Goal: Task Accomplishment & Management: Use online tool/utility

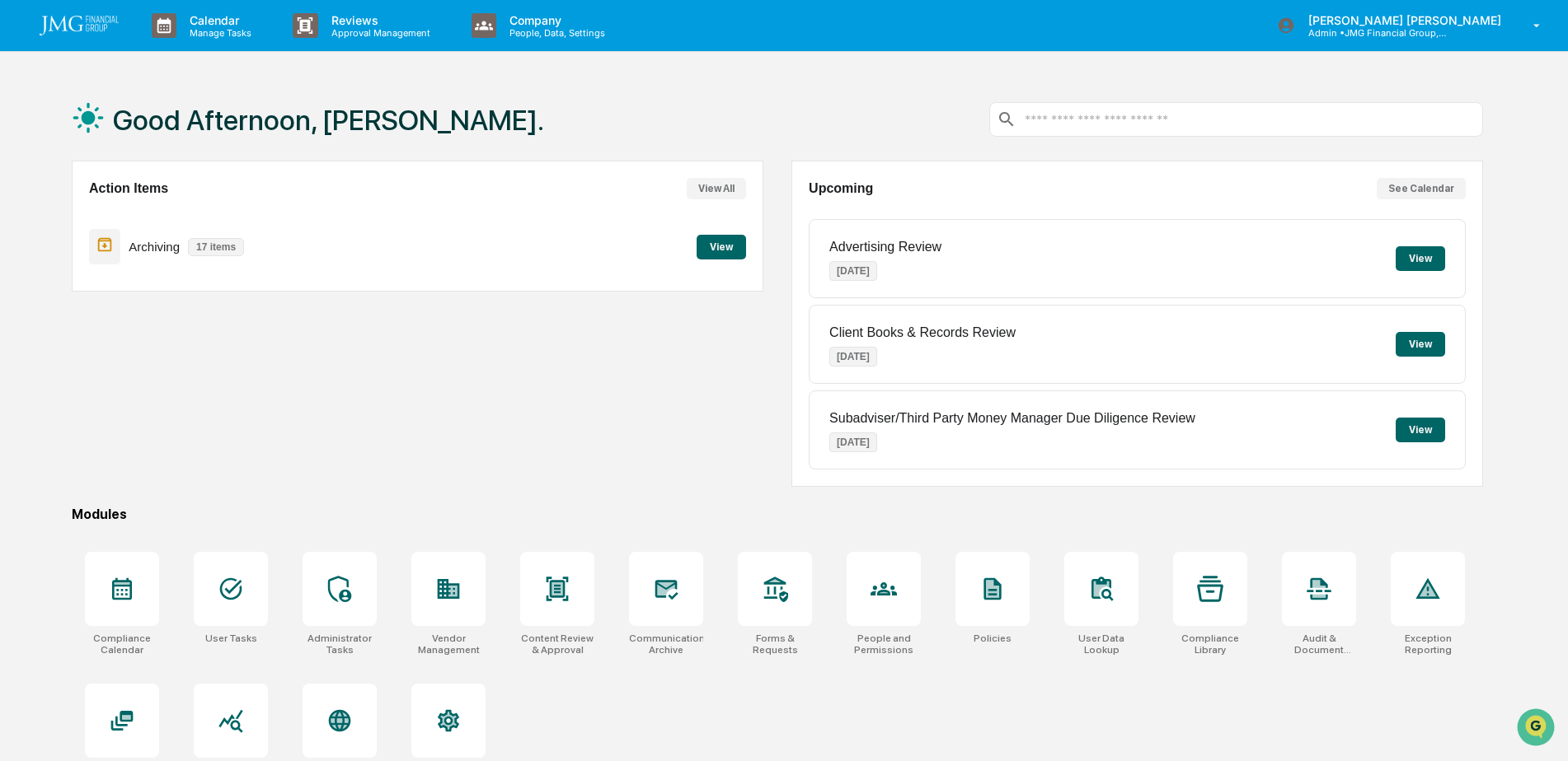
click at [100, 25] on img at bounding box center [79, 25] width 79 height 20
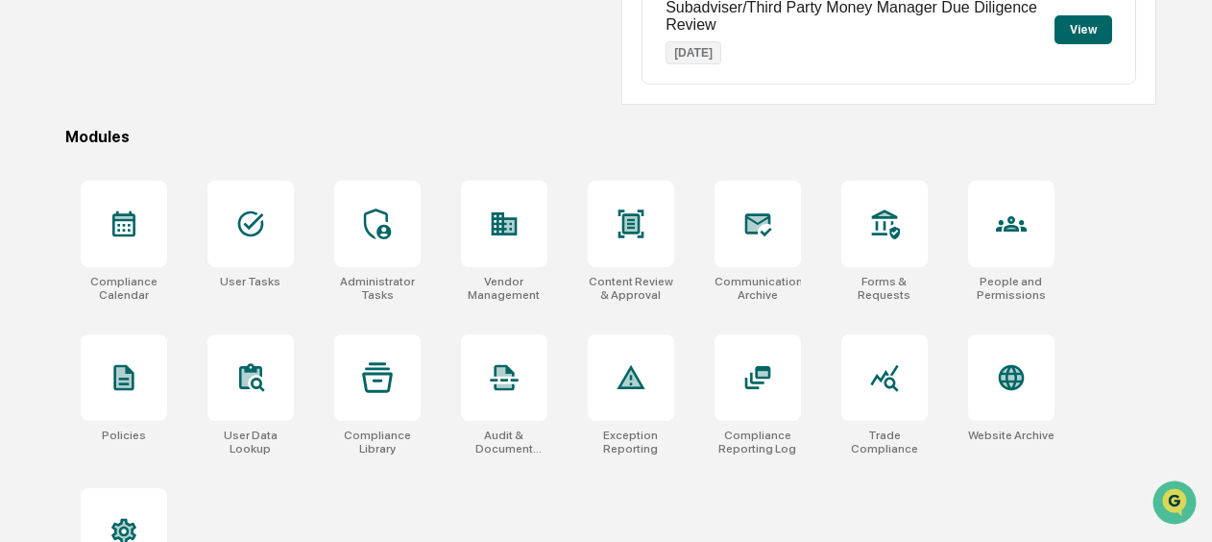
scroll to position [557, 0]
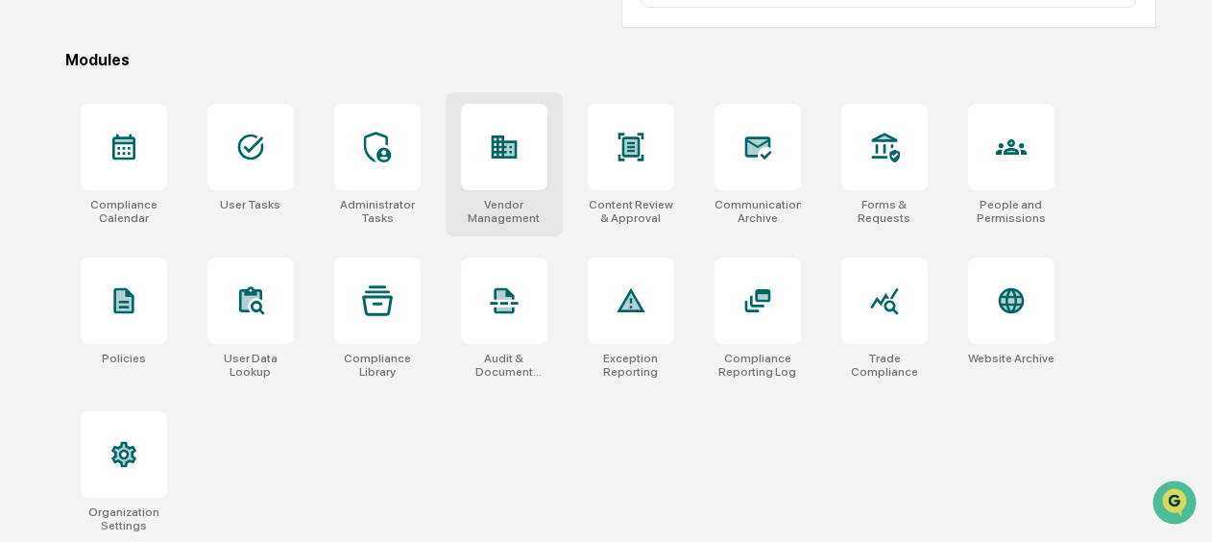
click at [491, 171] on div at bounding box center [504, 147] width 86 height 86
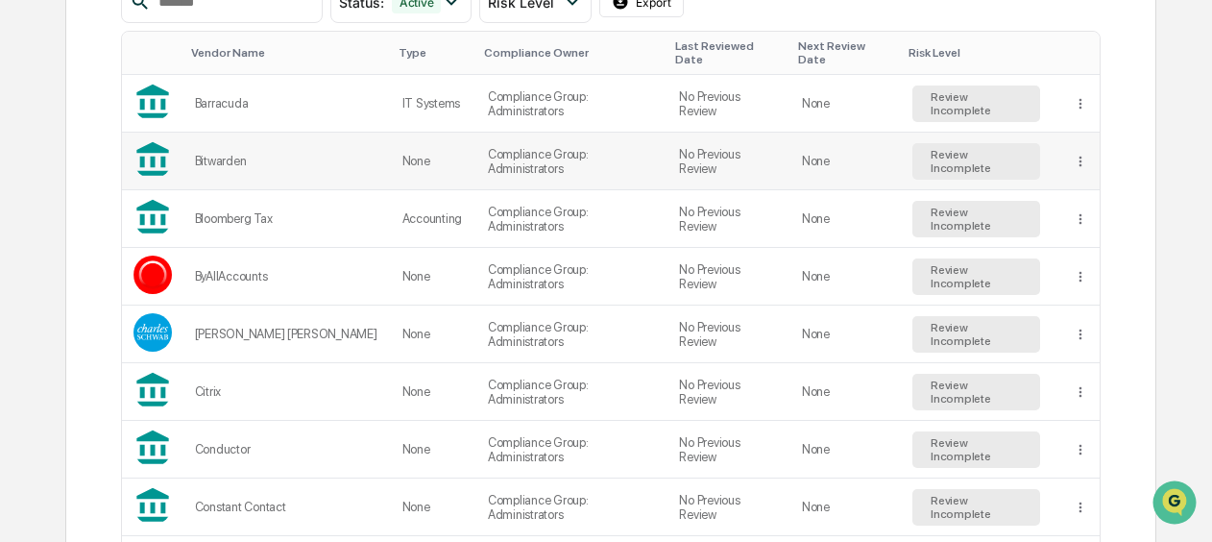
scroll to position [192, 0]
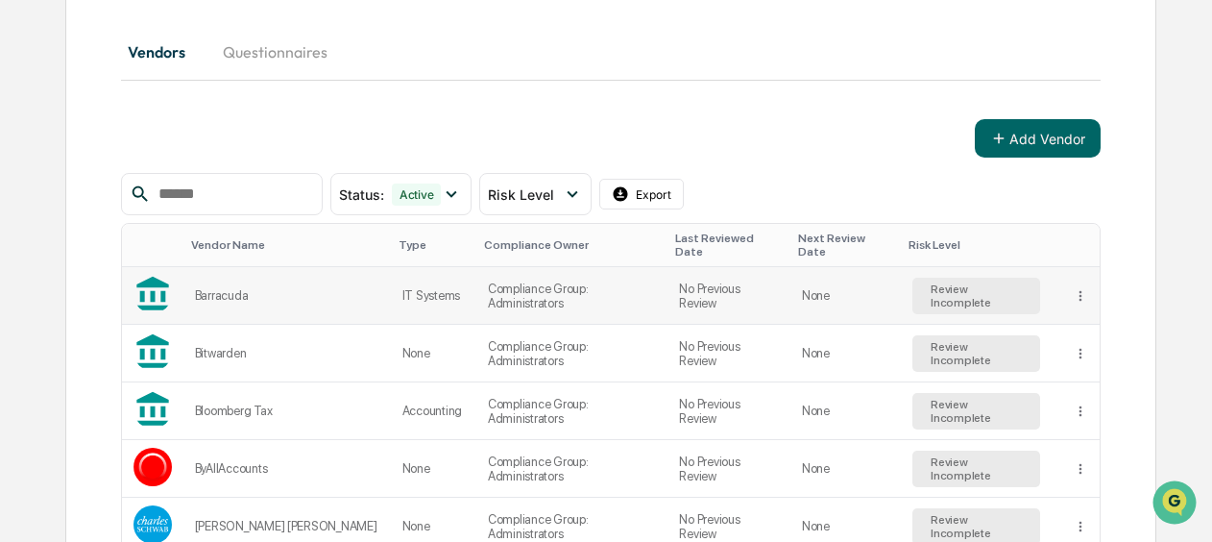
click at [258, 288] on div "Barracuda" at bounding box center [287, 295] width 184 height 14
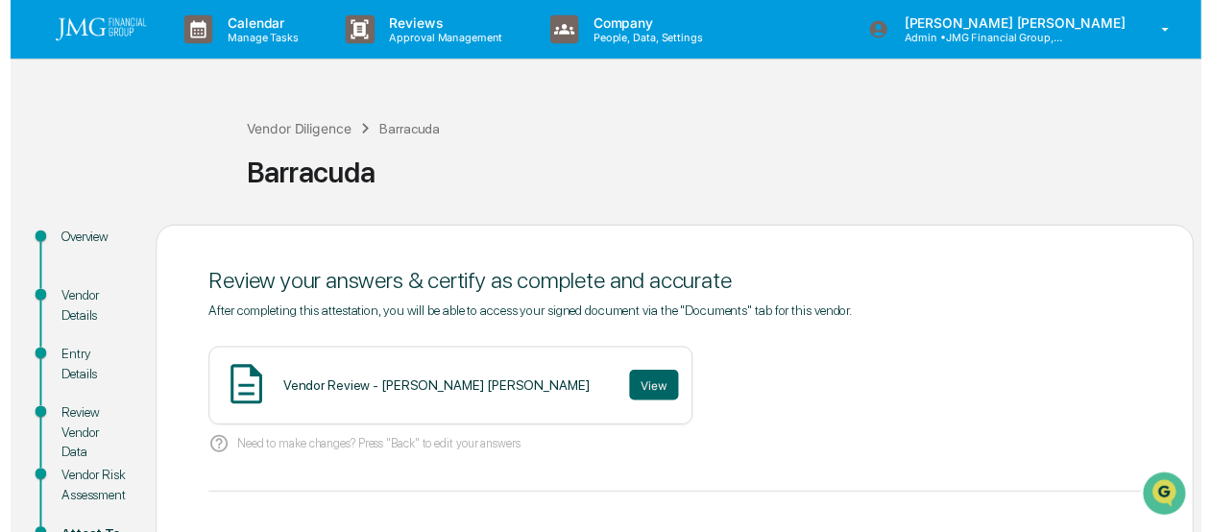
scroll to position [192, 0]
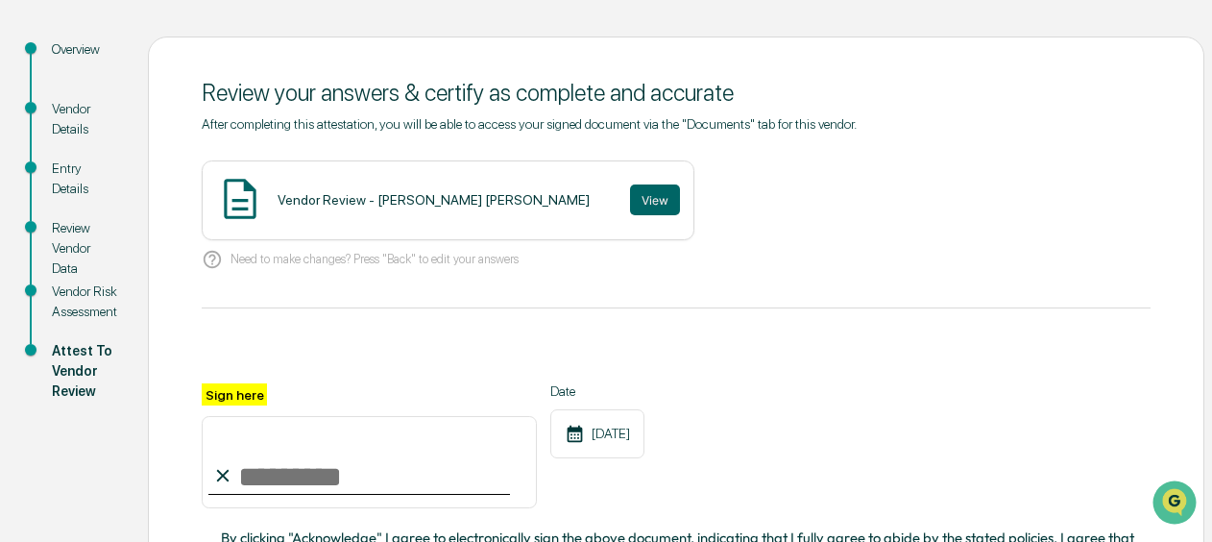
click at [86, 307] on div "Vendor Risk Assessment" at bounding box center [84, 301] width 65 height 40
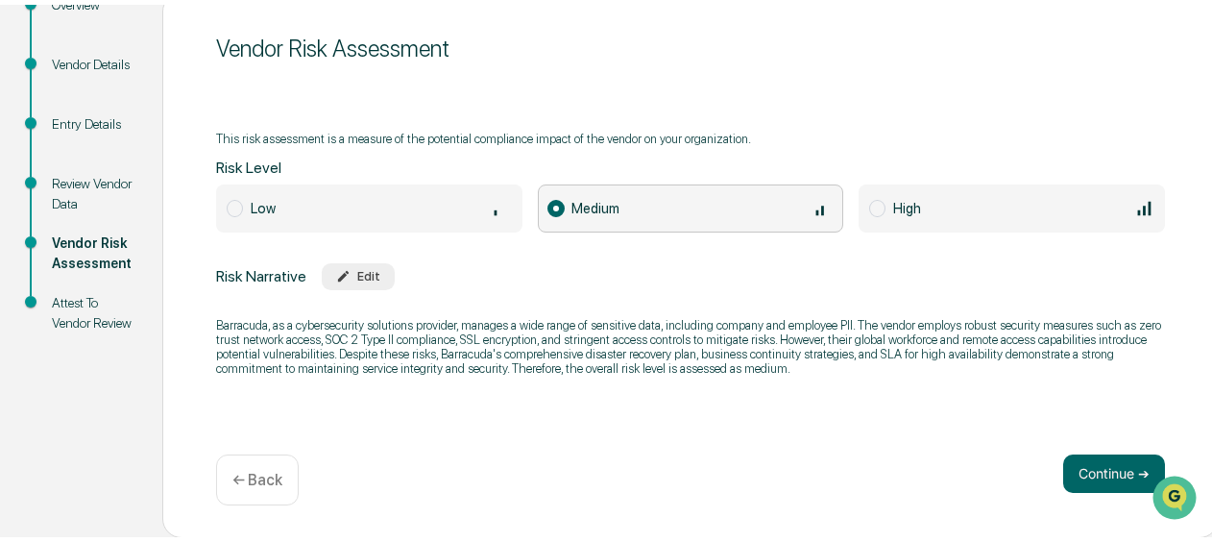
scroll to position [145, 0]
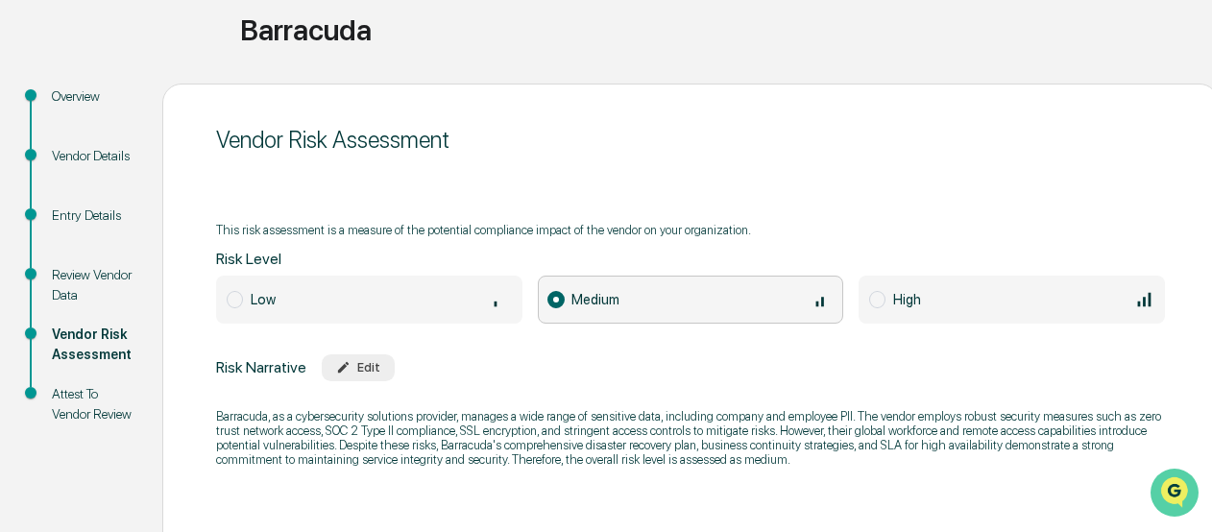
click at [1167, 488] on img "Open customer support" at bounding box center [1175, 492] width 48 height 38
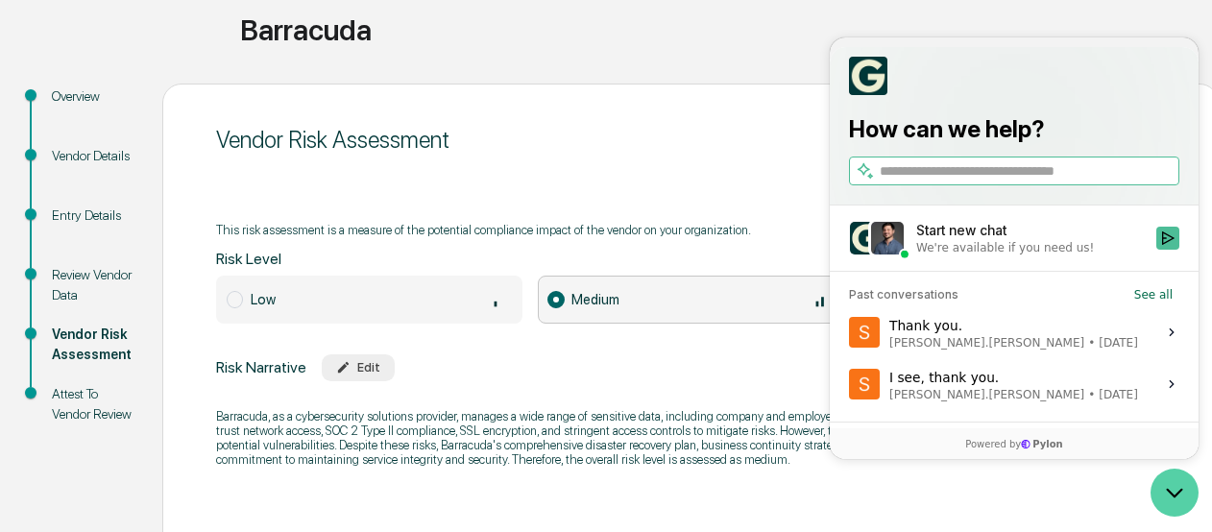
click at [1192, 503] on icon "Open customer support" at bounding box center [1175, 493] width 48 height 48
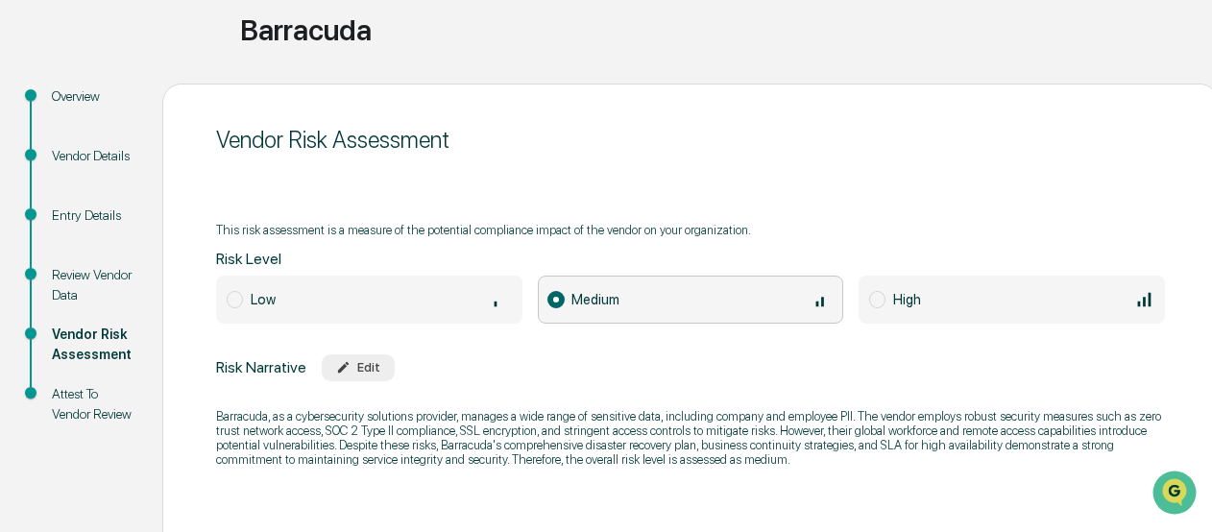
click at [74, 88] on div "Overview" at bounding box center [92, 96] width 80 height 20
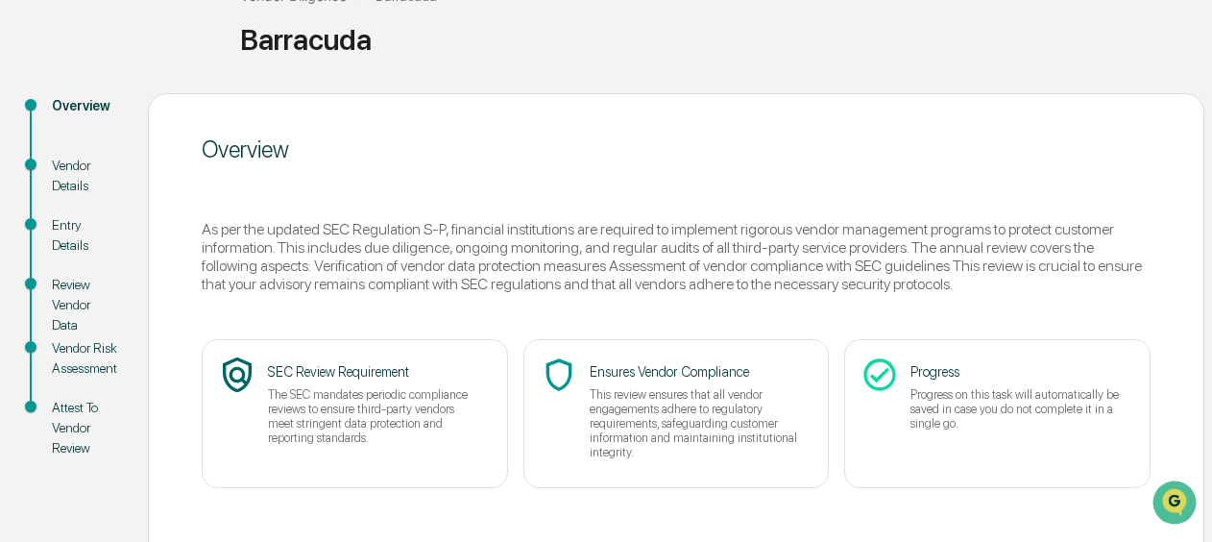
scroll to position [231, 0]
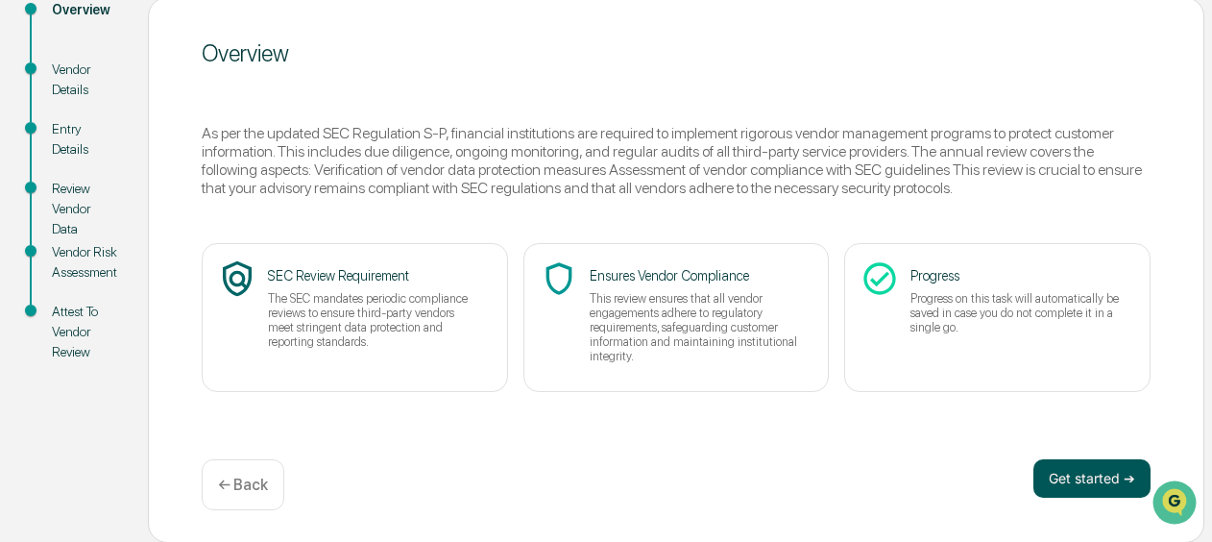
click at [1077, 474] on button "Get started ➔" at bounding box center [1091, 478] width 117 height 38
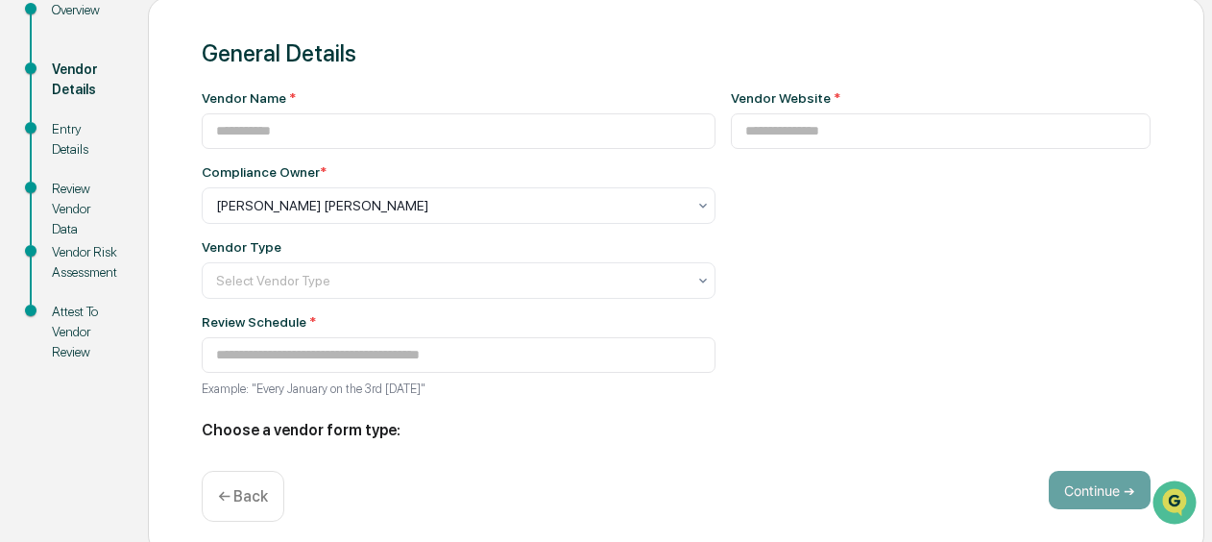
type input "*********"
type input "**********"
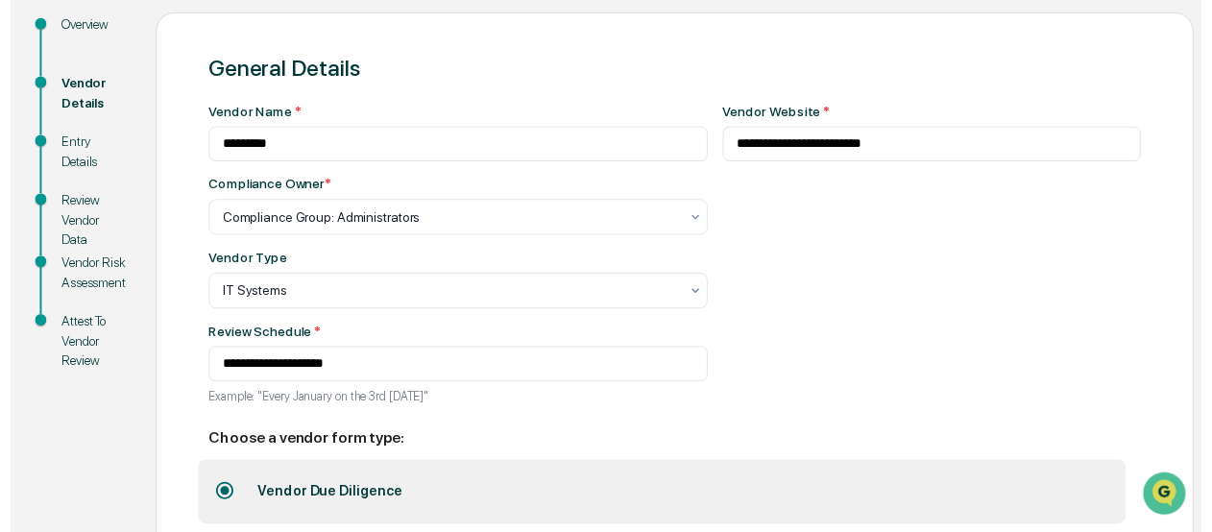
scroll to position [312, 0]
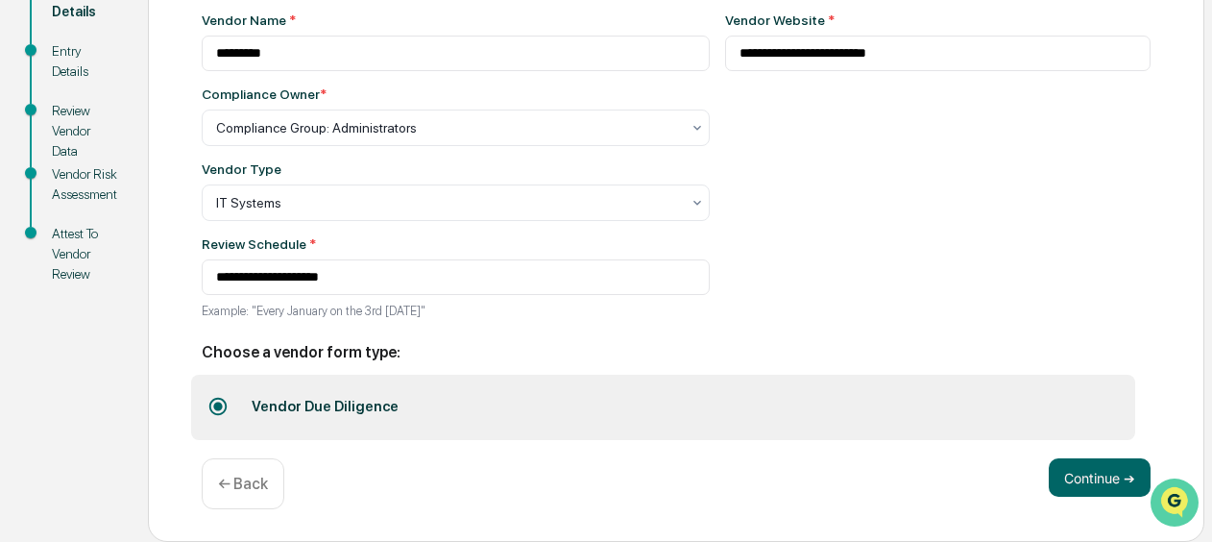
click at [1174, 502] on icon "Open customer support" at bounding box center [1175, 526] width 48 height 48
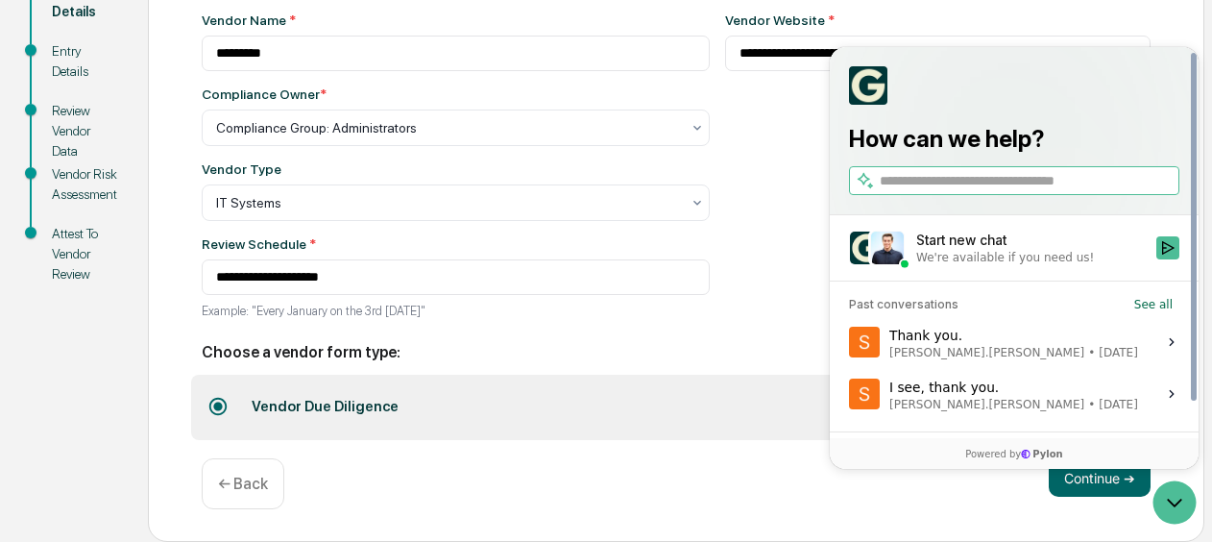
click at [1017, 256] on div "We're available if you need us!" at bounding box center [1005, 257] width 178 height 15
click at [1156, 256] on button "Start new chat We're available if you need us!" at bounding box center [1167, 247] width 23 height 23
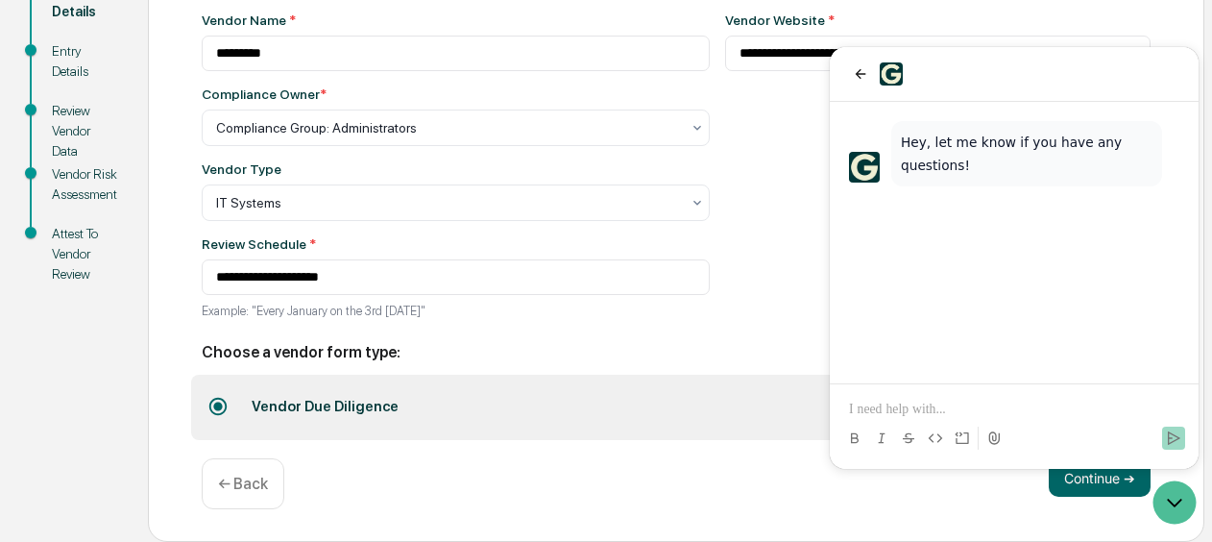
click at [883, 407] on p at bounding box center [1014, 409] width 330 height 19
click at [930, 414] on p "**********" at bounding box center [1014, 399] width 330 height 38
click at [1101, 411] on p "**********" at bounding box center [1014, 409] width 330 height 19
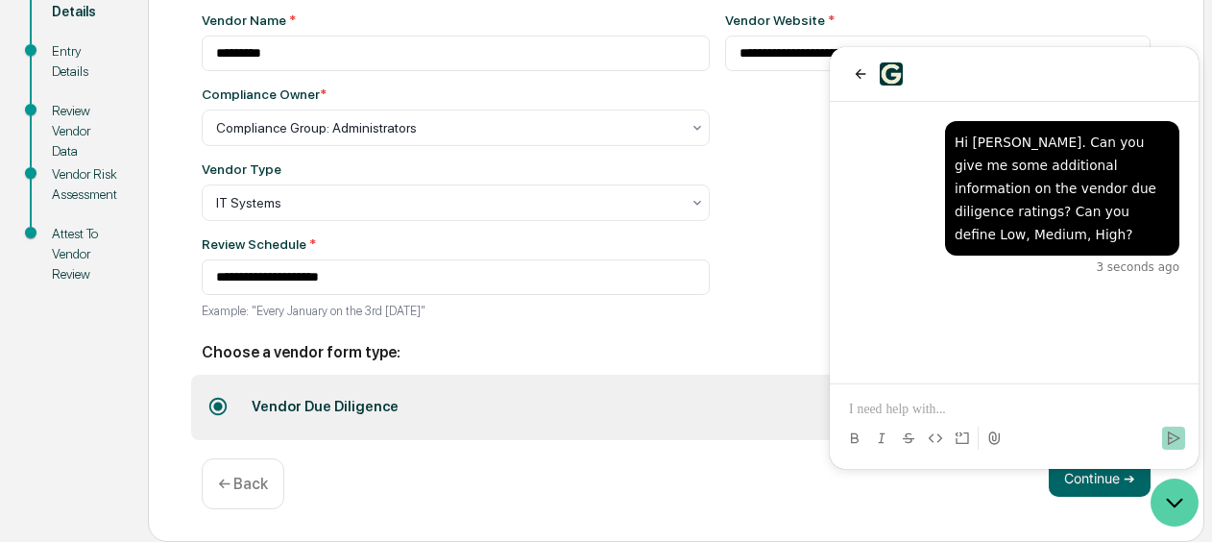
click at [1179, 502] on icon "Open customer support" at bounding box center [1175, 502] width 48 height 48
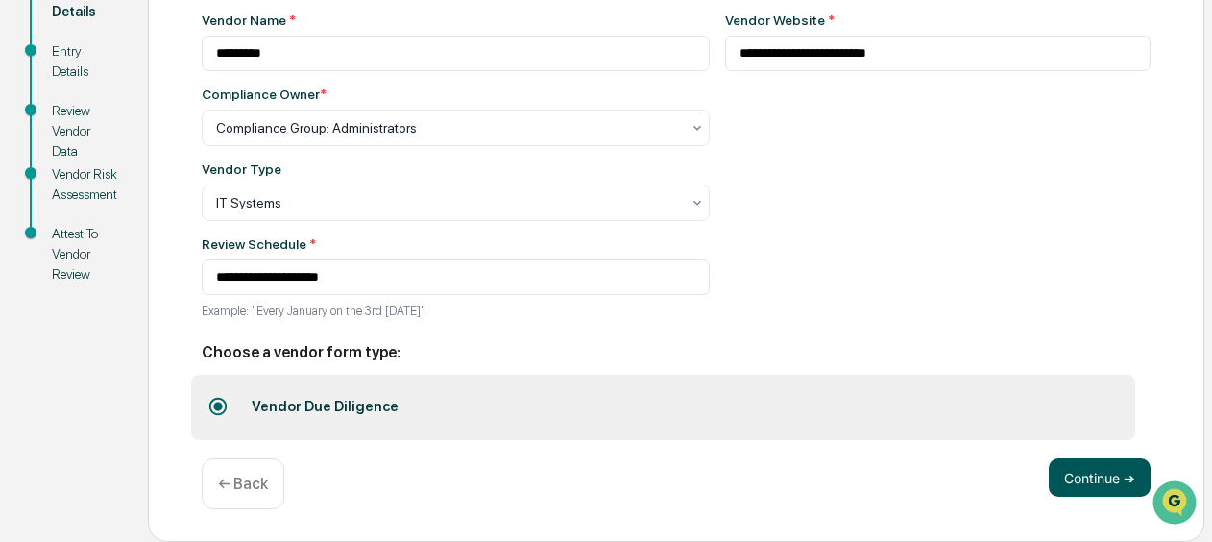
click at [1085, 476] on button "Continue ➔" at bounding box center [1100, 477] width 102 height 38
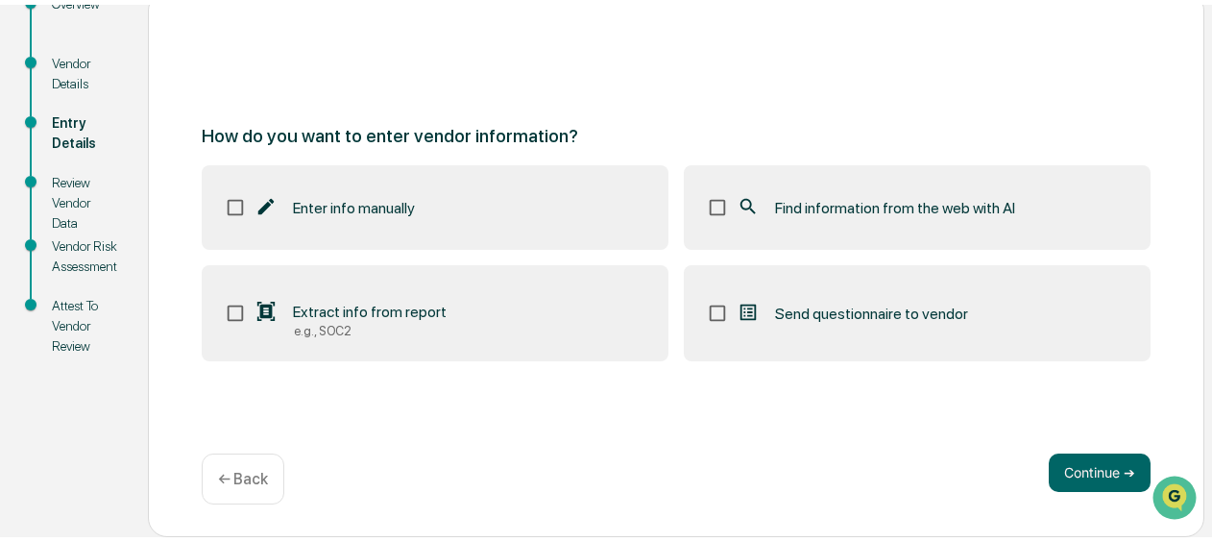
scroll to position [231, 0]
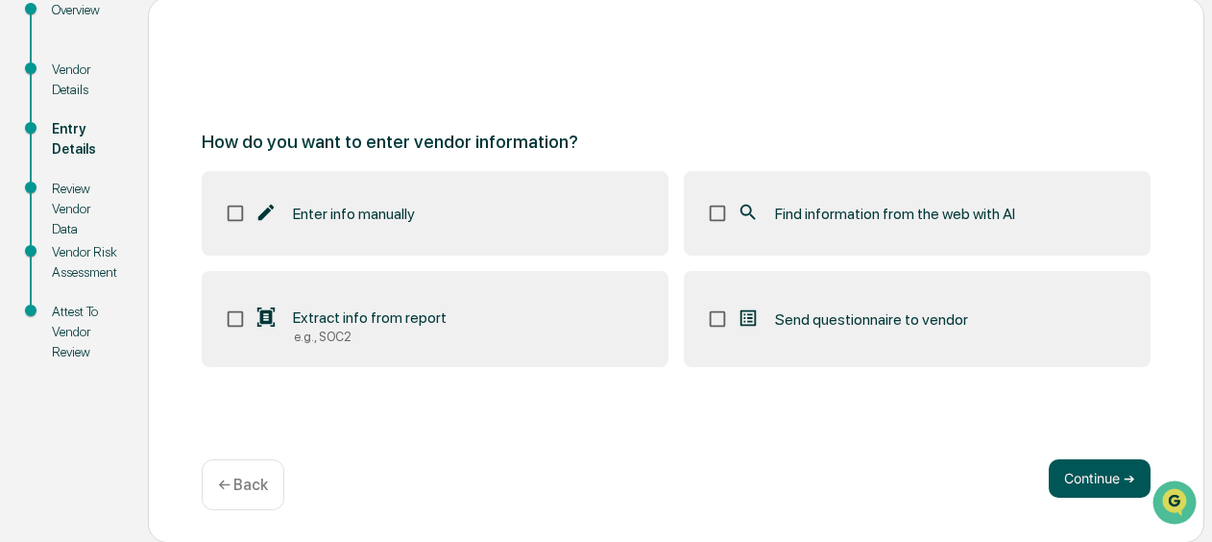
click at [1078, 483] on button "Continue ➔" at bounding box center [1100, 478] width 102 height 38
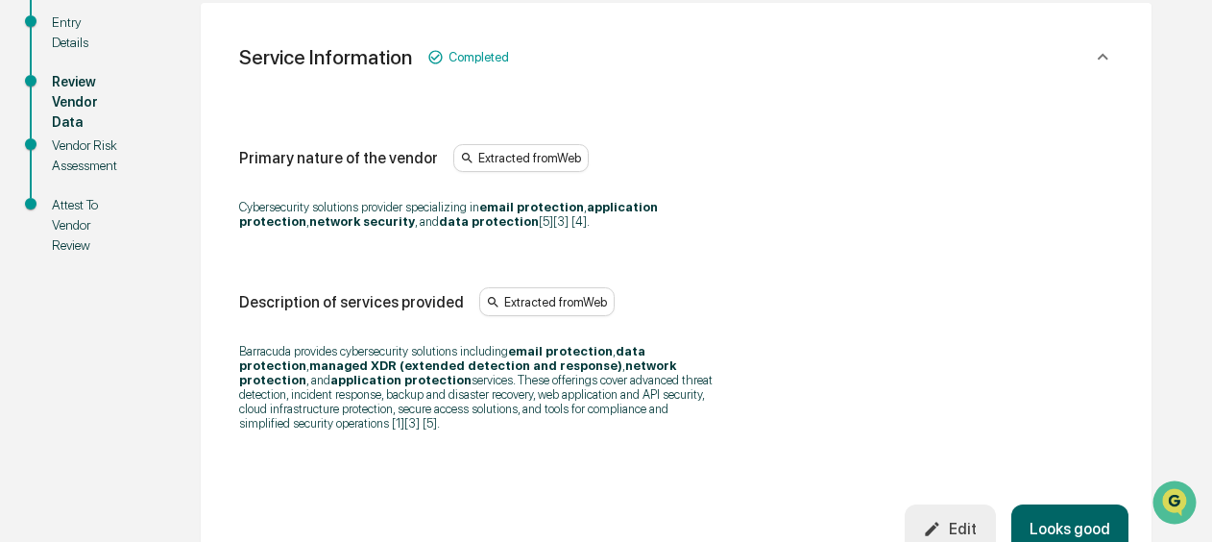
scroll to position [146, 0]
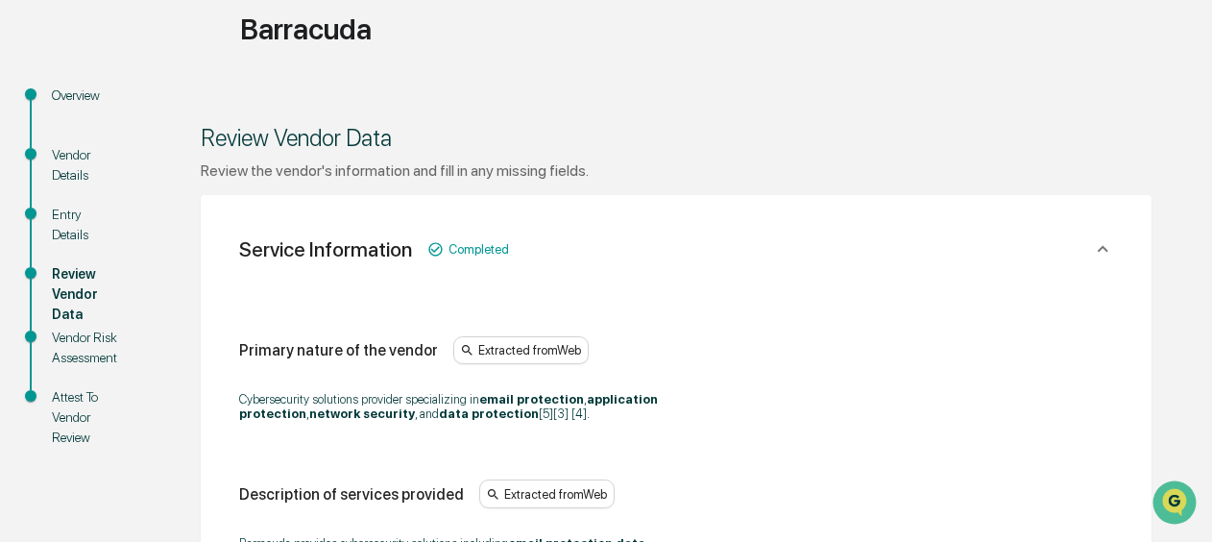
click at [85, 403] on div "Attest To Vendor Review" at bounding box center [84, 417] width 65 height 61
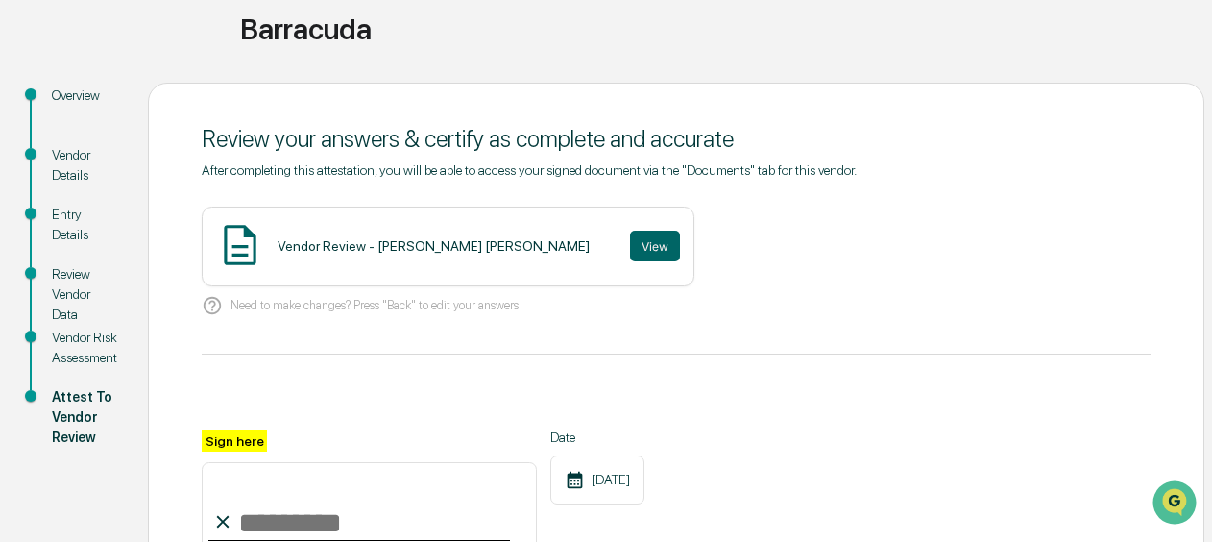
click at [103, 328] on div "Vendor Risk Assessment" at bounding box center [84, 348] width 65 height 40
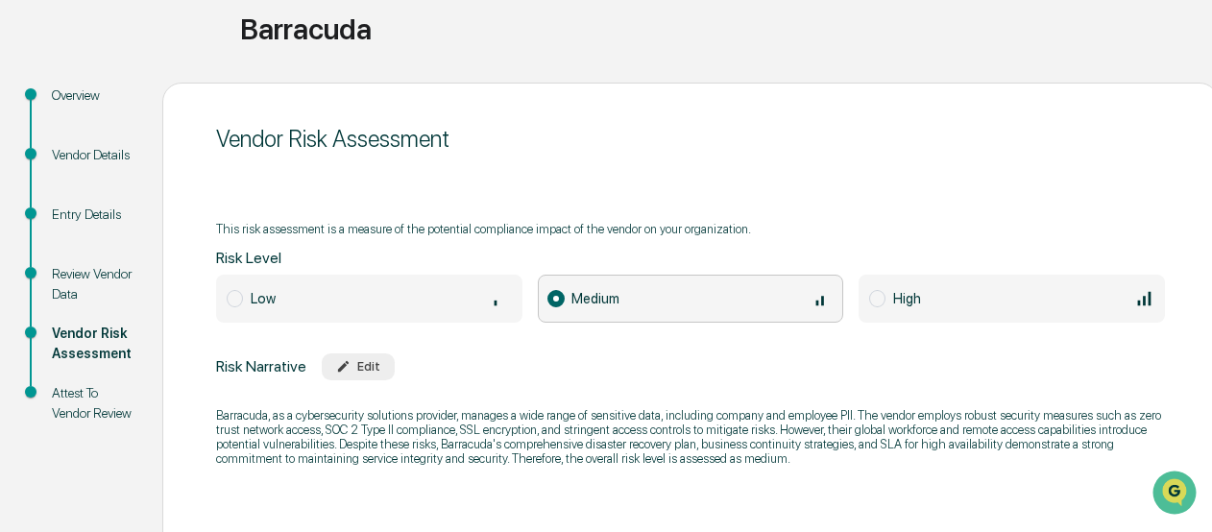
click at [80, 424] on div "Attest To Vendor Review" at bounding box center [92, 403] width 80 height 40
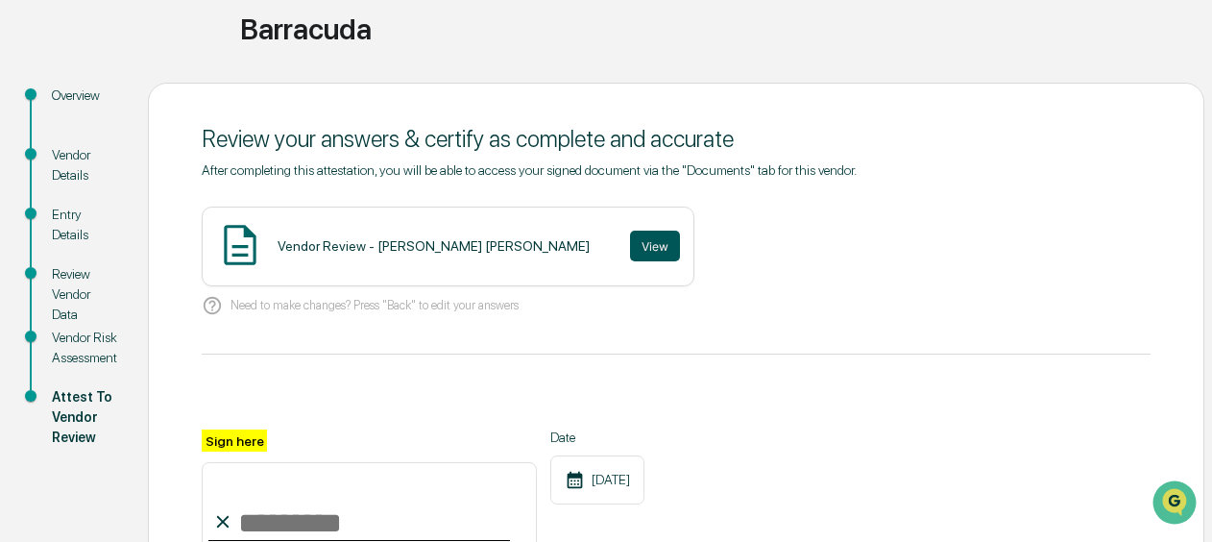
click at [630, 248] on button "View" at bounding box center [655, 246] width 50 height 31
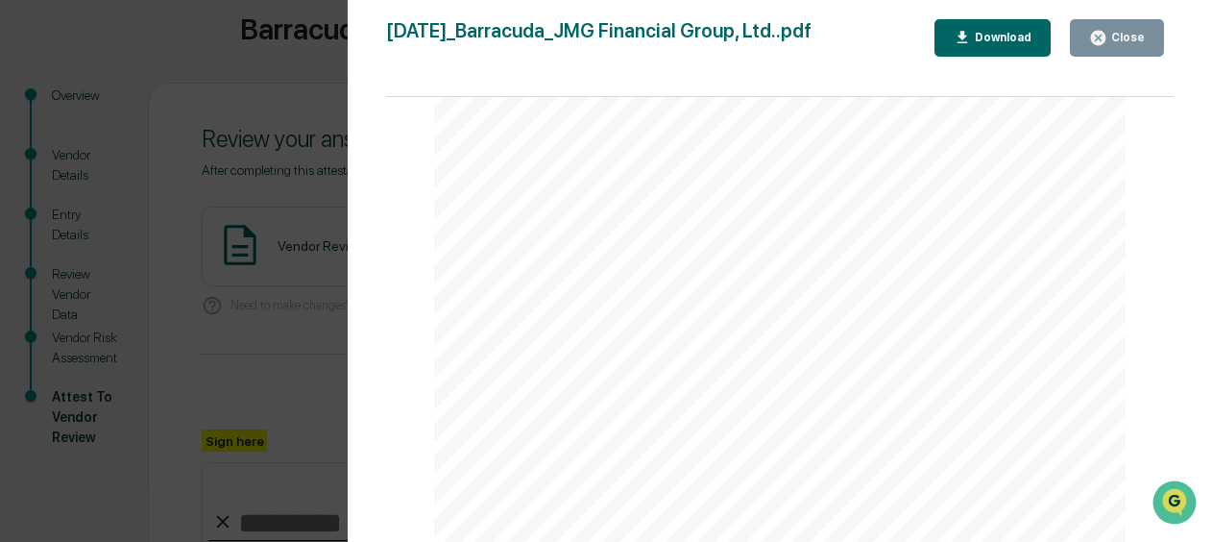
scroll to position [384, 0]
click at [1139, 36] on div "Close" at bounding box center [1125, 37] width 37 height 13
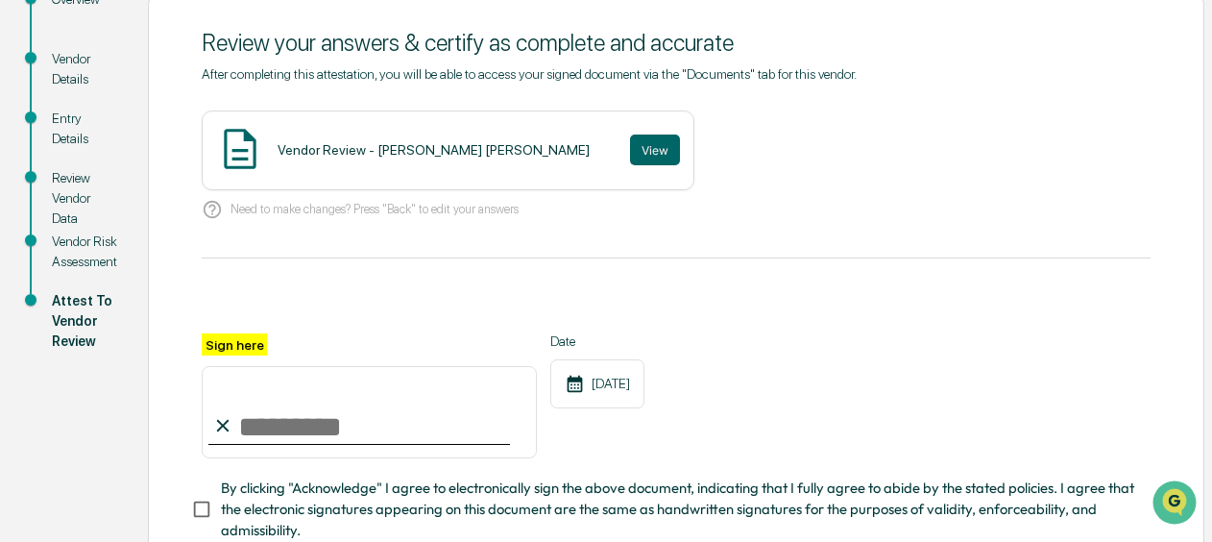
scroll to position [0, 0]
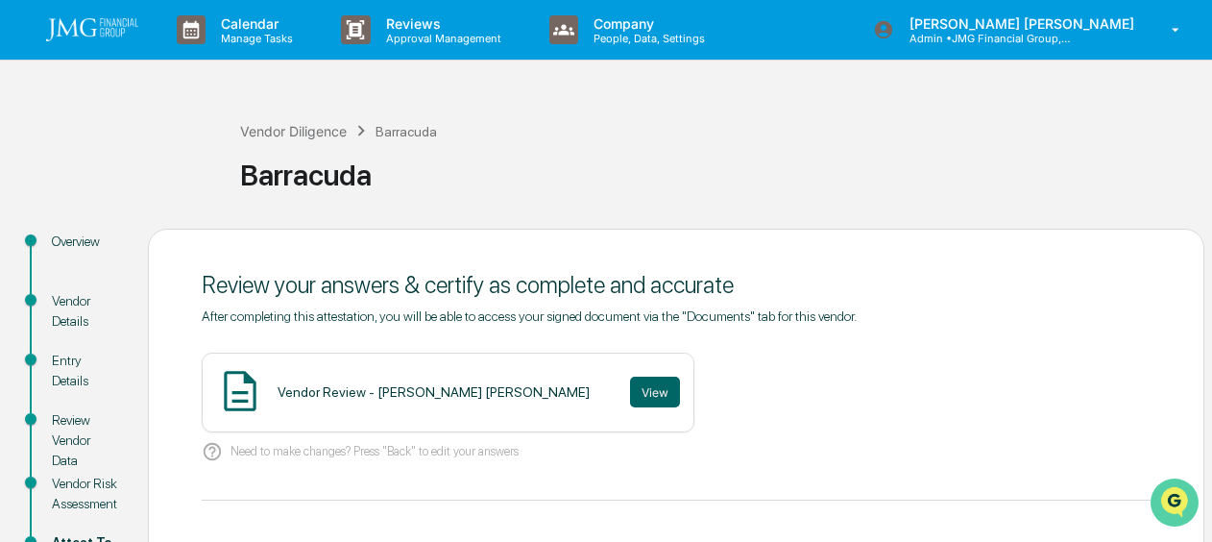
click at [1168, 510] on icon "Open customer support" at bounding box center [1175, 526] width 48 height 48
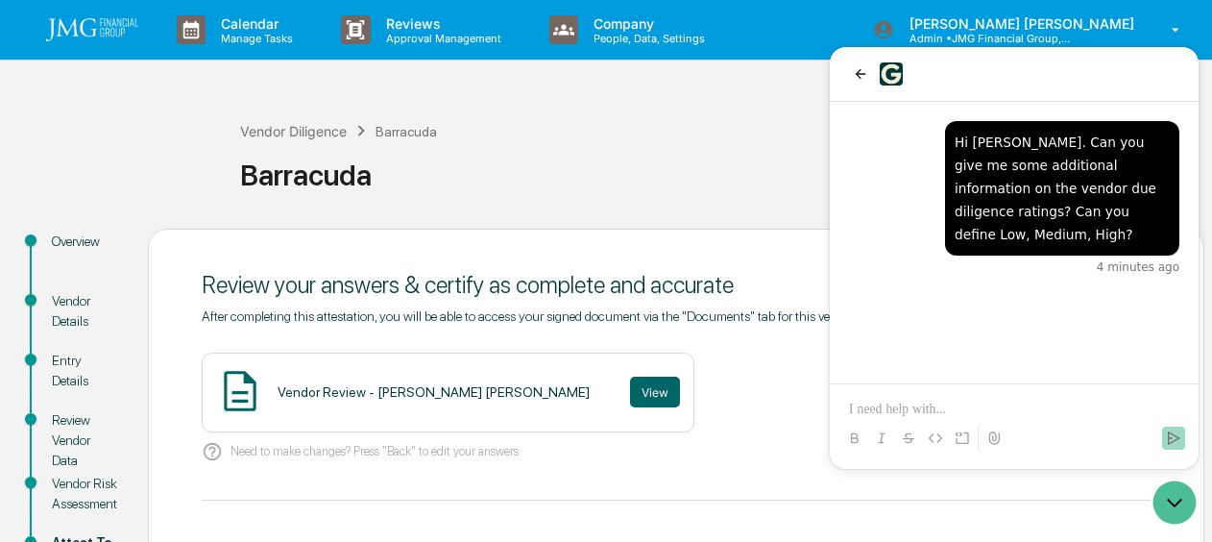
click at [757, 182] on div "Barracuda" at bounding box center [721, 175] width 962 height 35
click at [855, 78] on icon "back" at bounding box center [860, 73] width 15 height 15
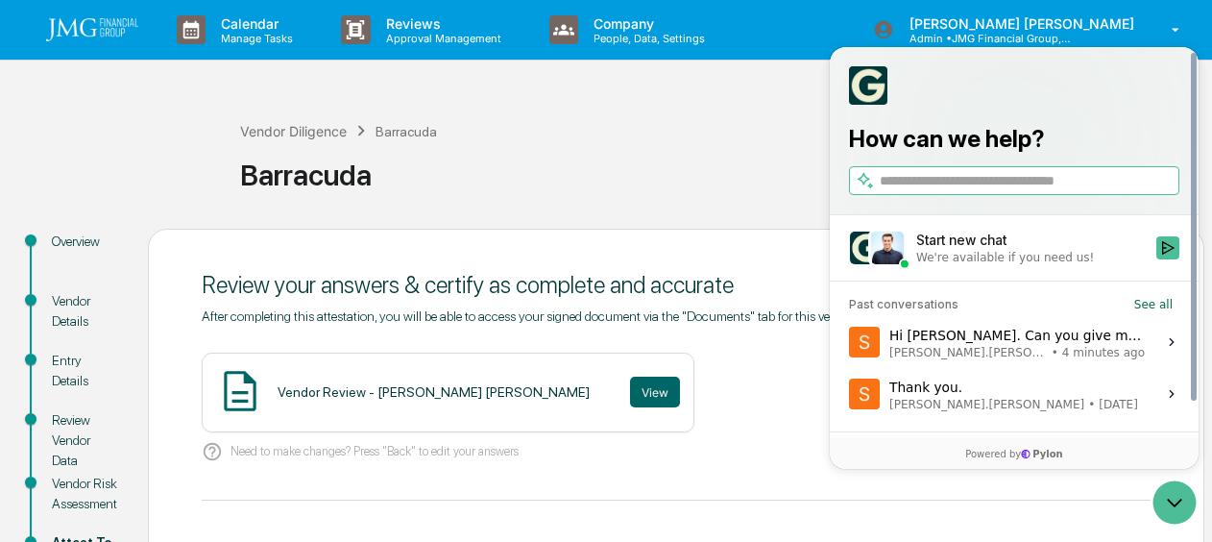
click at [747, 143] on div "Barracuda" at bounding box center [721, 167] width 962 height 50
click at [1005, 363] on label "Hi [PERSON_NAME]. Can you give me some additional information on the vendor due…" at bounding box center [1014, 342] width 346 height 52
click at [849, 343] on button "View issue" at bounding box center [848, 342] width 1 height 1
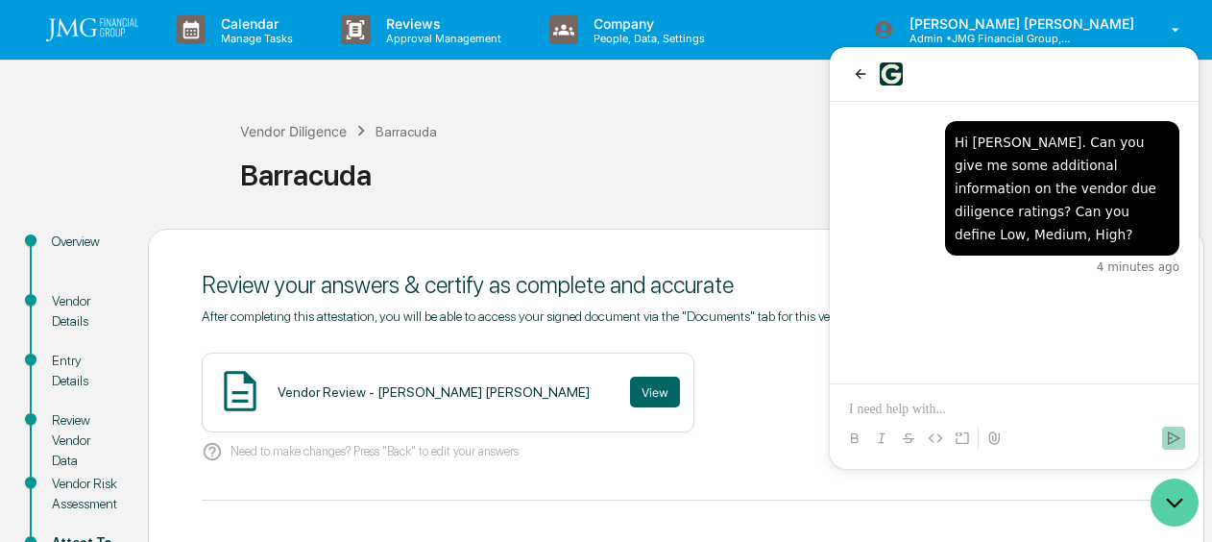
click at [1168, 496] on icon "Open customer support" at bounding box center [1175, 502] width 48 height 48
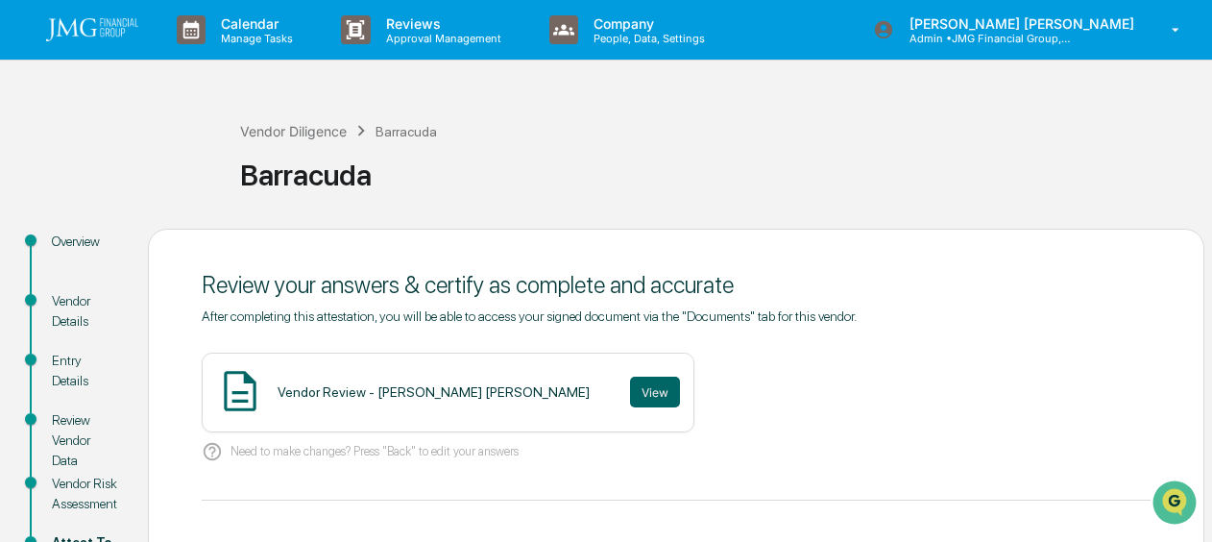
click at [277, 117] on div "Vendor Diligence Barracuda Barracuda" at bounding box center [721, 159] width 962 height 137
click at [276, 125] on div "Vendor Diligence" at bounding box center [293, 131] width 107 height 16
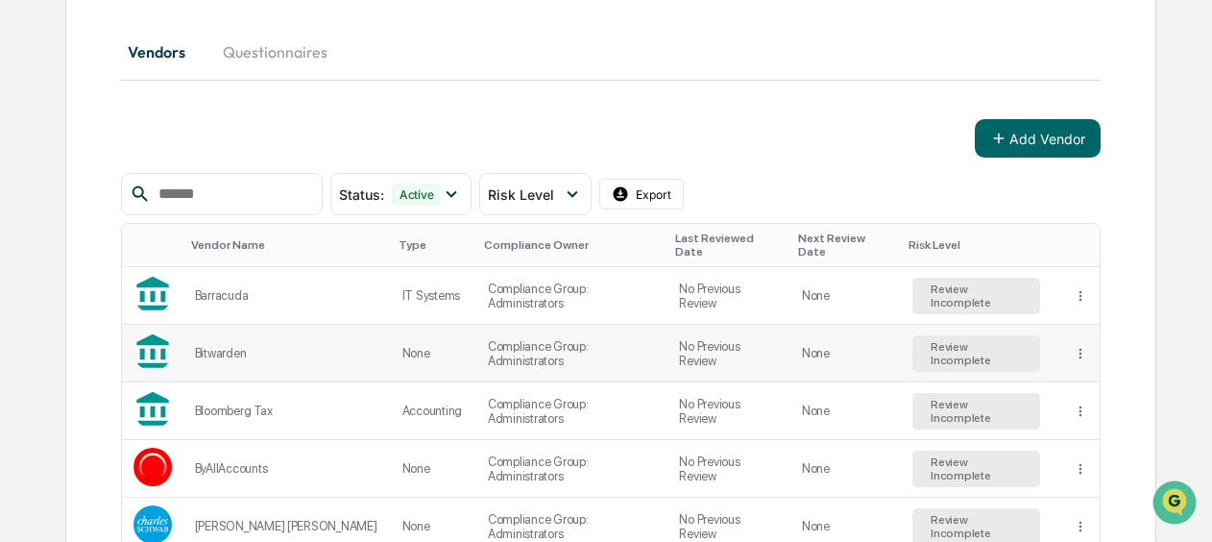
scroll to position [288, 0]
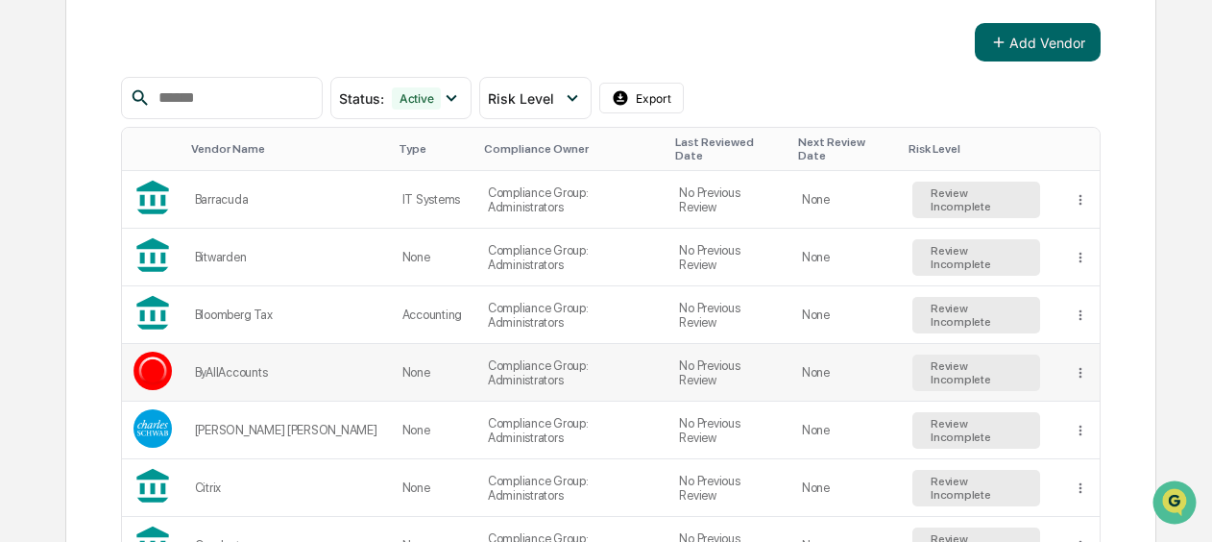
click at [281, 365] on div "ByAllAccounts" at bounding box center [287, 372] width 184 height 14
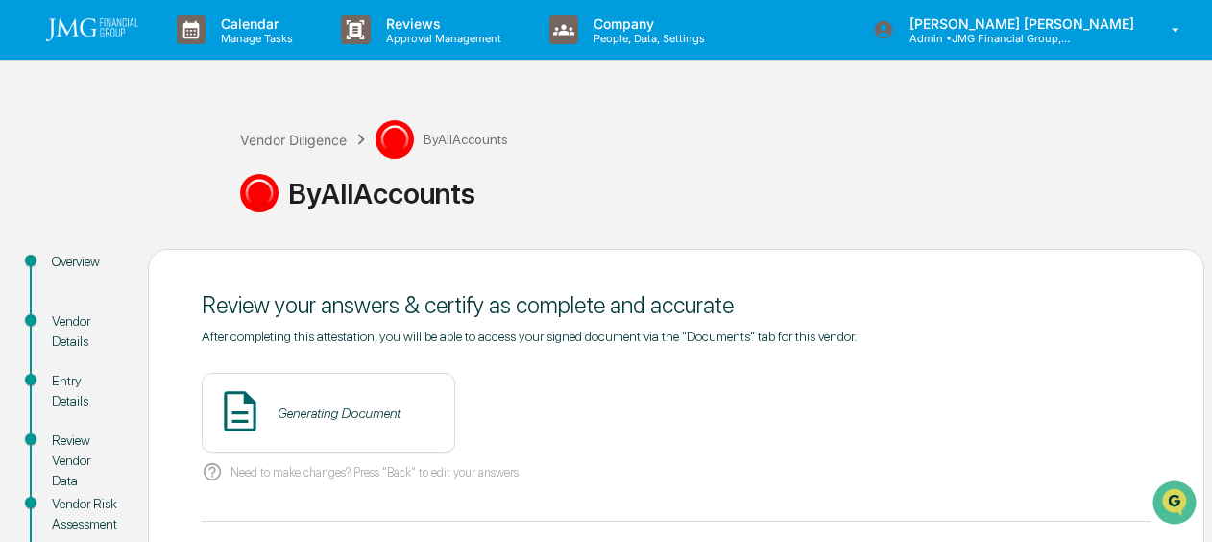
scroll to position [288, 0]
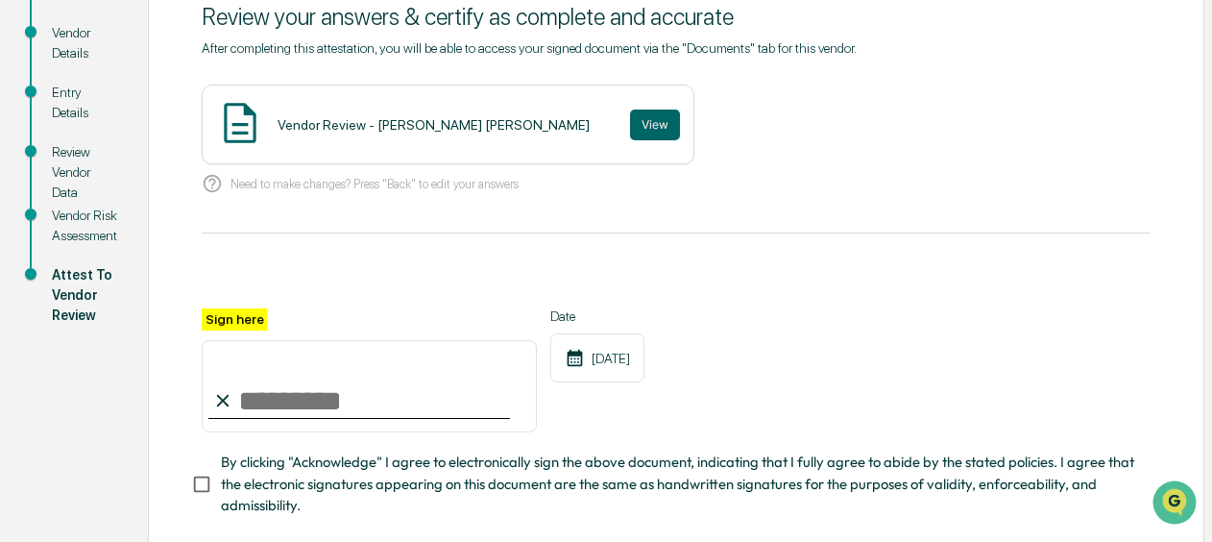
click at [79, 234] on div "Vendor Risk Assessment" at bounding box center [84, 226] width 65 height 40
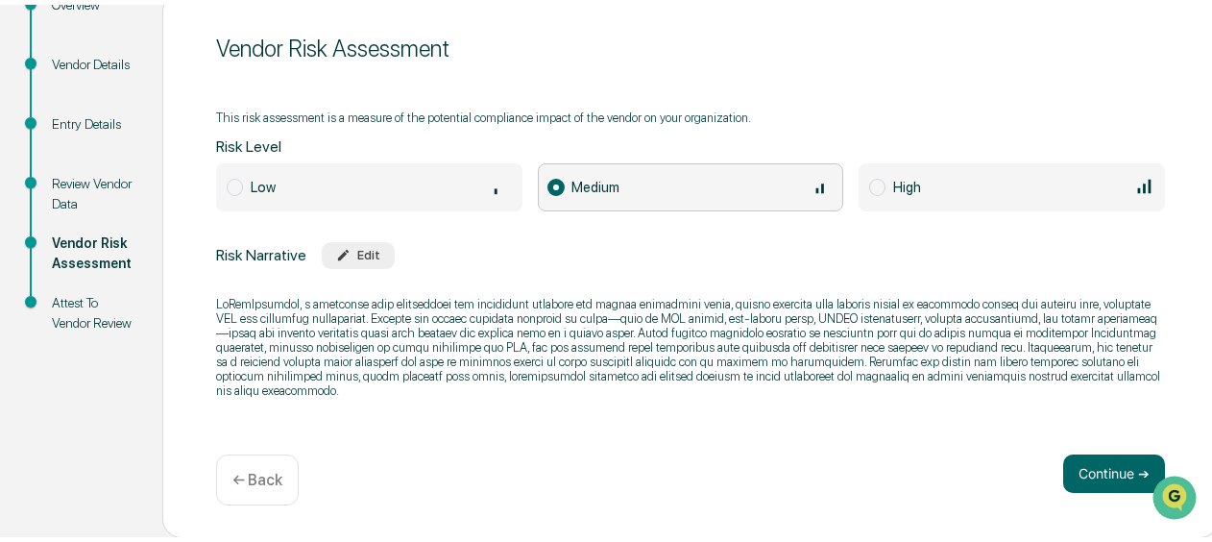
scroll to position [0, 0]
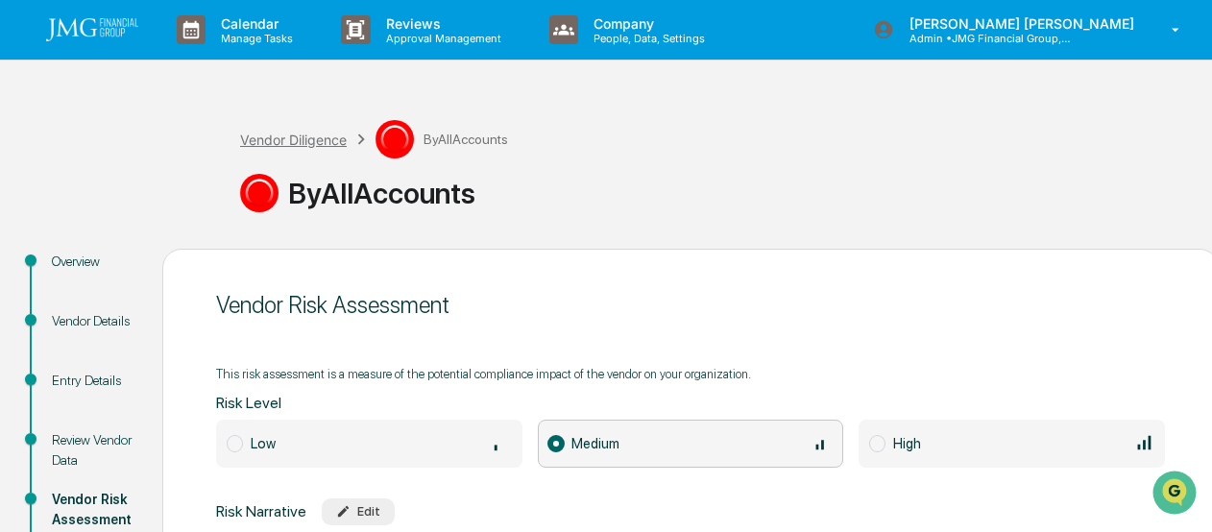
click at [290, 144] on div "Vendor Diligence" at bounding box center [293, 140] width 107 height 16
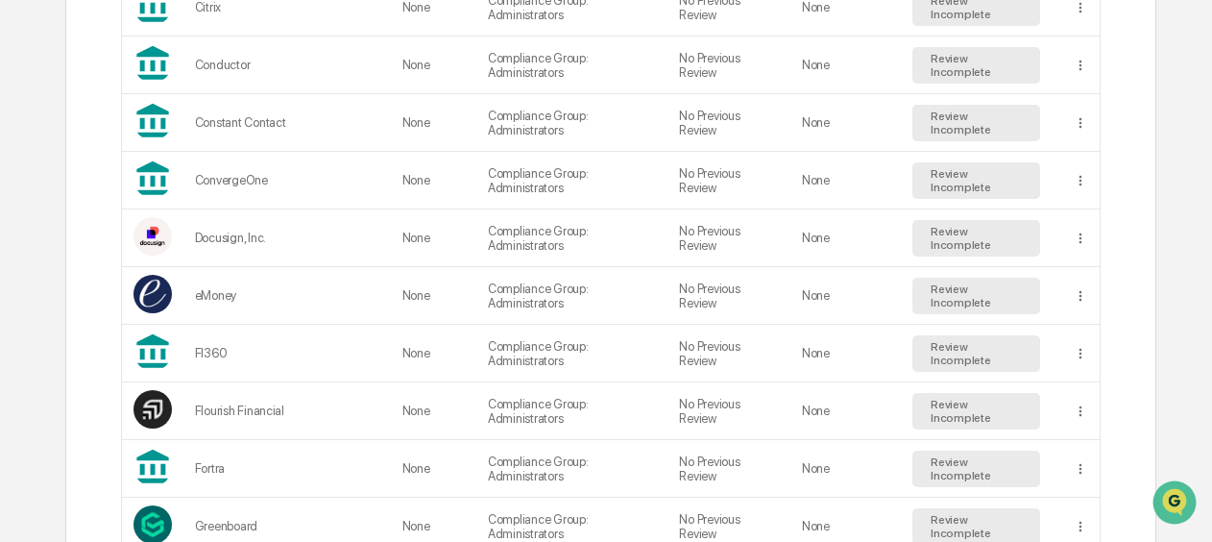
scroll to position [576, 0]
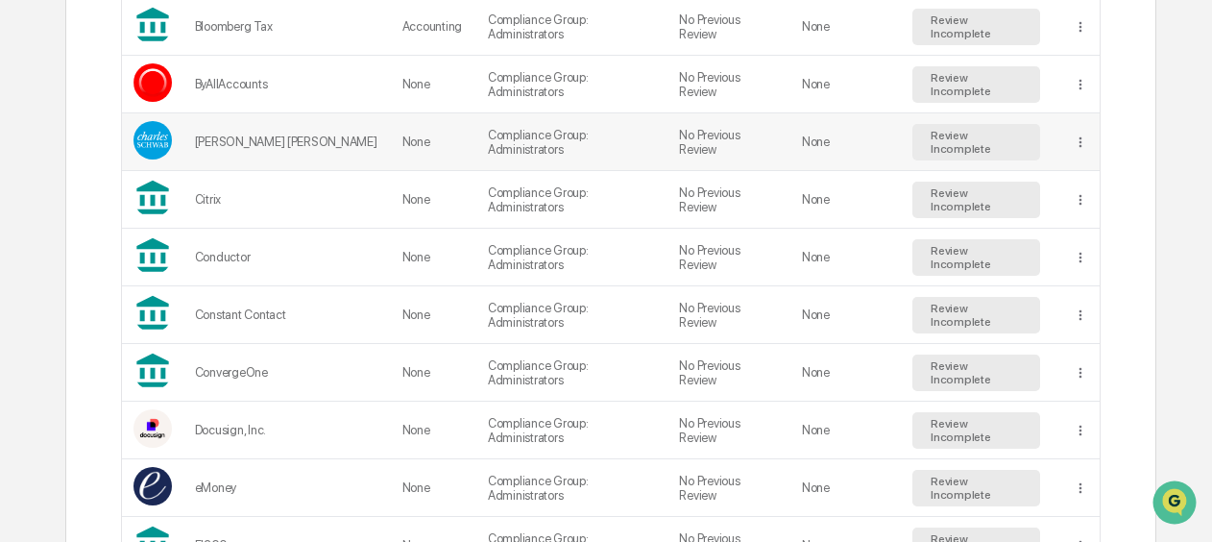
click at [271, 134] on div "[PERSON_NAME] [PERSON_NAME]" at bounding box center [287, 141] width 184 height 14
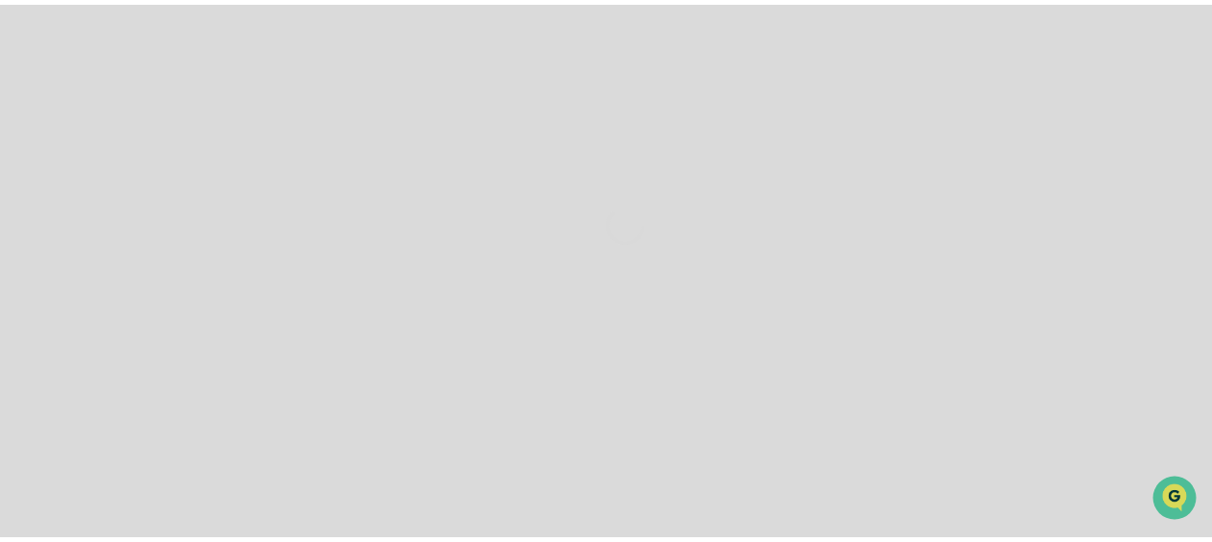
scroll to position [399, 0]
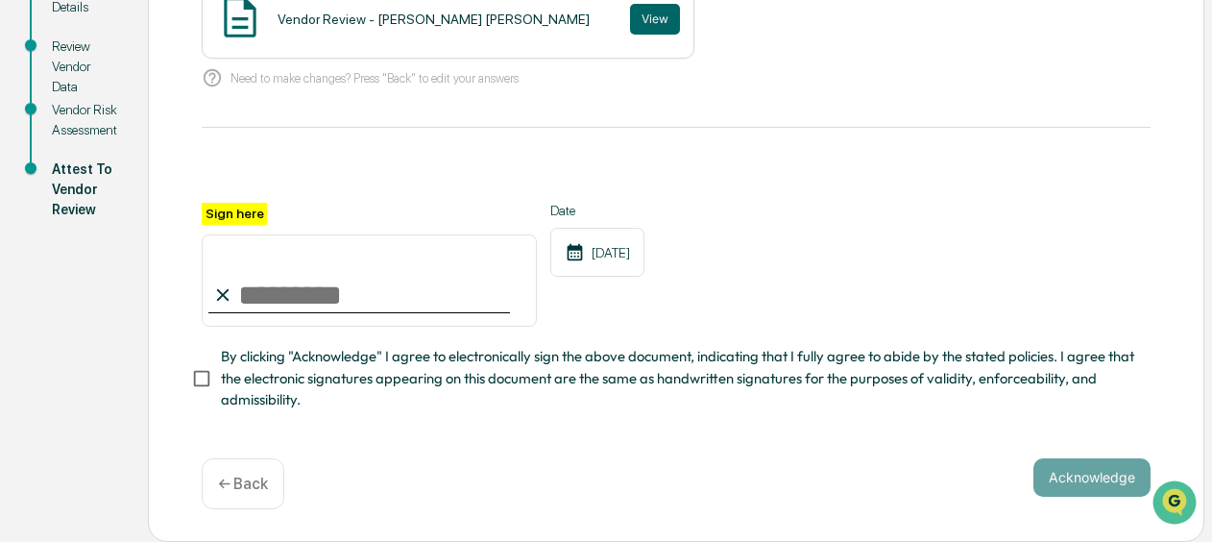
click at [72, 117] on div "Vendor Risk Assessment" at bounding box center [84, 120] width 65 height 40
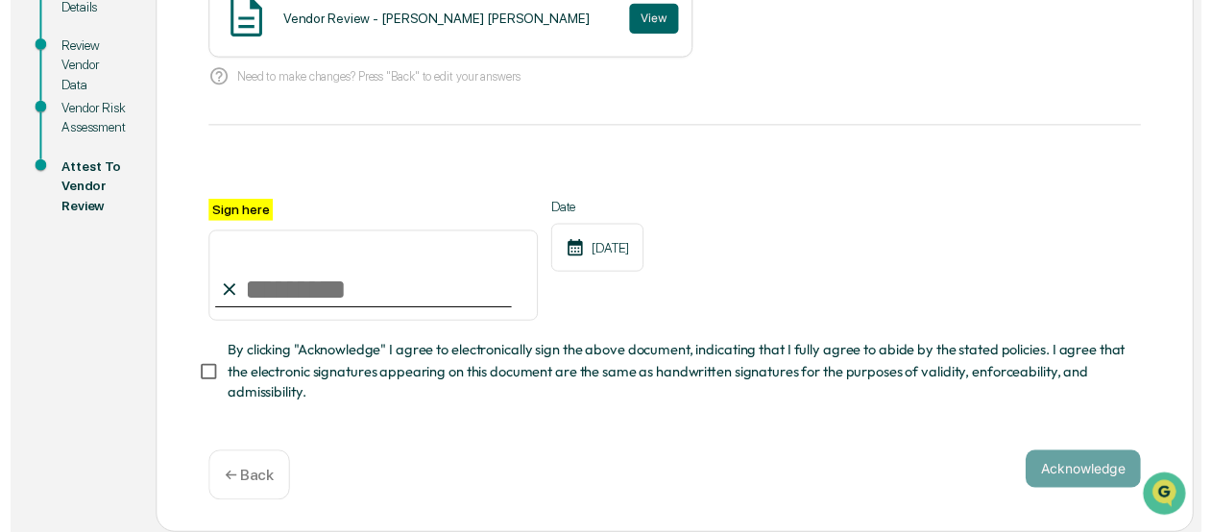
scroll to position [261, 0]
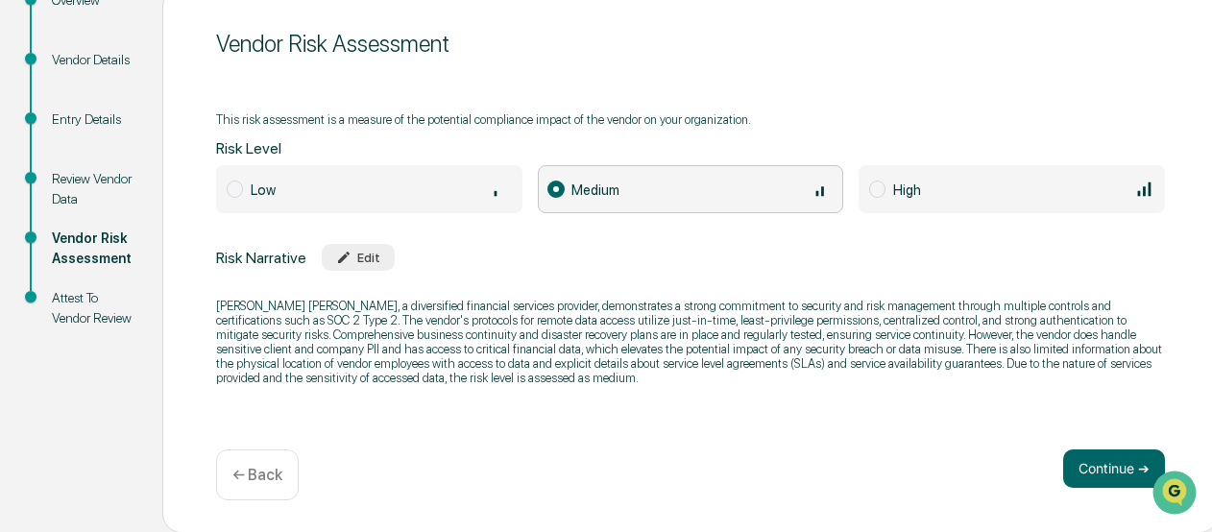
click at [871, 184] on span at bounding box center [877, 189] width 16 height 17
click at [361, 252] on div "Edit" at bounding box center [358, 257] width 44 height 14
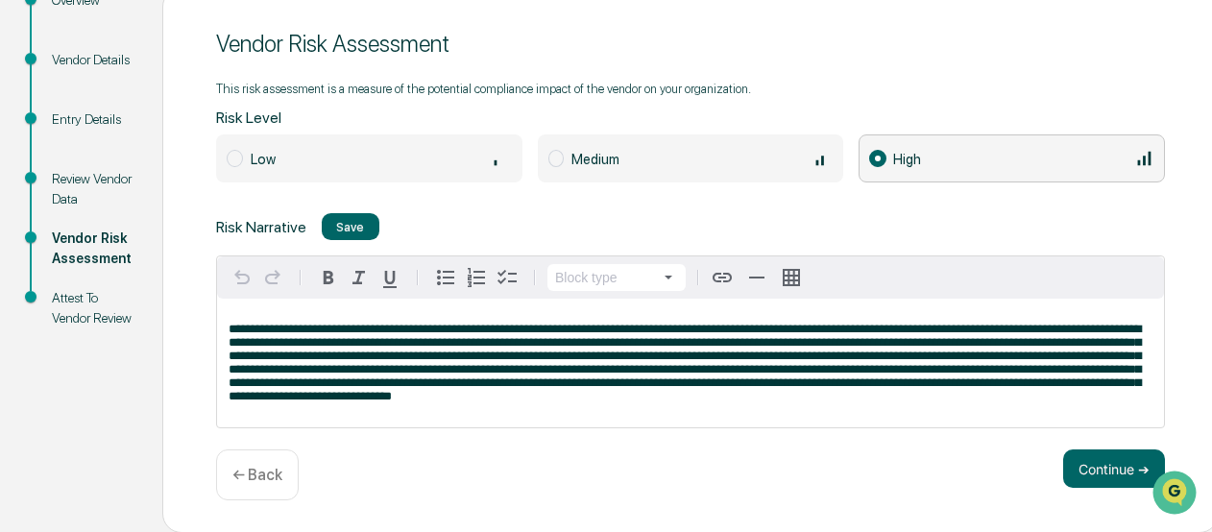
click at [587, 402] on span "**********" at bounding box center [685, 363] width 912 height 80
click at [611, 425] on div "**********" at bounding box center [690, 363] width 947 height 129
click at [342, 220] on div "Save" at bounding box center [350, 227] width 28 height 14
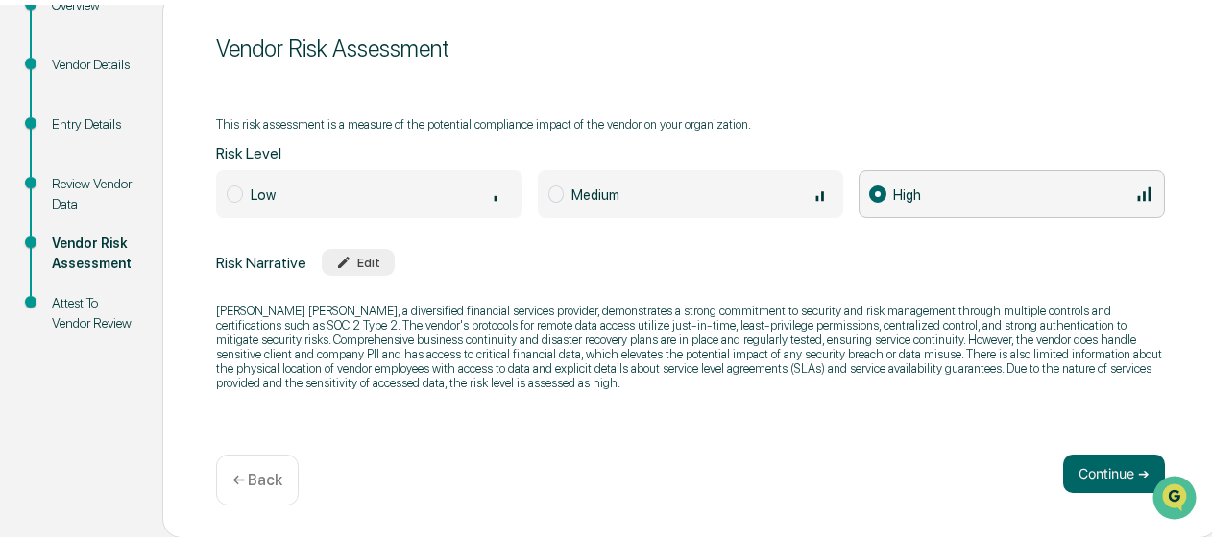
scroll to position [0, 0]
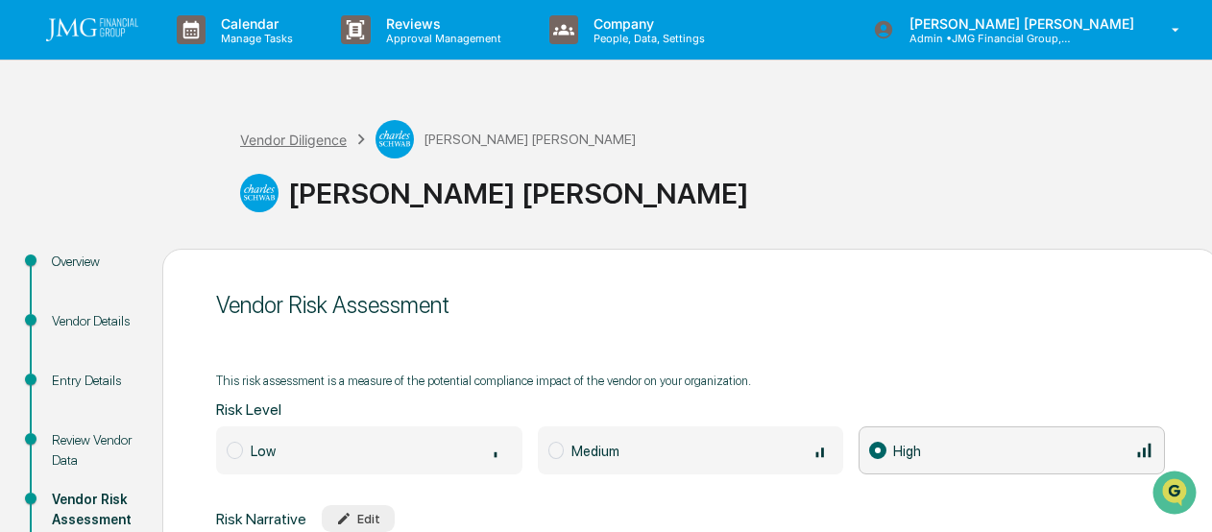
click at [271, 142] on div "Vendor Diligence" at bounding box center [293, 140] width 107 height 16
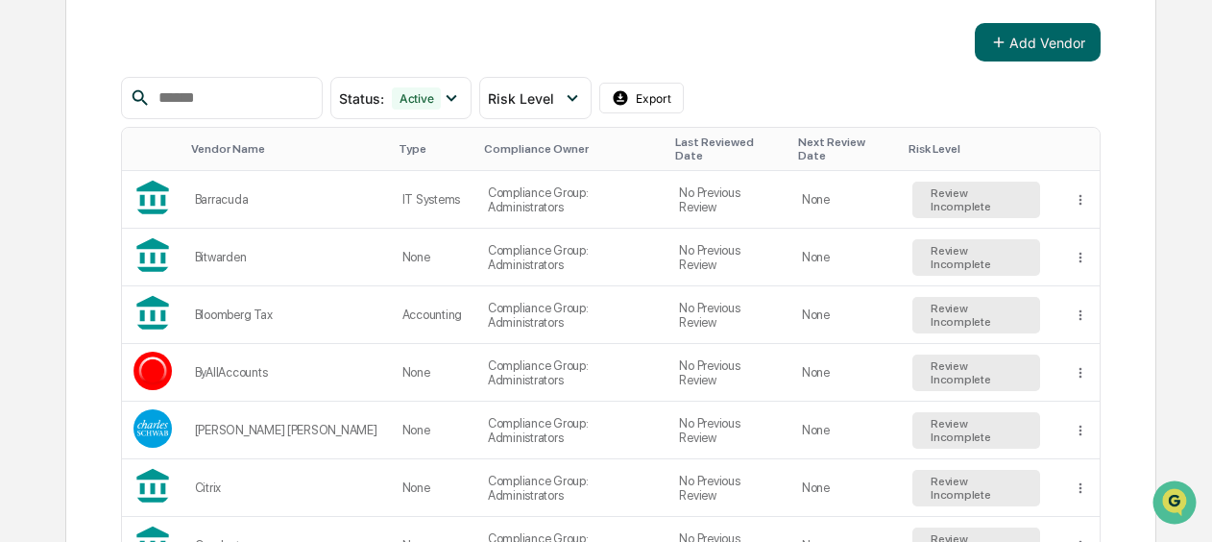
scroll to position [384, 0]
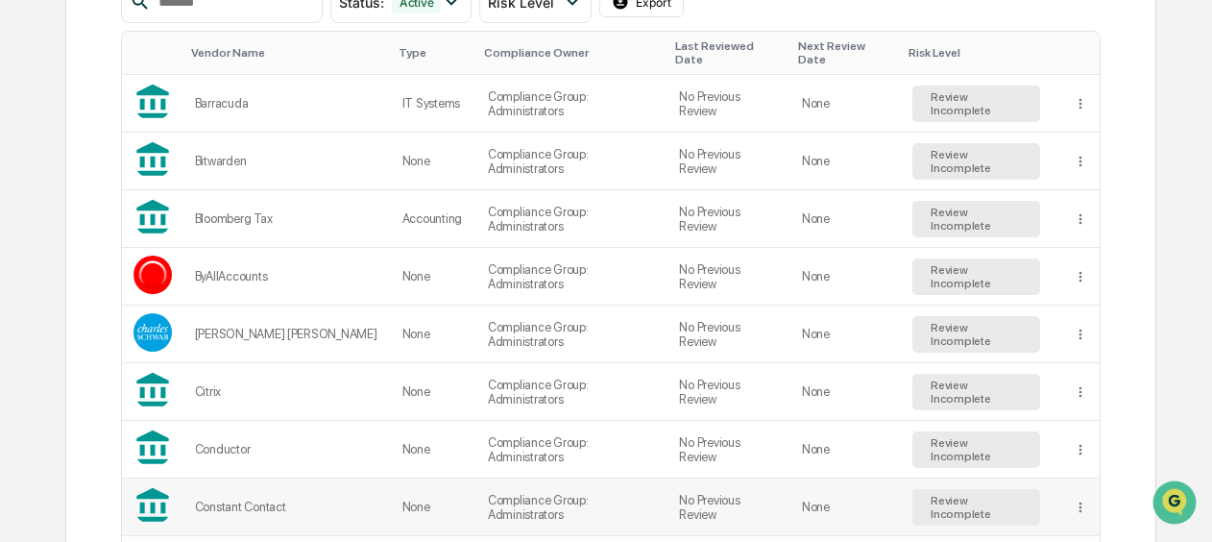
click at [535, 496] on td "Compliance Group: Administrators" at bounding box center [571, 507] width 191 height 58
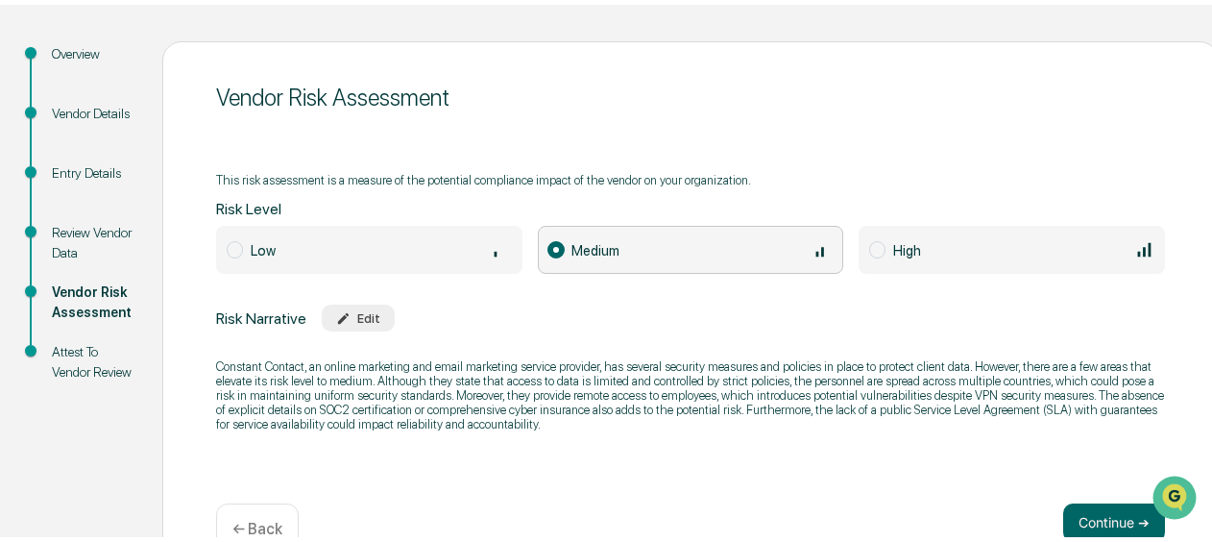
scroll to position [241, 0]
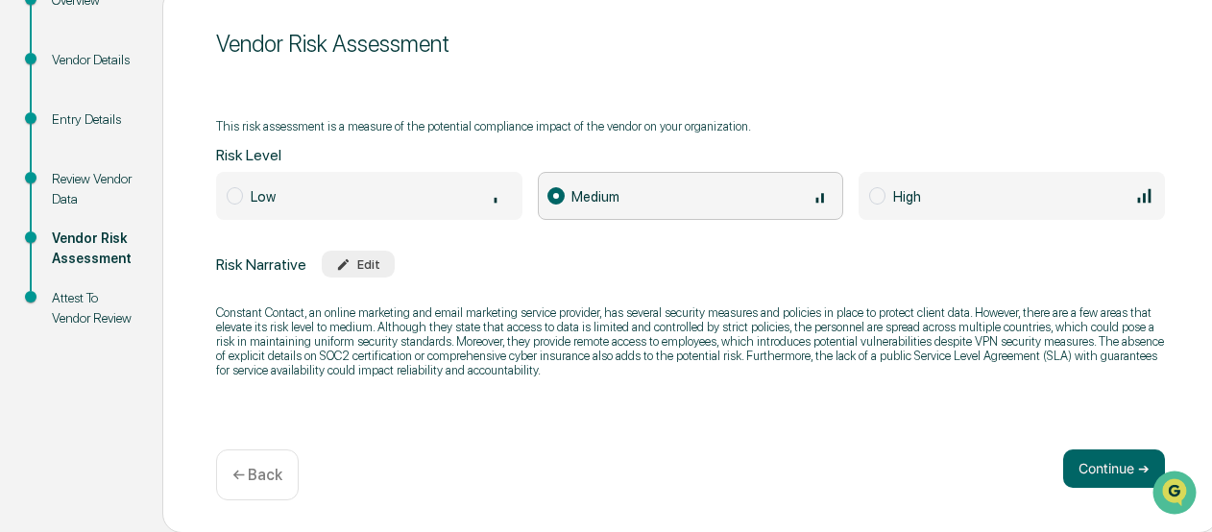
click at [490, 191] on icon at bounding box center [500, 195] width 21 height 21
click at [1093, 462] on button "Continue ➔" at bounding box center [1114, 468] width 102 height 38
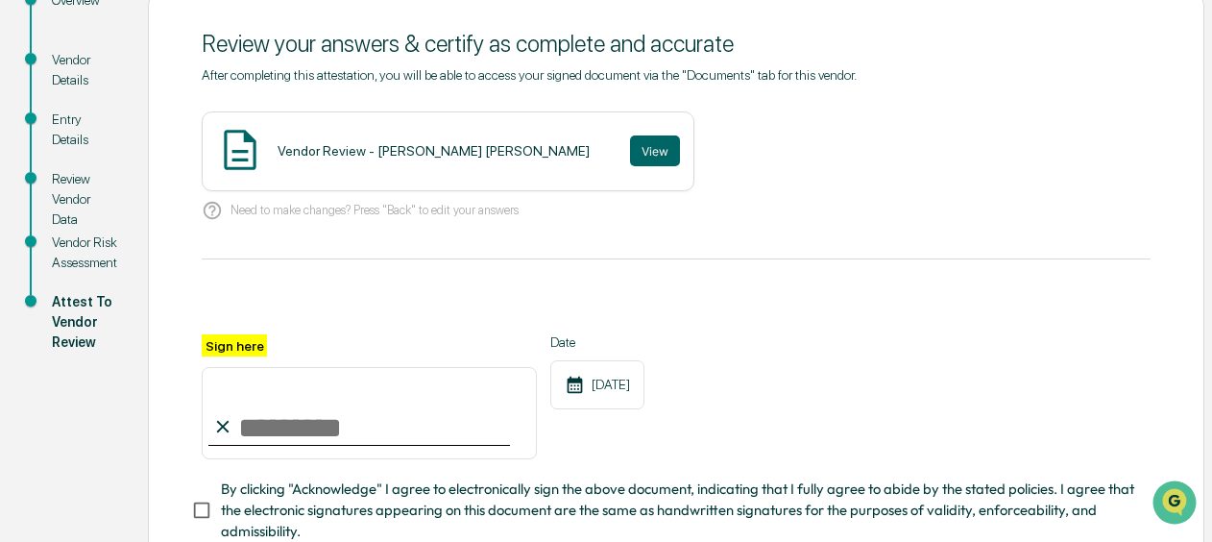
scroll to position [0, 0]
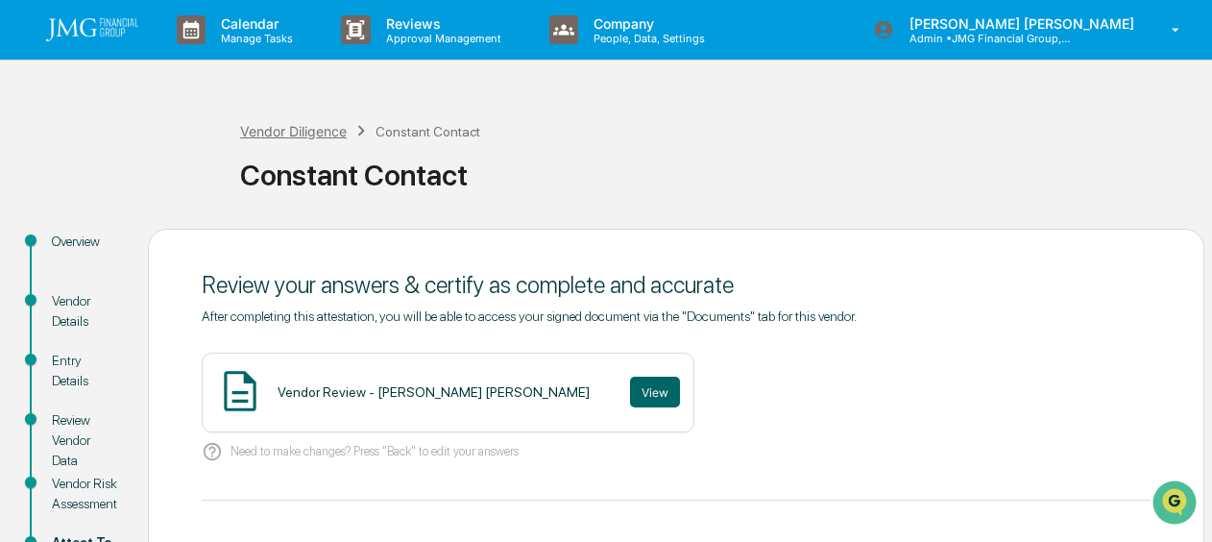
click at [307, 130] on div "Vendor Diligence" at bounding box center [293, 131] width 107 height 16
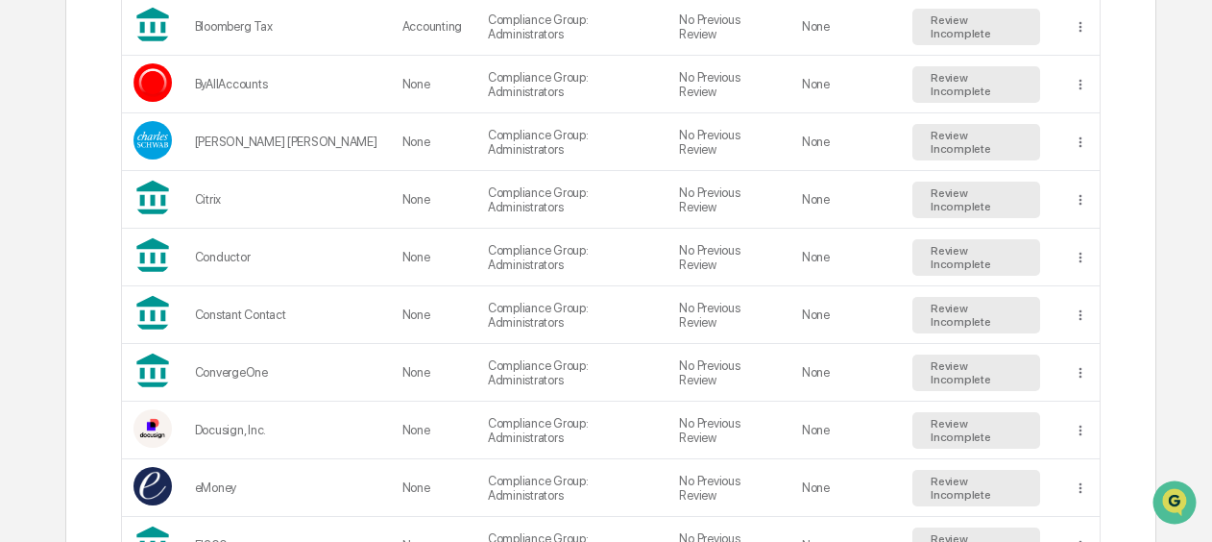
scroll to position [768, 0]
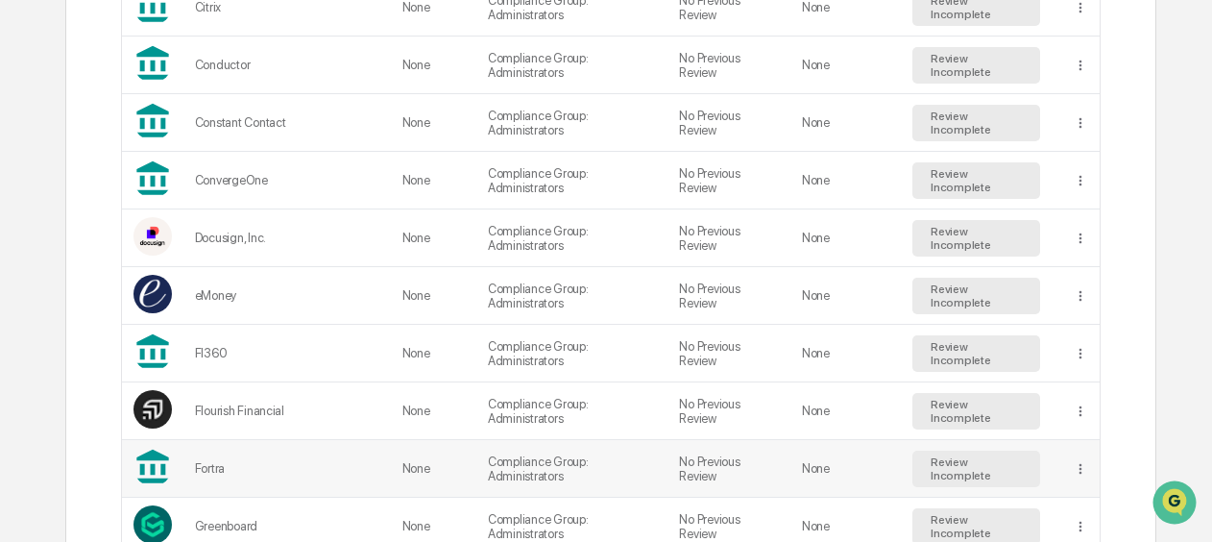
click at [311, 440] on td "Fortra" at bounding box center [286, 469] width 207 height 58
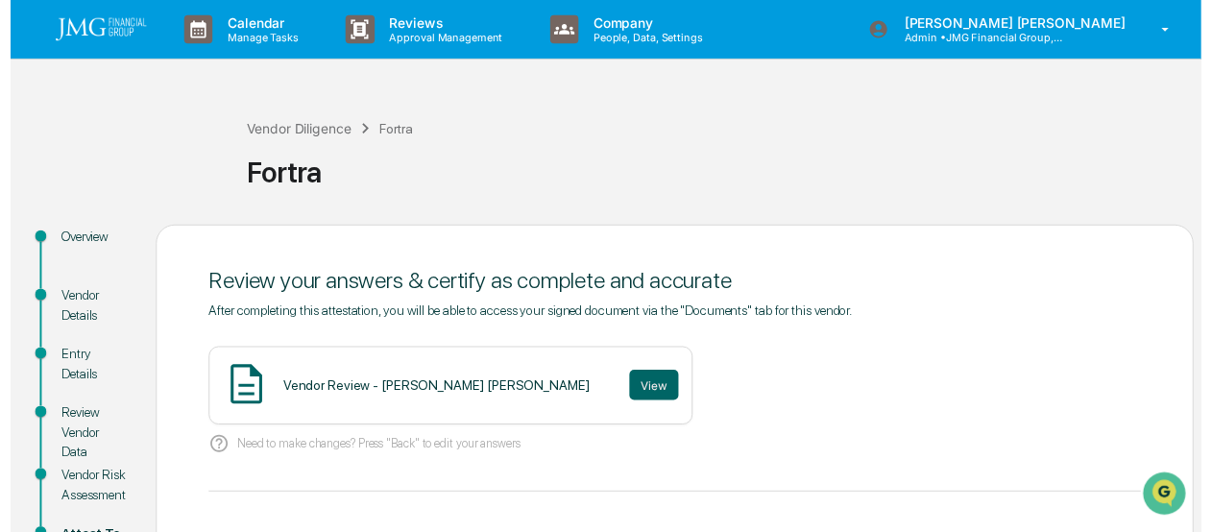
scroll to position [192, 0]
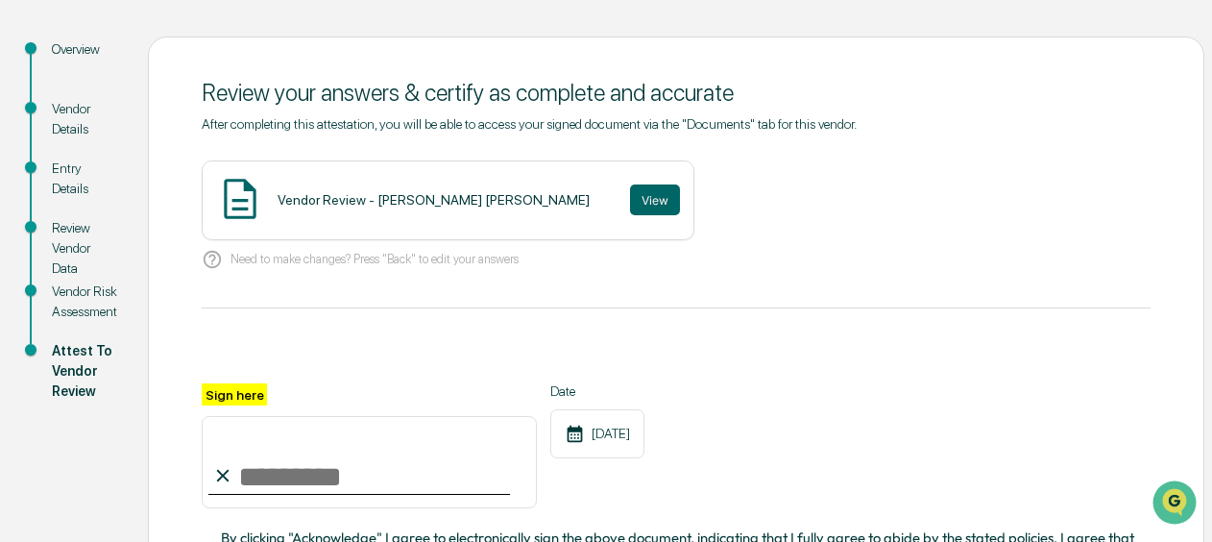
click at [83, 302] on div "Vendor Risk Assessment" at bounding box center [84, 301] width 65 height 40
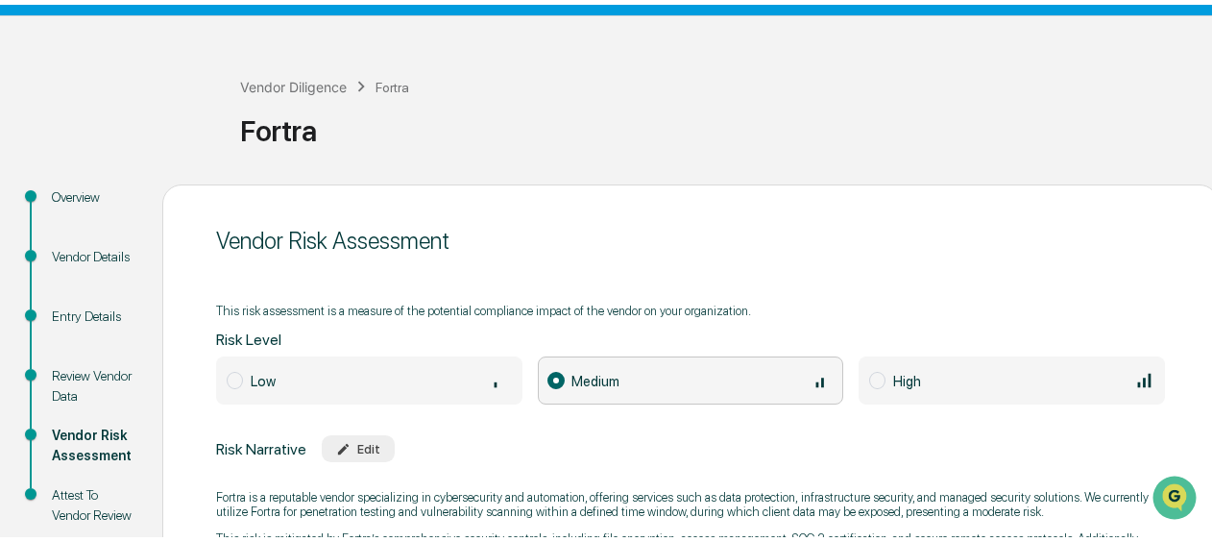
scroll to position [0, 0]
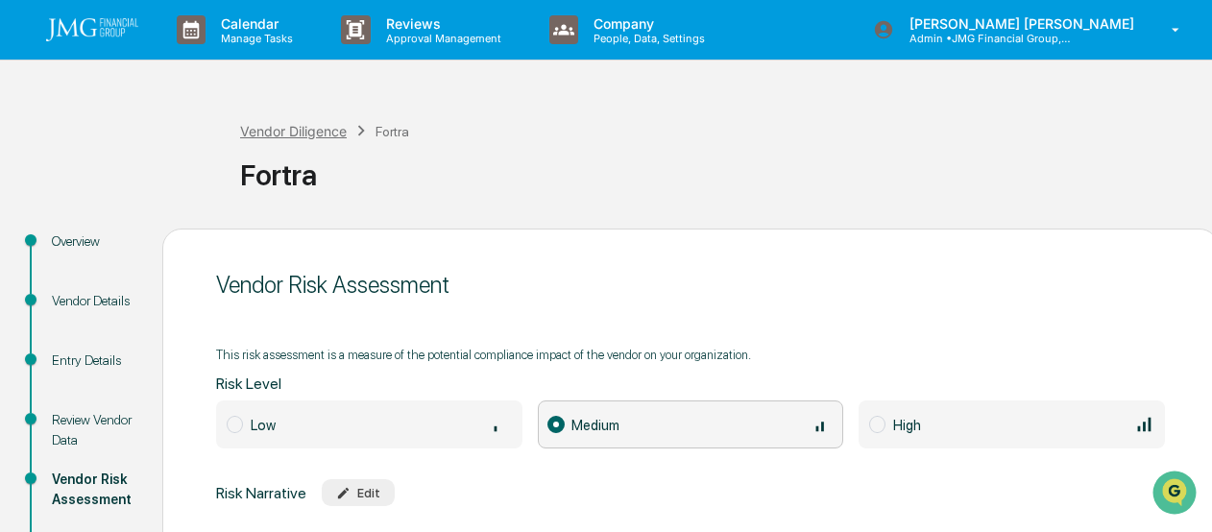
click at [297, 130] on div "Vendor Diligence" at bounding box center [293, 131] width 107 height 16
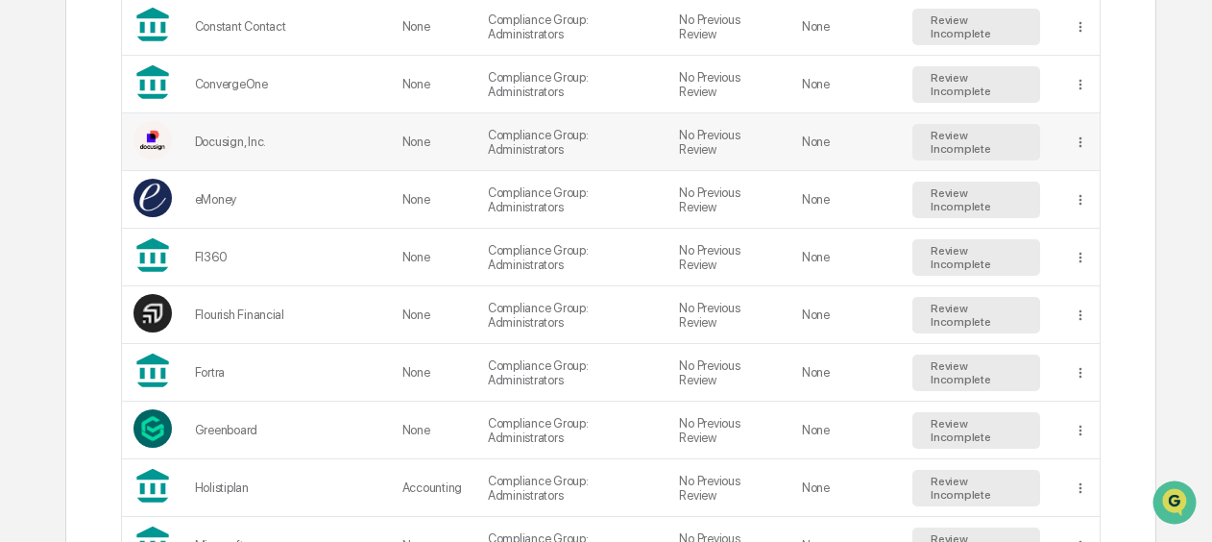
scroll to position [1056, 0]
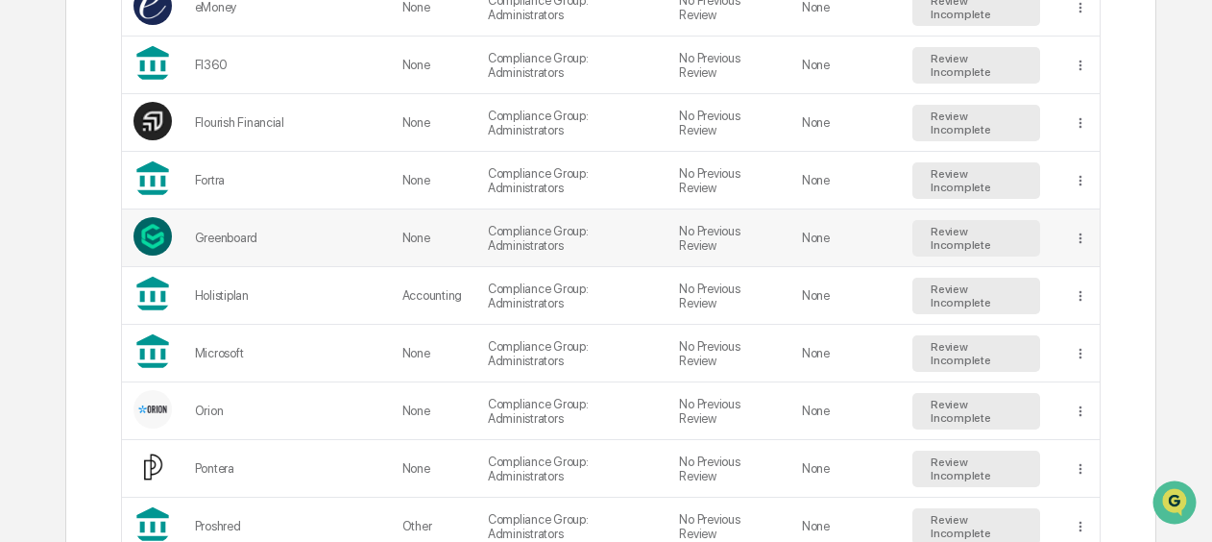
click at [263, 231] on div "Greenboard" at bounding box center [287, 238] width 184 height 14
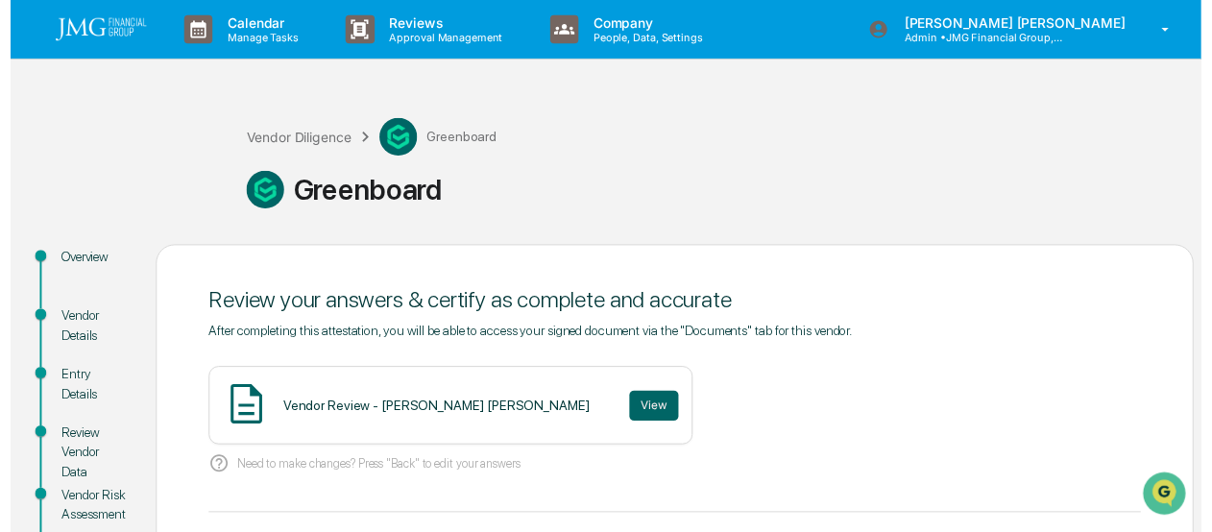
scroll to position [192, 0]
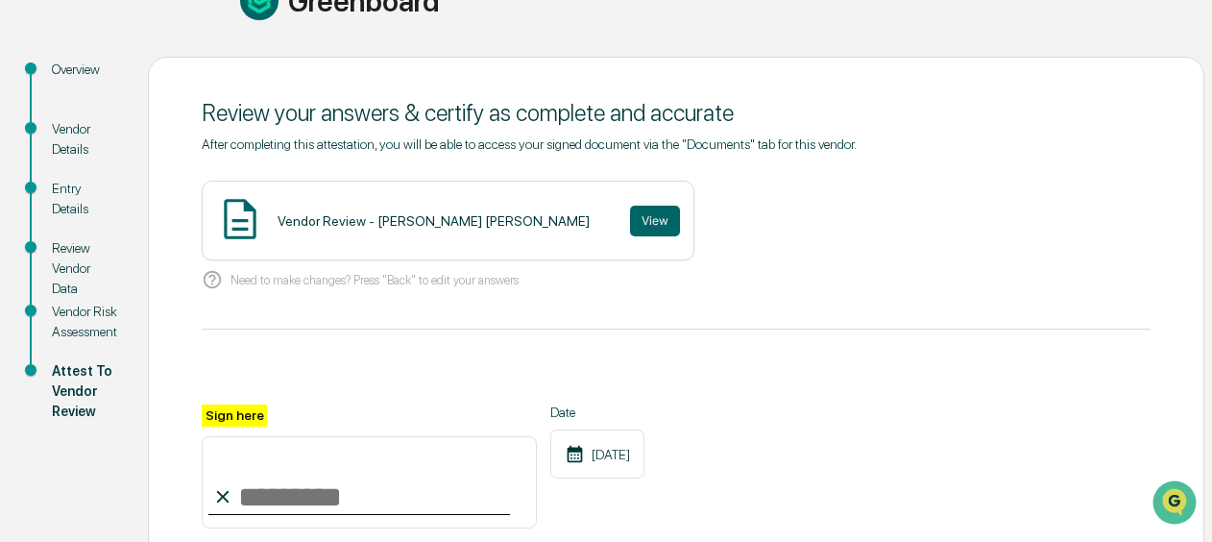
click at [77, 313] on div "Vendor Risk Assessment" at bounding box center [84, 322] width 65 height 40
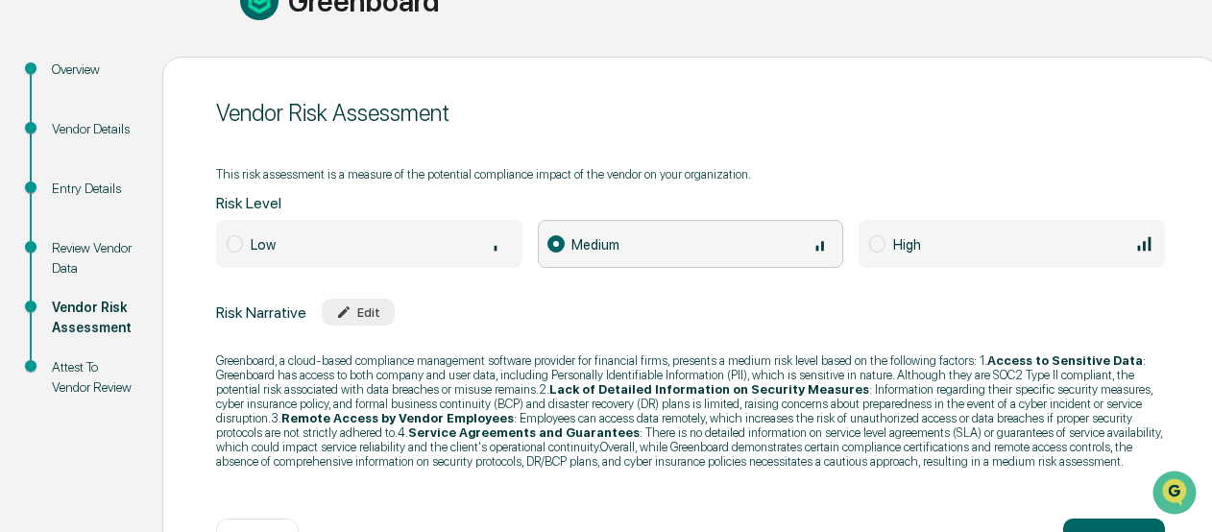
click at [924, 242] on div "High" at bounding box center [1023, 243] width 261 height 21
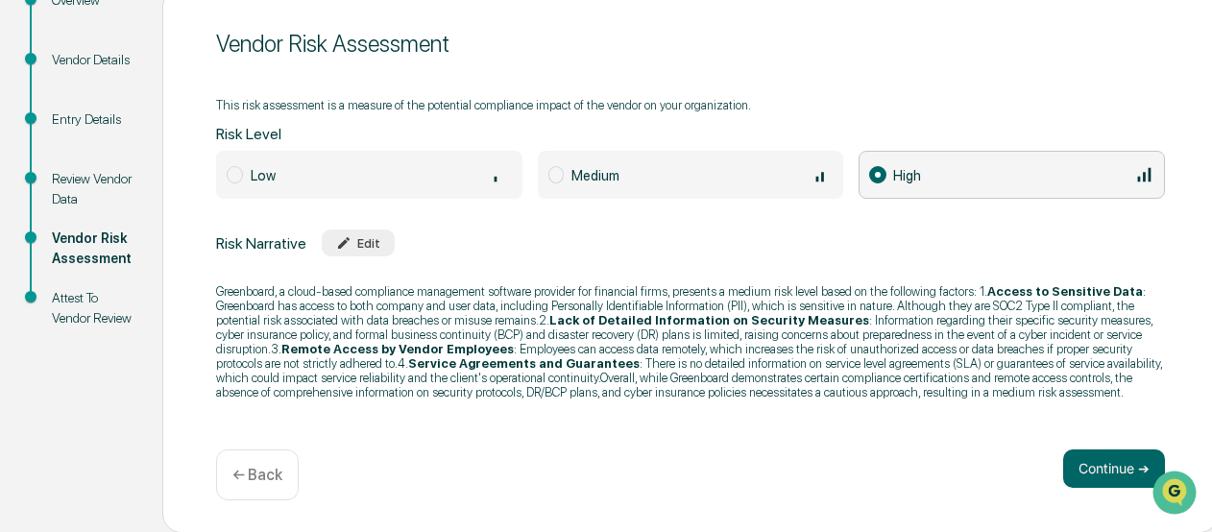
click at [363, 237] on div "Edit" at bounding box center [358, 242] width 44 height 14
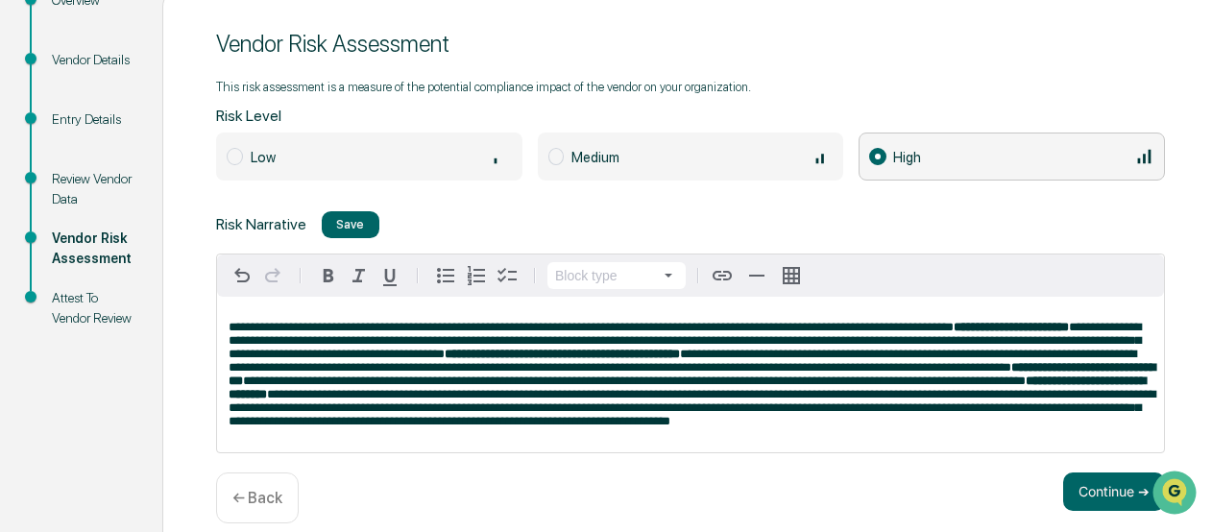
click at [1039, 427] on span "**********" at bounding box center [692, 407] width 927 height 39
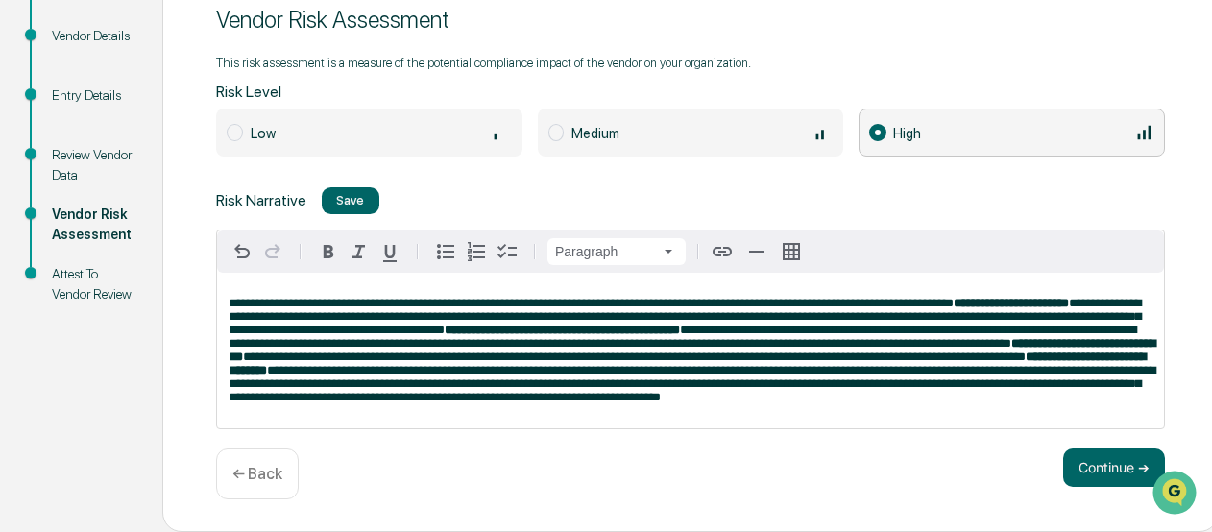
click at [348, 193] on div "Save" at bounding box center [350, 200] width 28 height 14
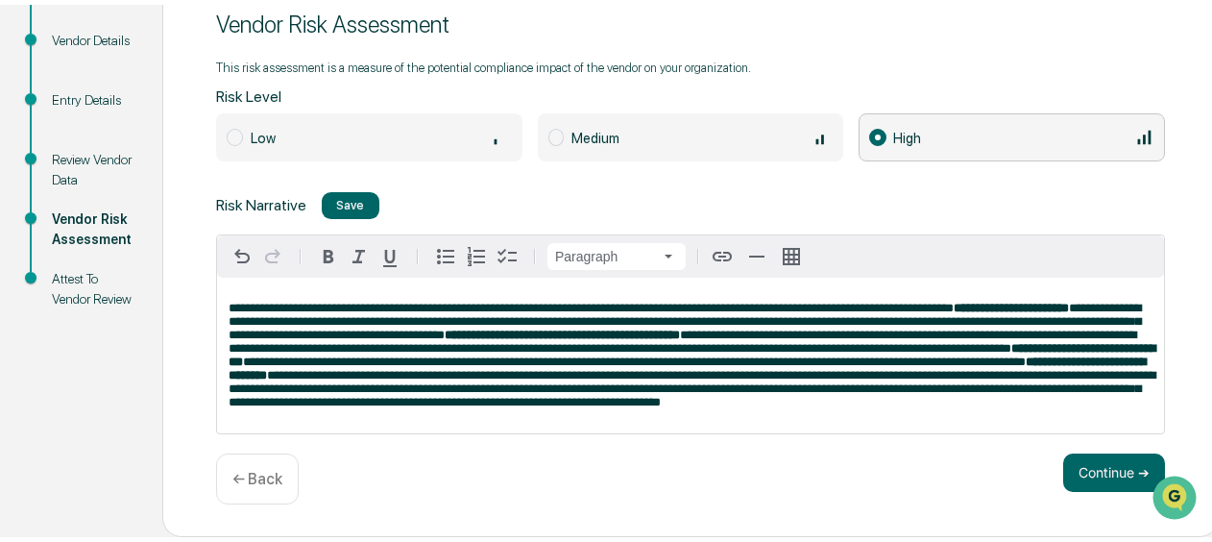
scroll to position [261, 0]
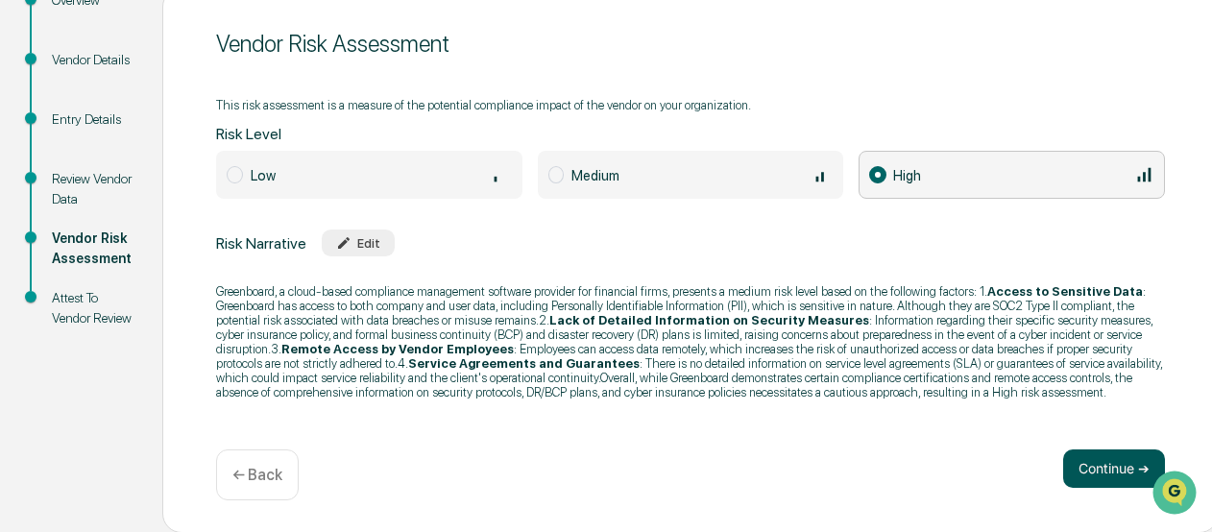
click at [1065, 458] on button "Continue ➔" at bounding box center [1114, 468] width 102 height 38
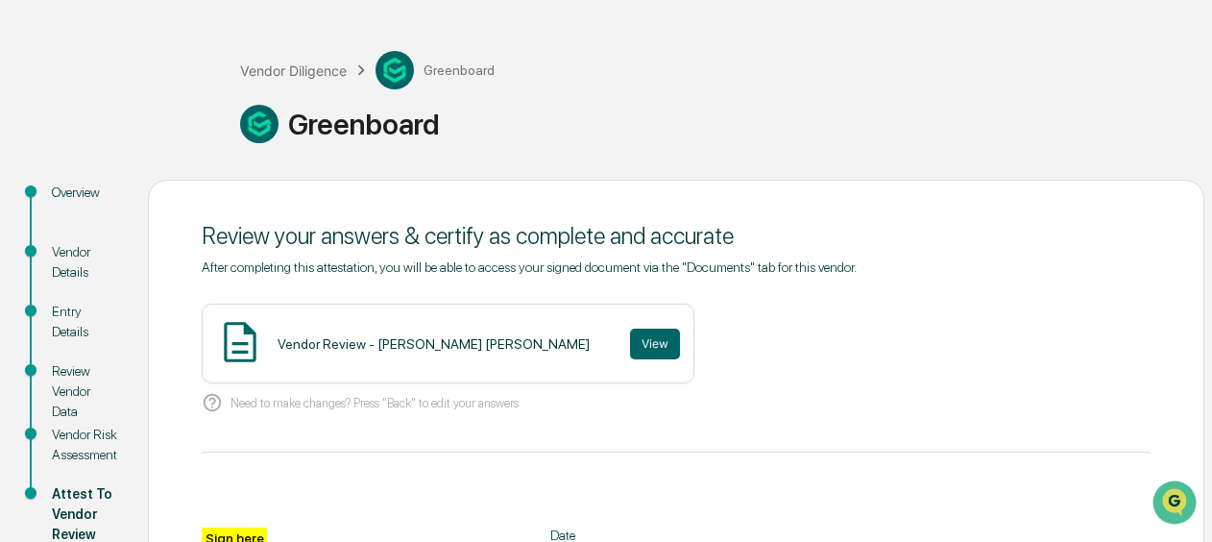
scroll to position [0, 0]
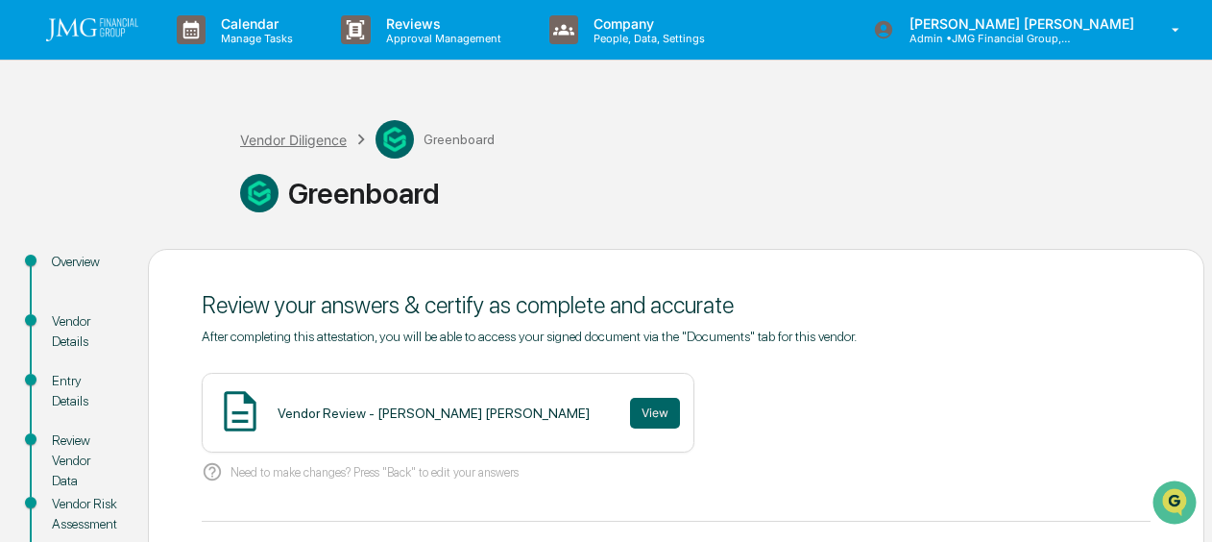
click at [294, 137] on div "Vendor Diligence" at bounding box center [293, 140] width 107 height 16
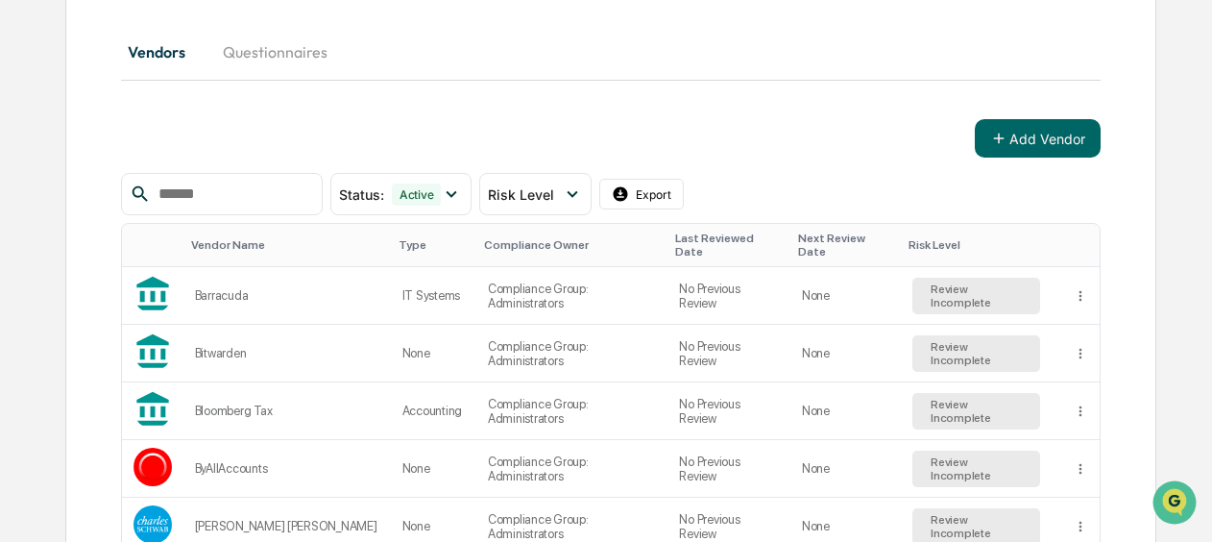
scroll to position [288, 0]
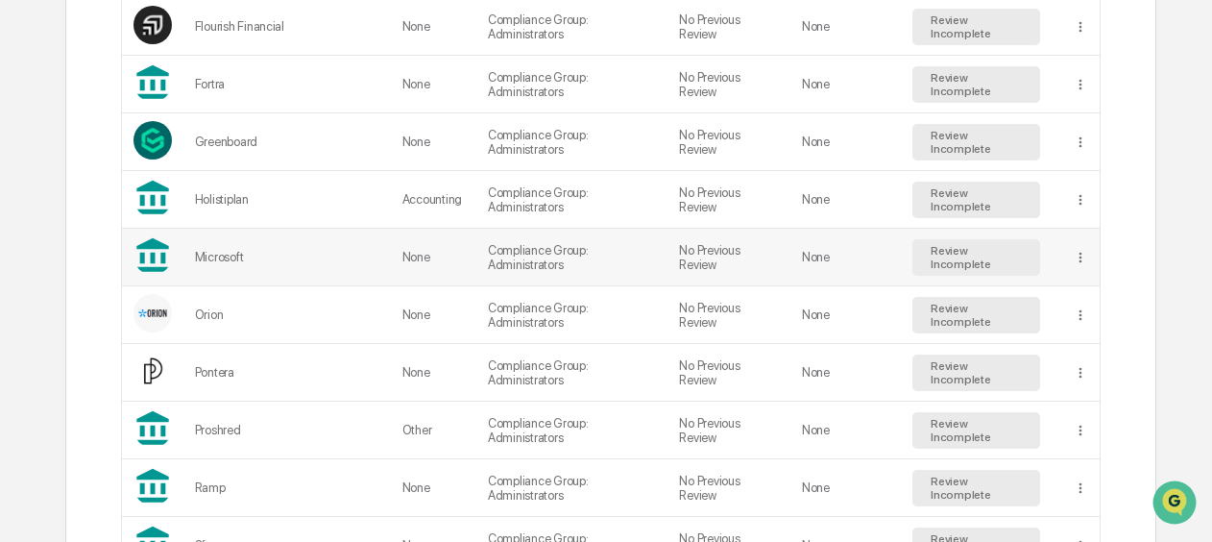
click at [246, 250] on div "Microsoft" at bounding box center [287, 257] width 184 height 14
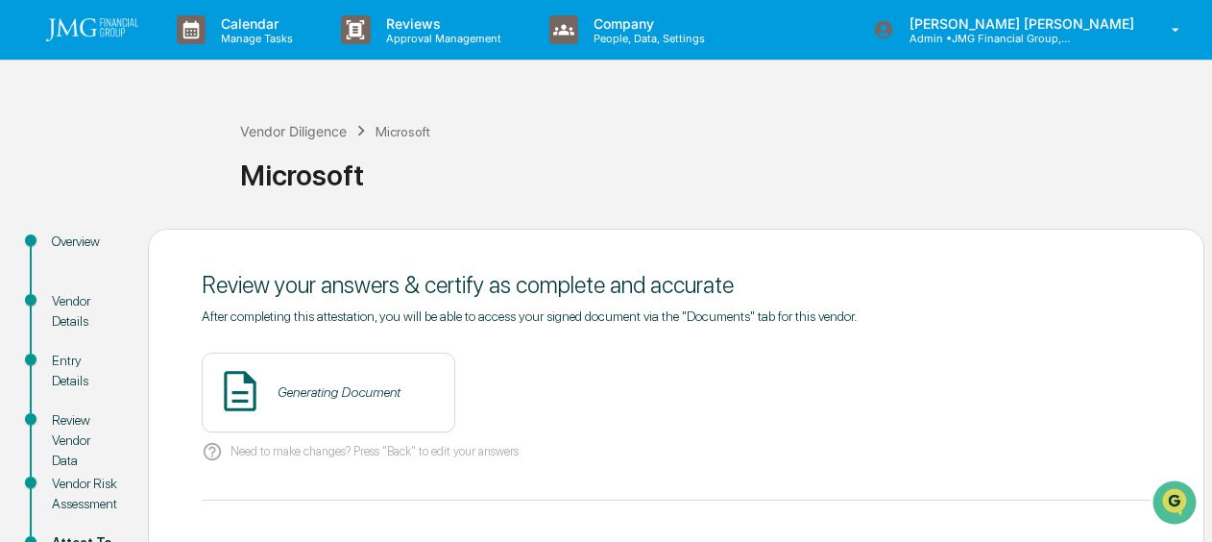
click at [85, 495] on div "Vendor Risk Assessment" at bounding box center [84, 493] width 65 height 40
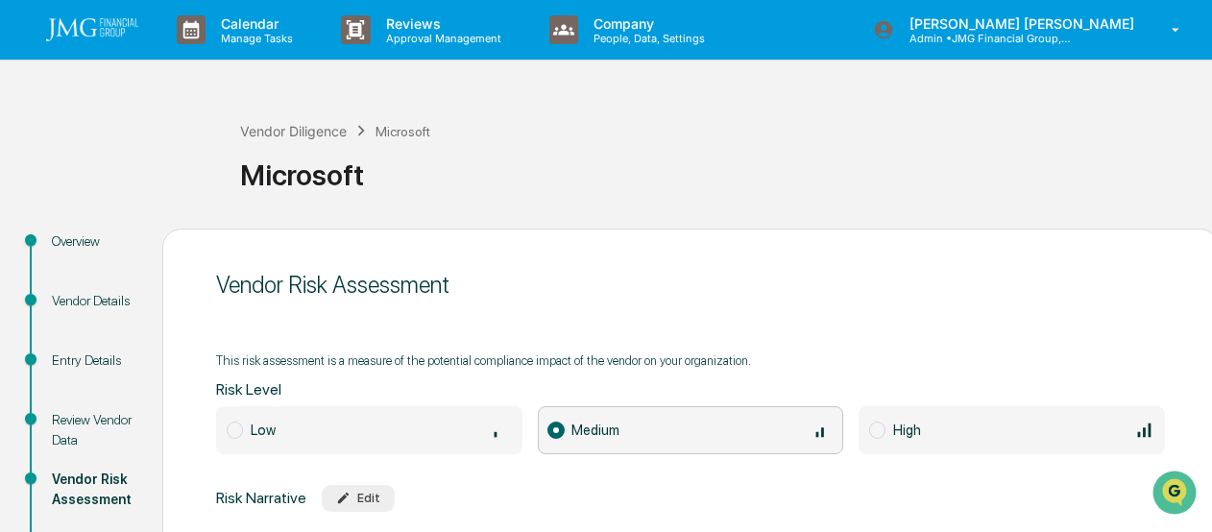
click at [877, 426] on span at bounding box center [877, 430] width 16 height 17
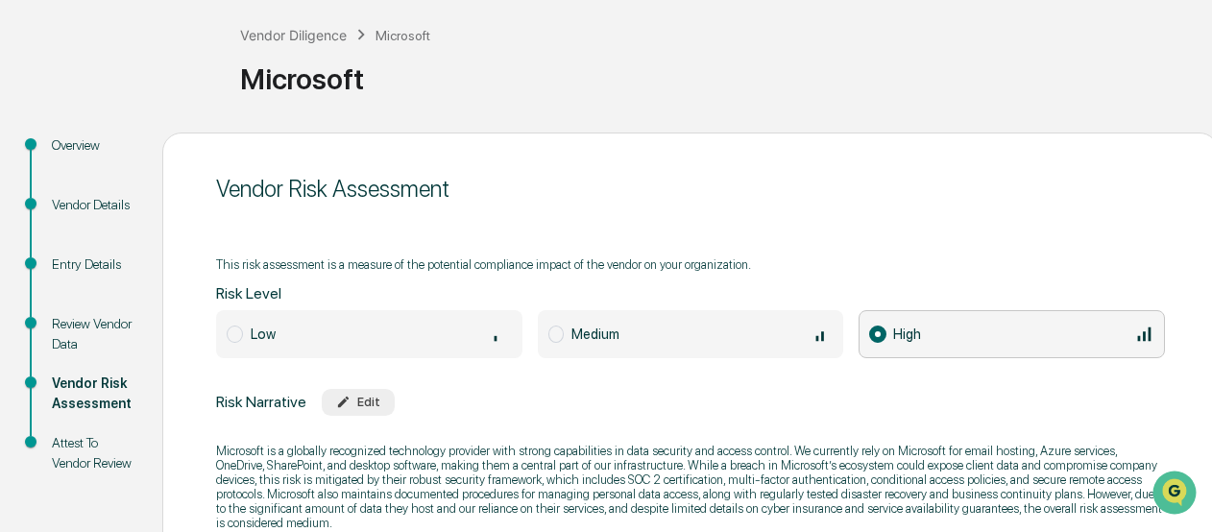
scroll to position [192, 0]
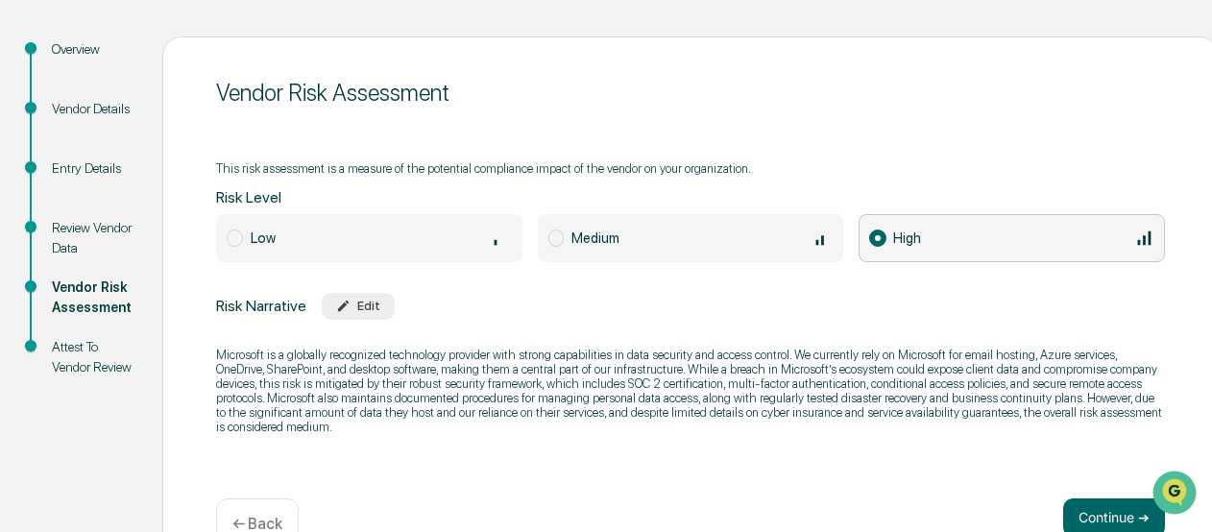
click at [373, 307] on button "Edit" at bounding box center [358, 306] width 73 height 27
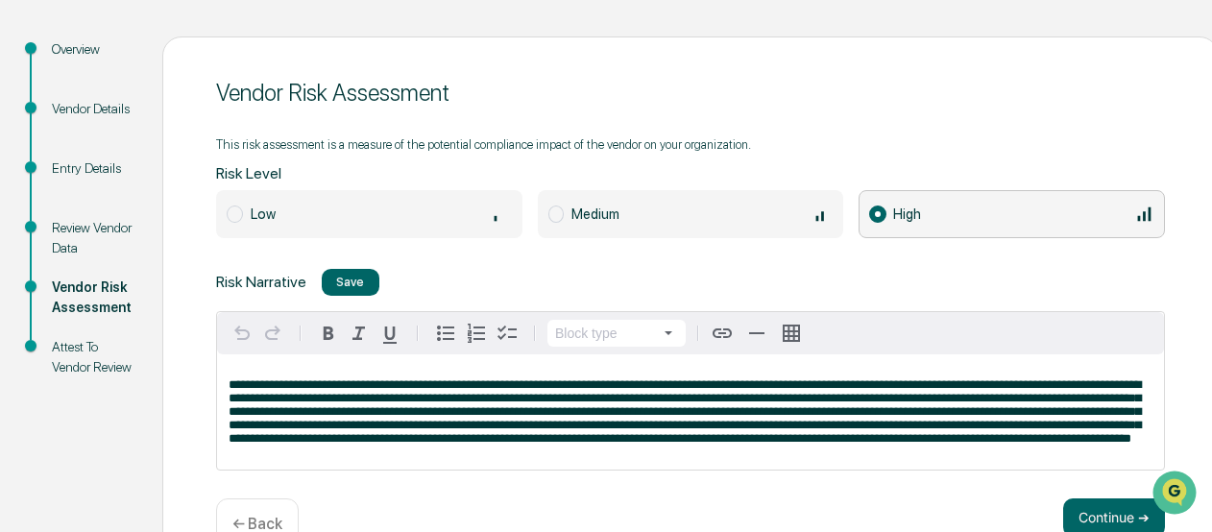
click at [414, 445] on span "**********" at bounding box center [685, 411] width 912 height 66
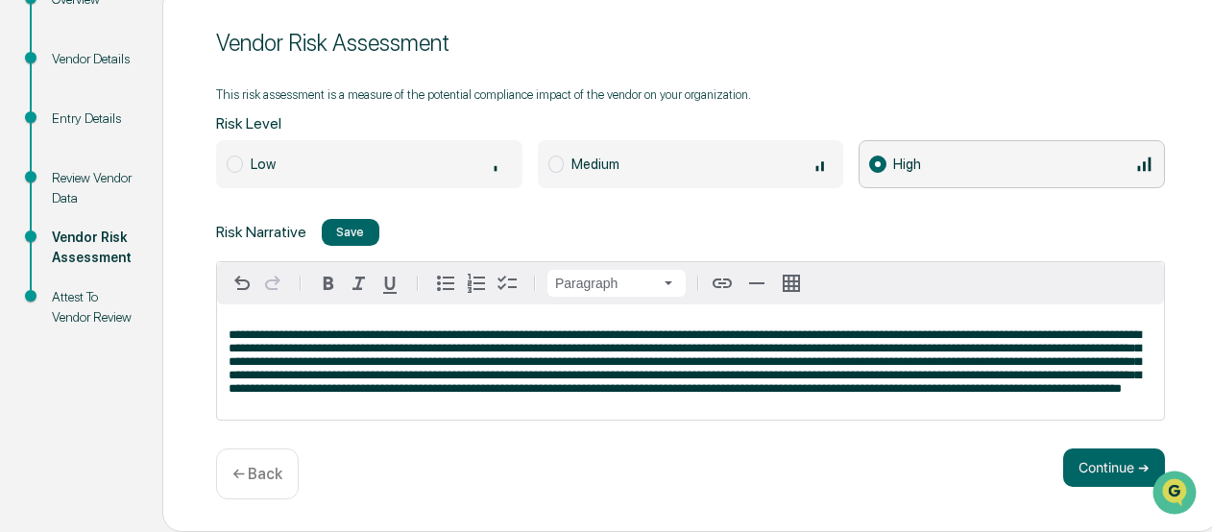
click at [327, 223] on button "Save" at bounding box center [351, 232] width 58 height 27
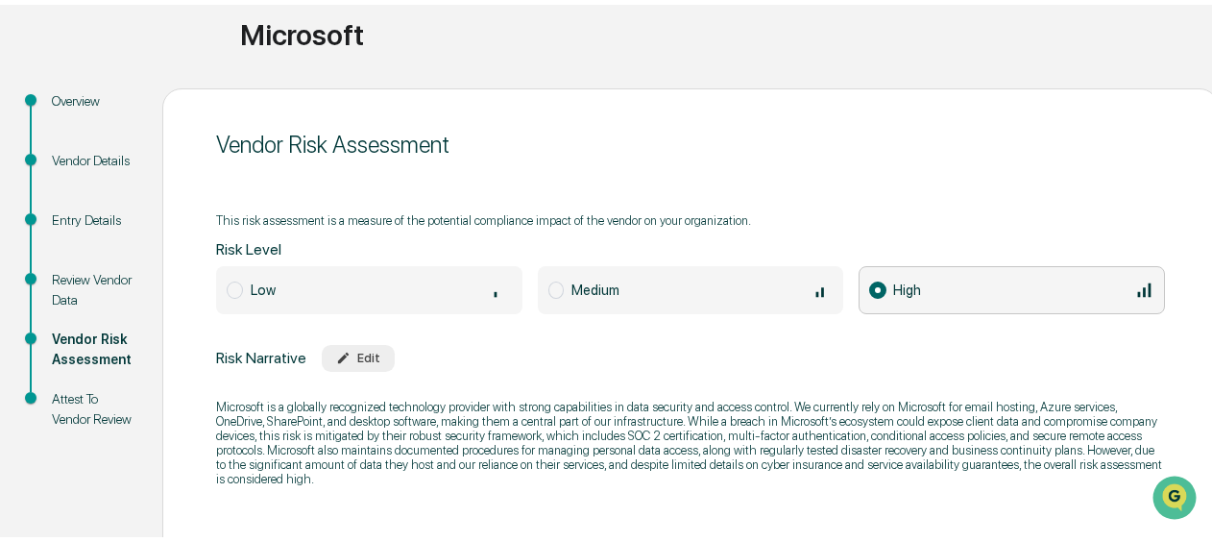
scroll to position [49, 0]
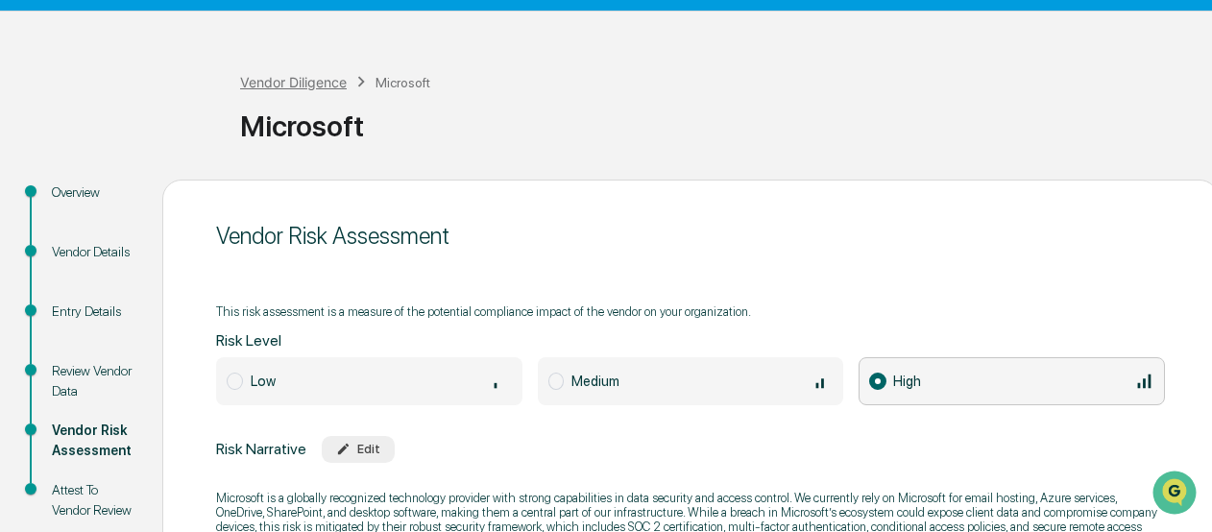
click at [290, 82] on div "Vendor Diligence" at bounding box center [293, 82] width 107 height 16
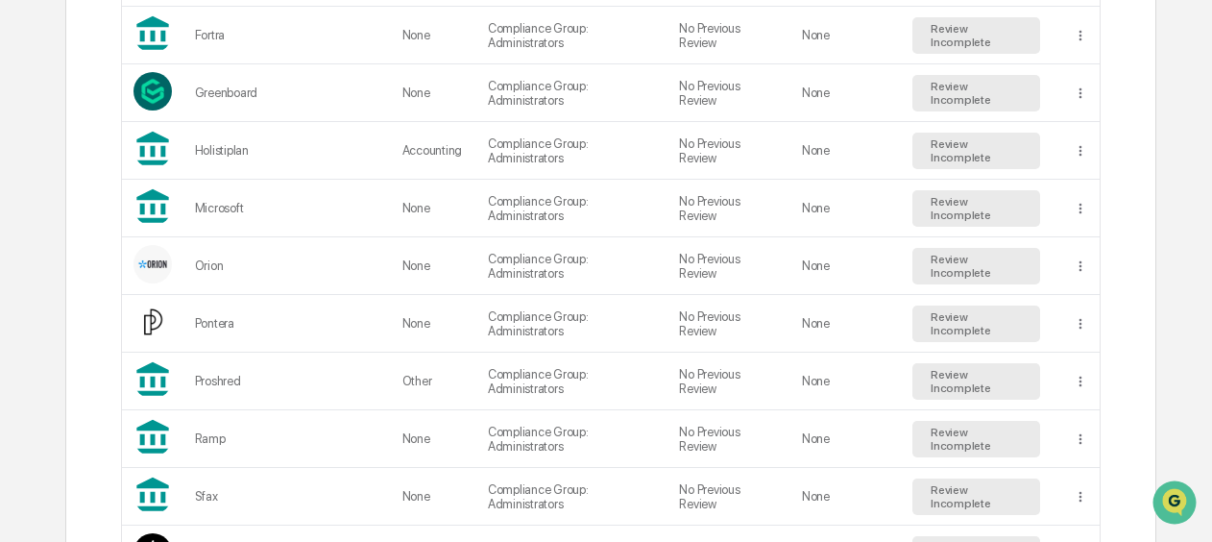
scroll to position [1394, 0]
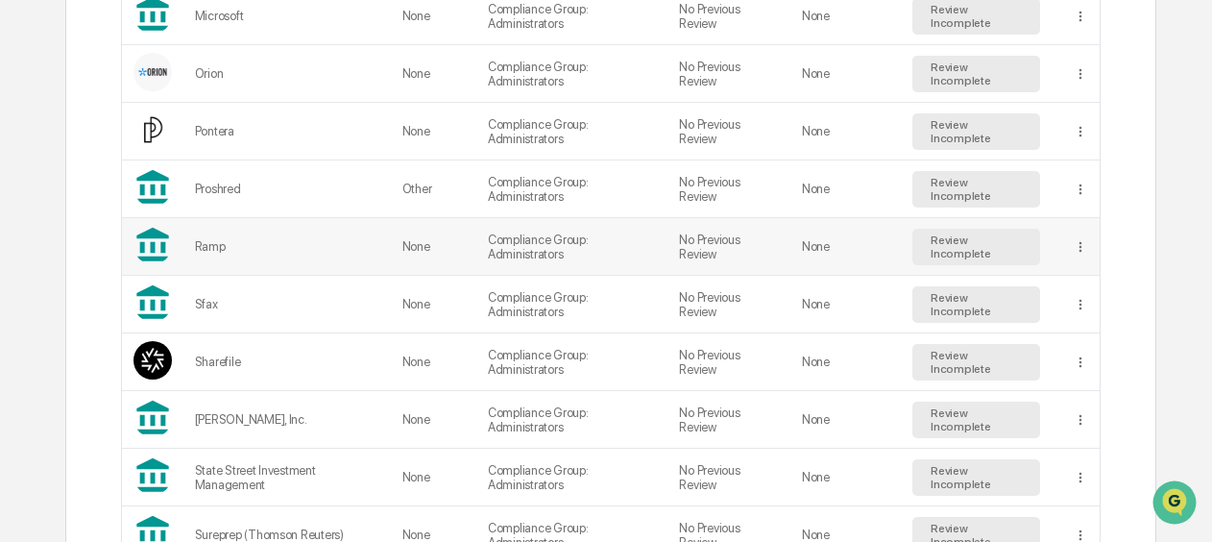
click at [277, 242] on td "Ramp" at bounding box center [286, 247] width 207 height 58
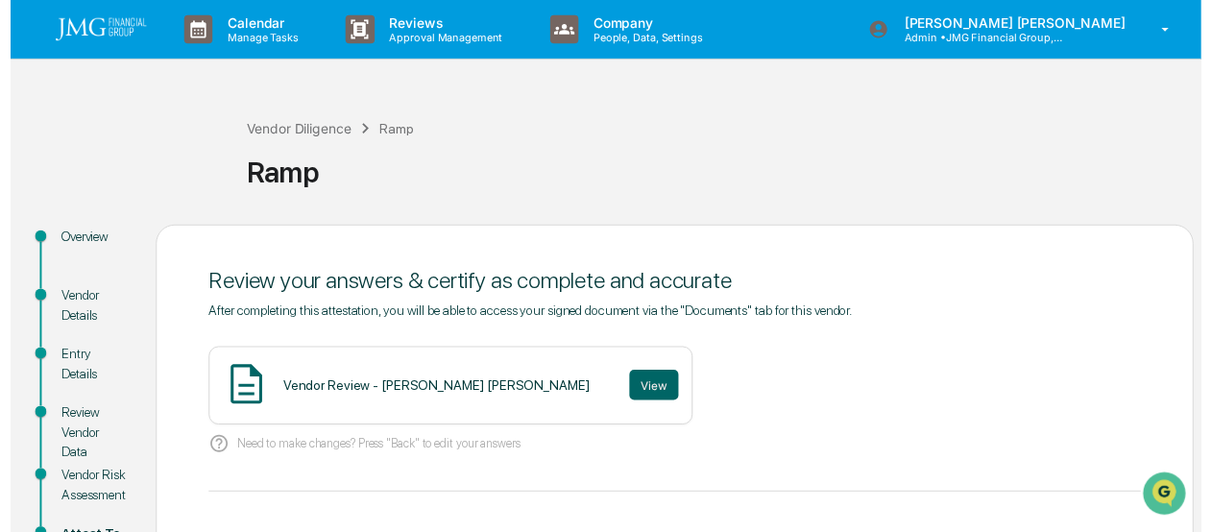
scroll to position [96, 0]
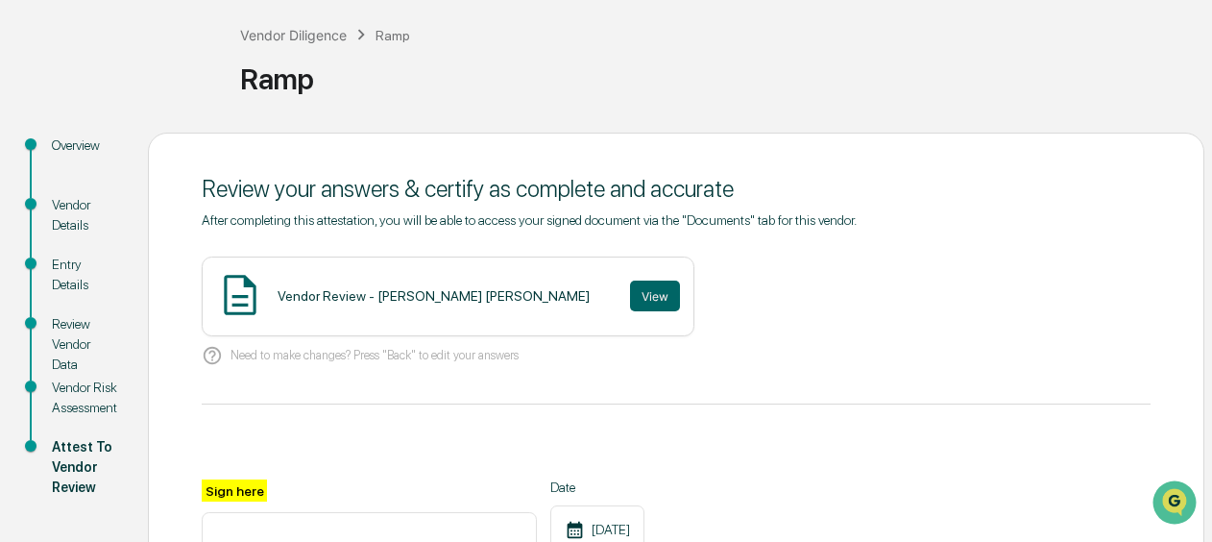
click at [80, 405] on div "Vendor Risk Assessment" at bounding box center [84, 397] width 65 height 40
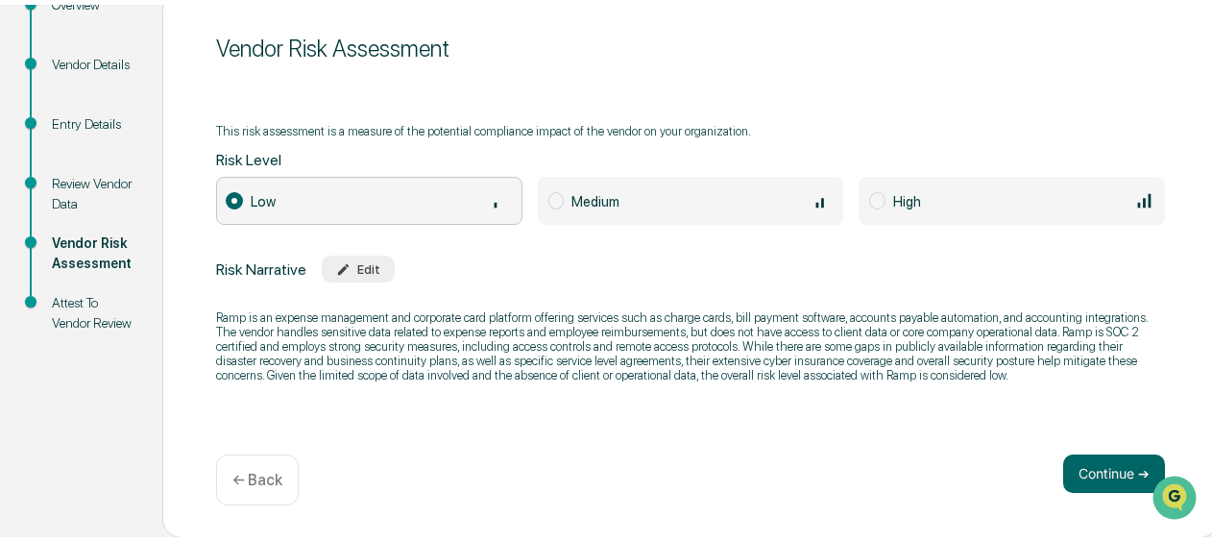
scroll to position [0, 0]
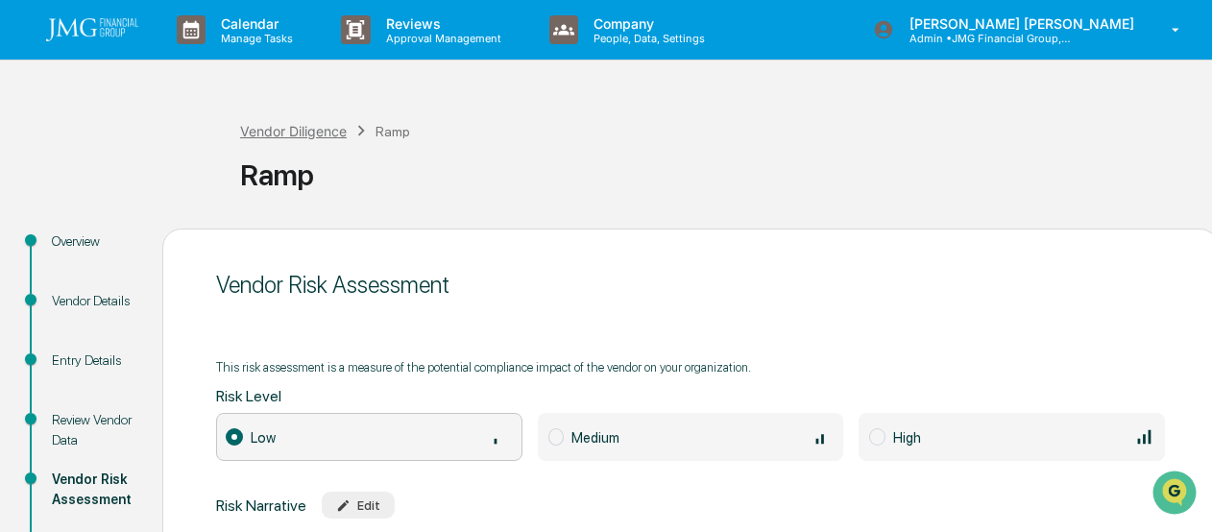
click at [299, 129] on div "Vendor Diligence" at bounding box center [293, 131] width 107 height 16
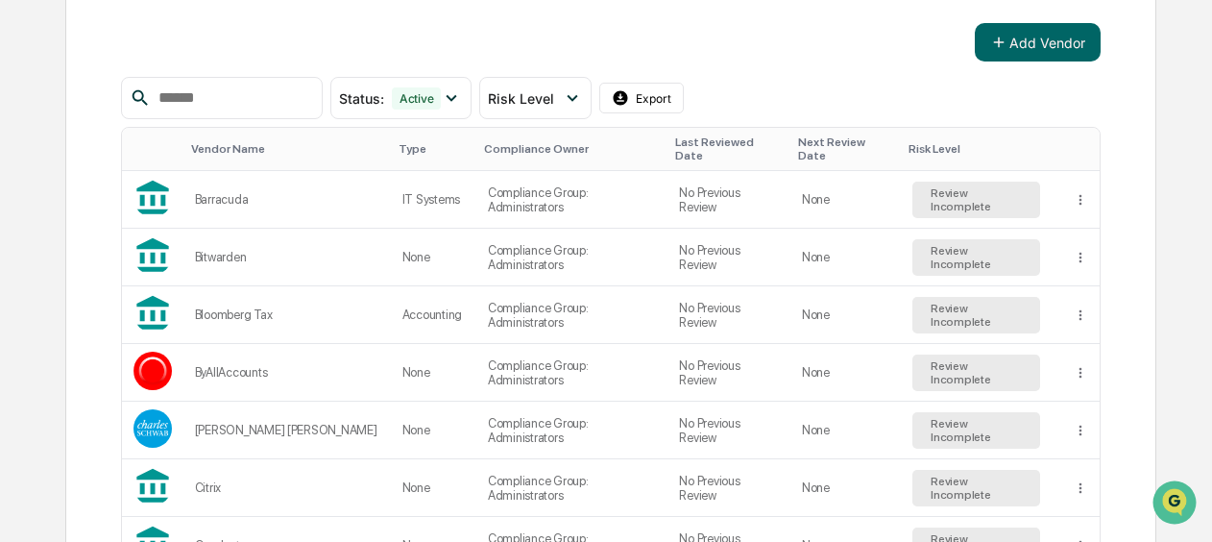
scroll to position [384, 0]
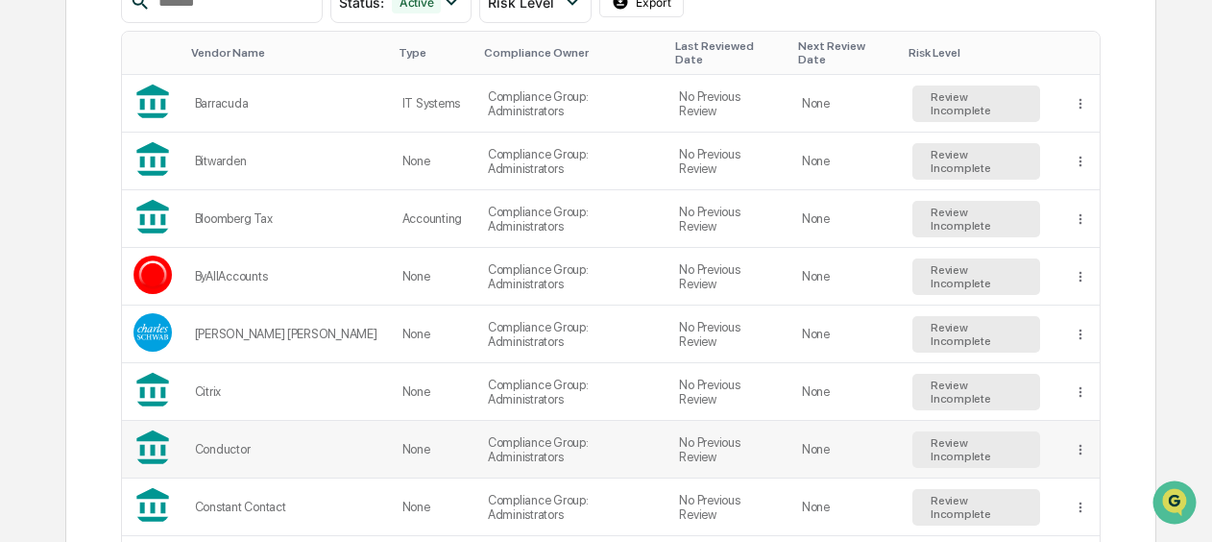
click at [302, 442] on div "Conductor" at bounding box center [287, 449] width 184 height 14
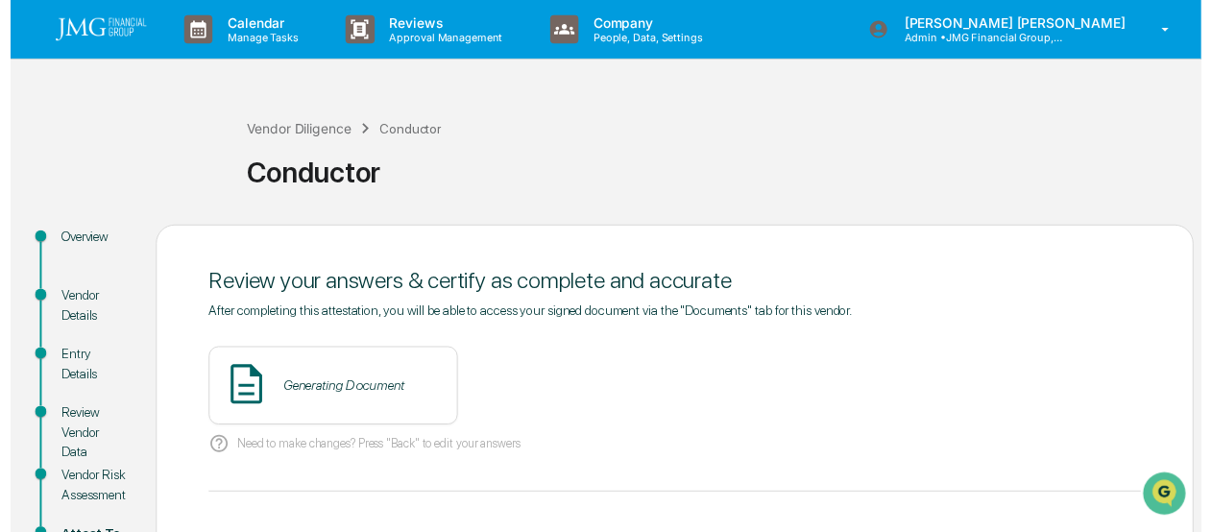
scroll to position [96, 0]
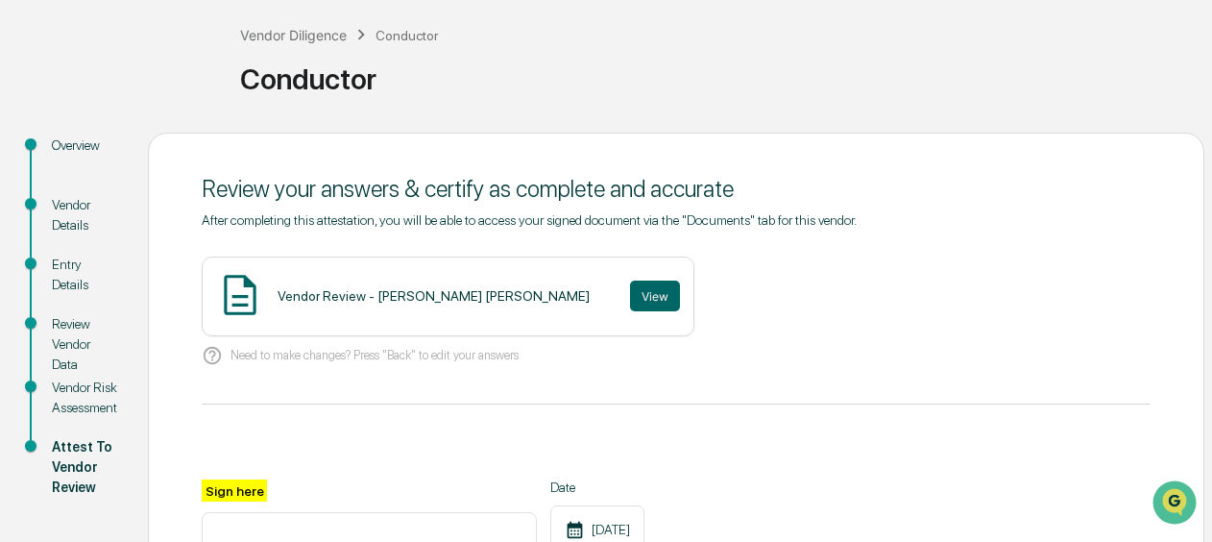
click at [104, 395] on div "Vendor Risk Assessment" at bounding box center [84, 397] width 65 height 40
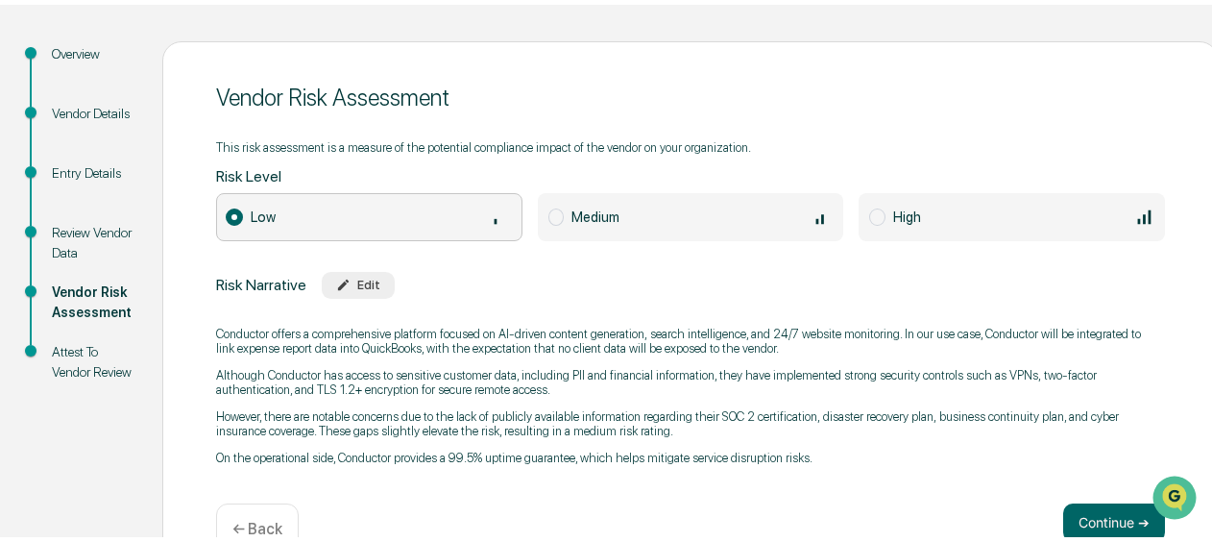
scroll to position [0, 0]
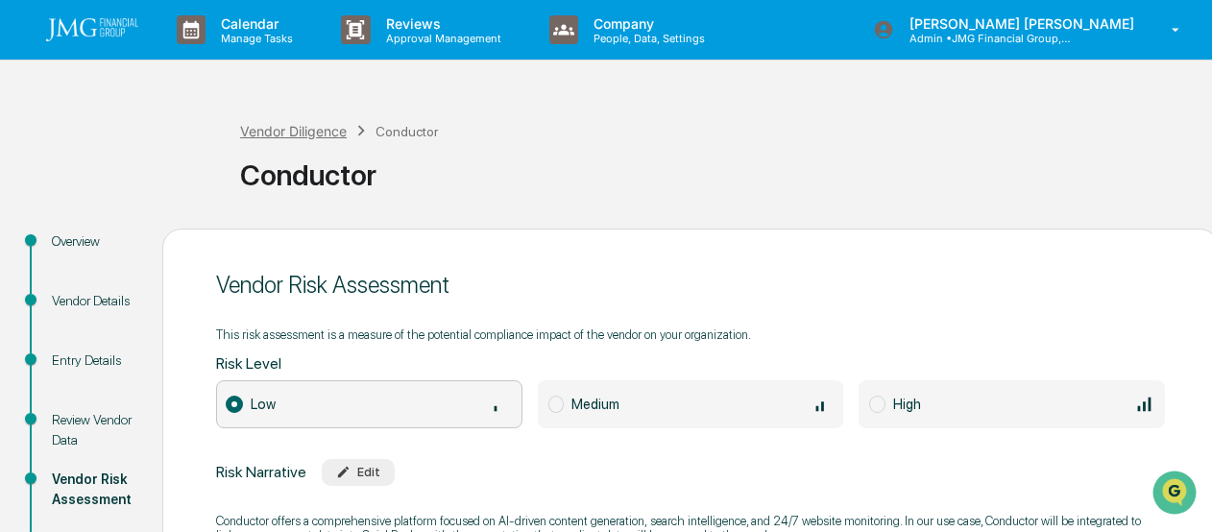
click at [301, 133] on div "Vendor Diligence" at bounding box center [293, 131] width 107 height 16
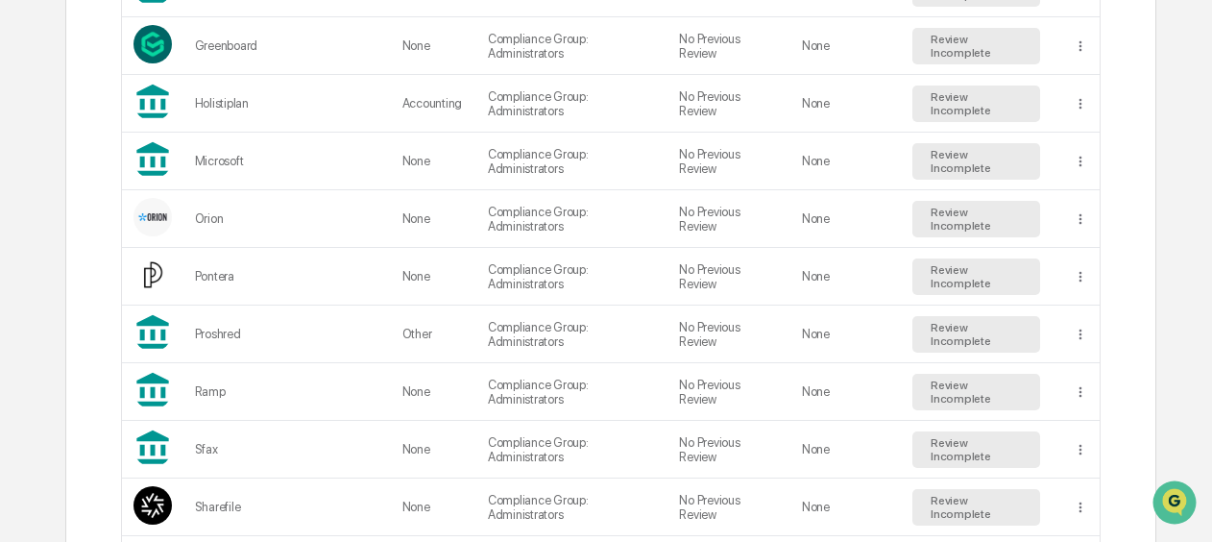
scroll to position [1345, 0]
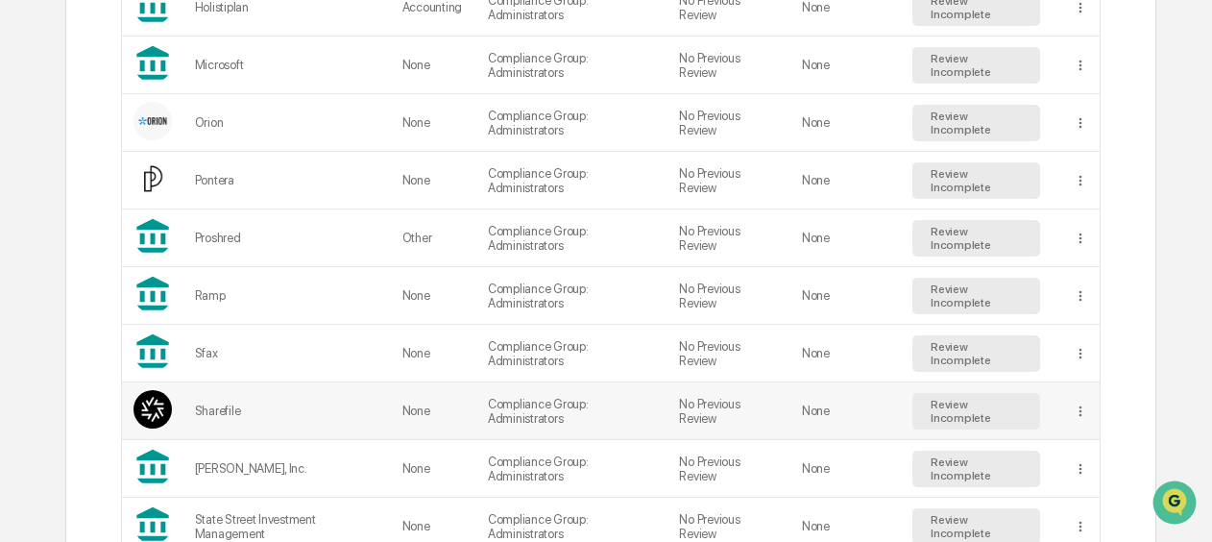
click at [339, 403] on div "Sharefile" at bounding box center [287, 410] width 184 height 14
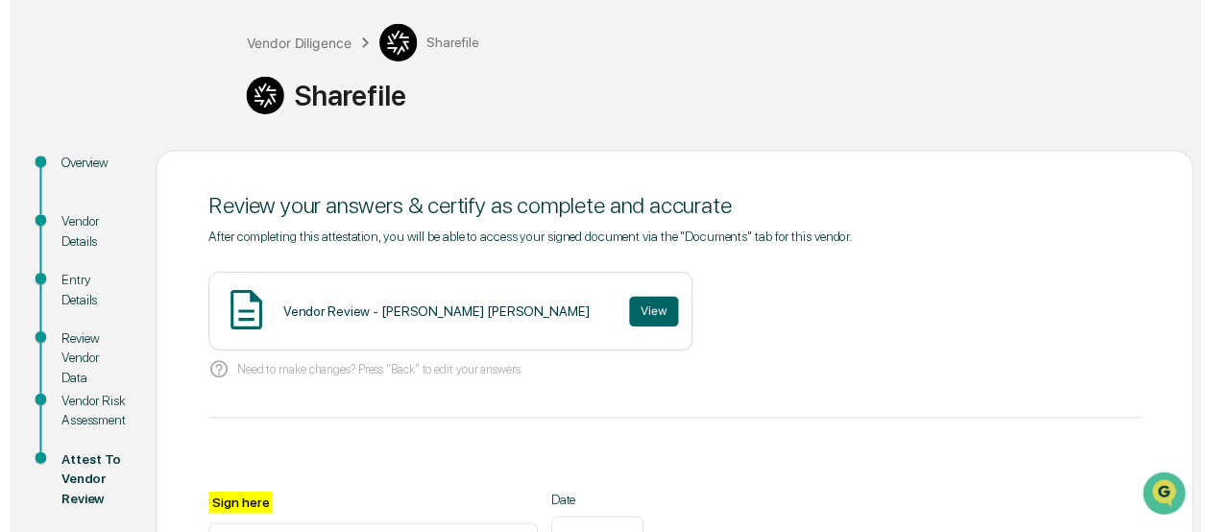
scroll to position [192, 0]
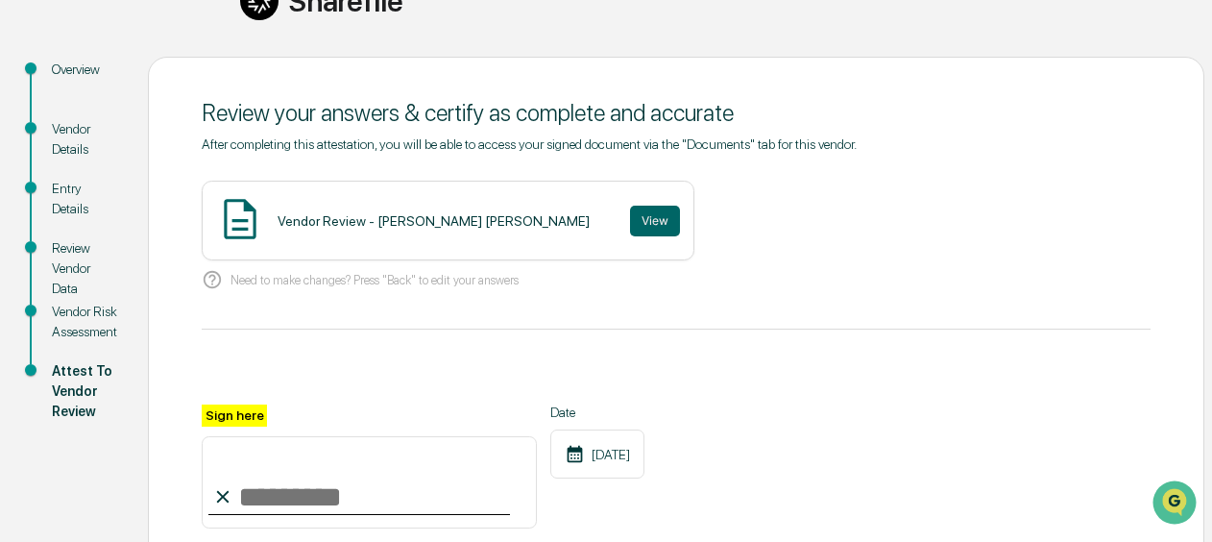
click at [83, 323] on div "Vendor Risk Assessment" at bounding box center [84, 322] width 65 height 40
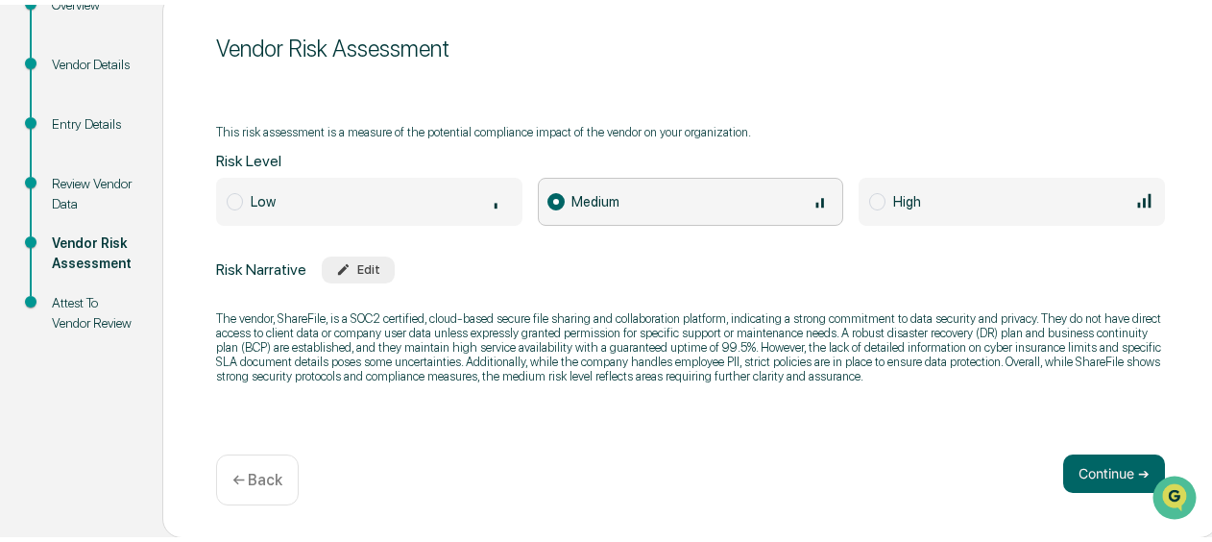
scroll to position [0, 0]
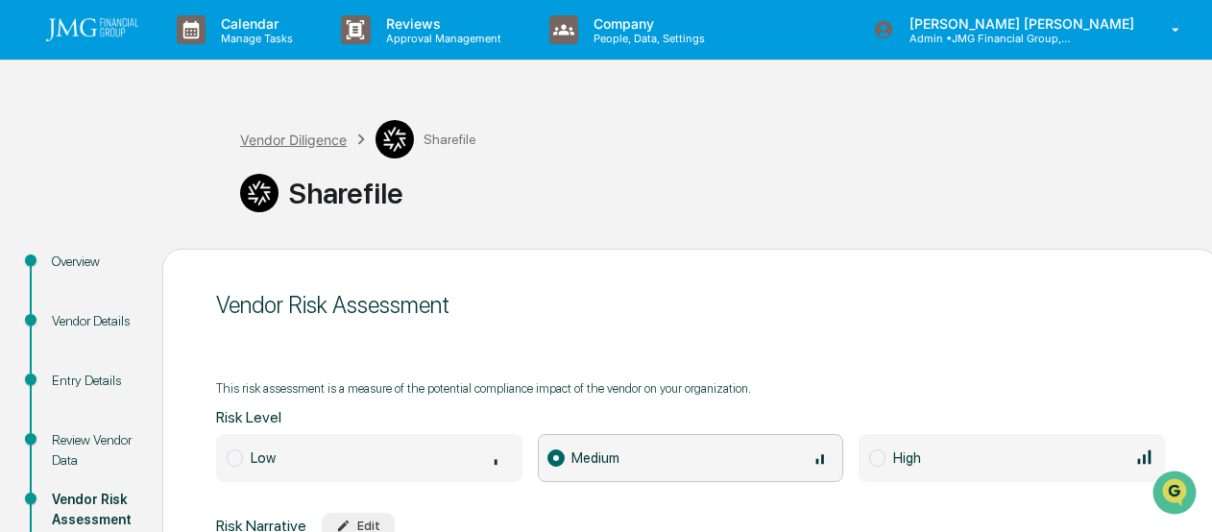
click at [287, 133] on div "Vendor Diligence" at bounding box center [293, 140] width 107 height 16
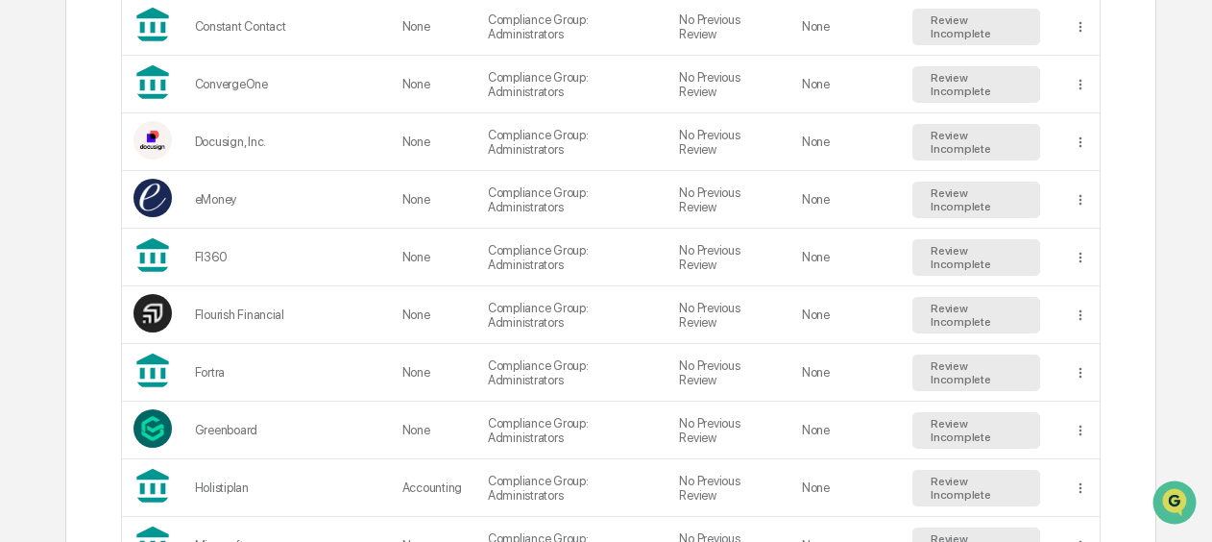
scroll to position [1056, 0]
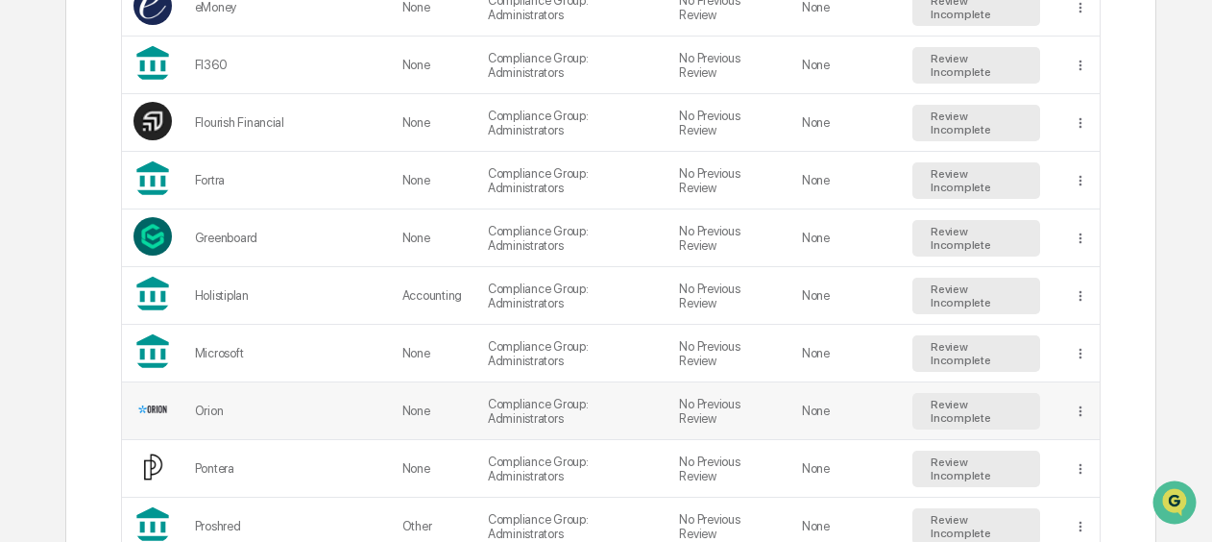
click at [254, 403] on div "Orion" at bounding box center [287, 410] width 184 height 14
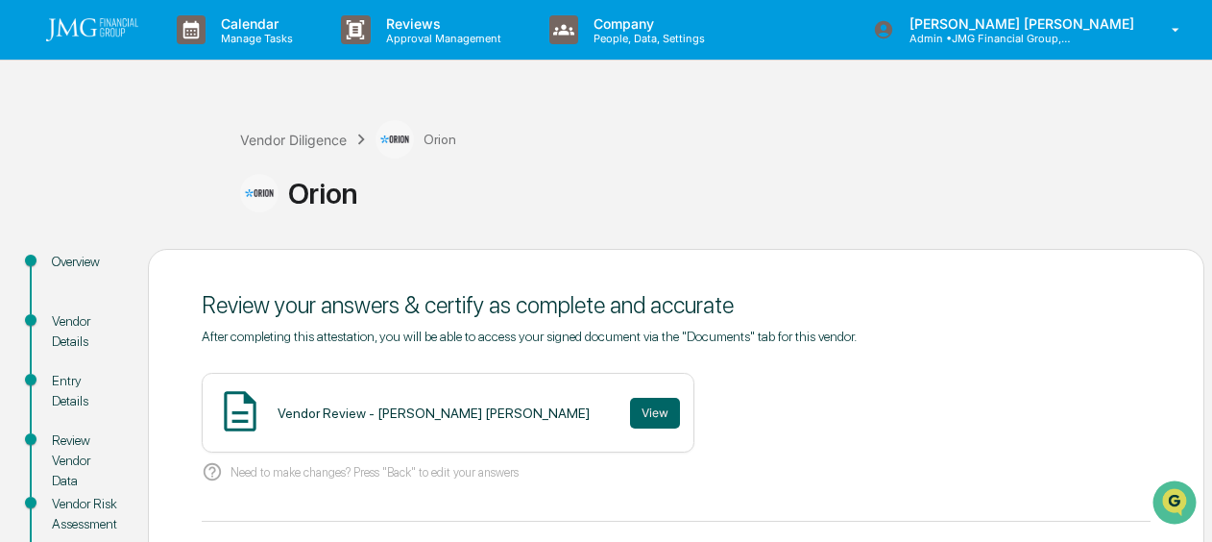
scroll to position [288, 0]
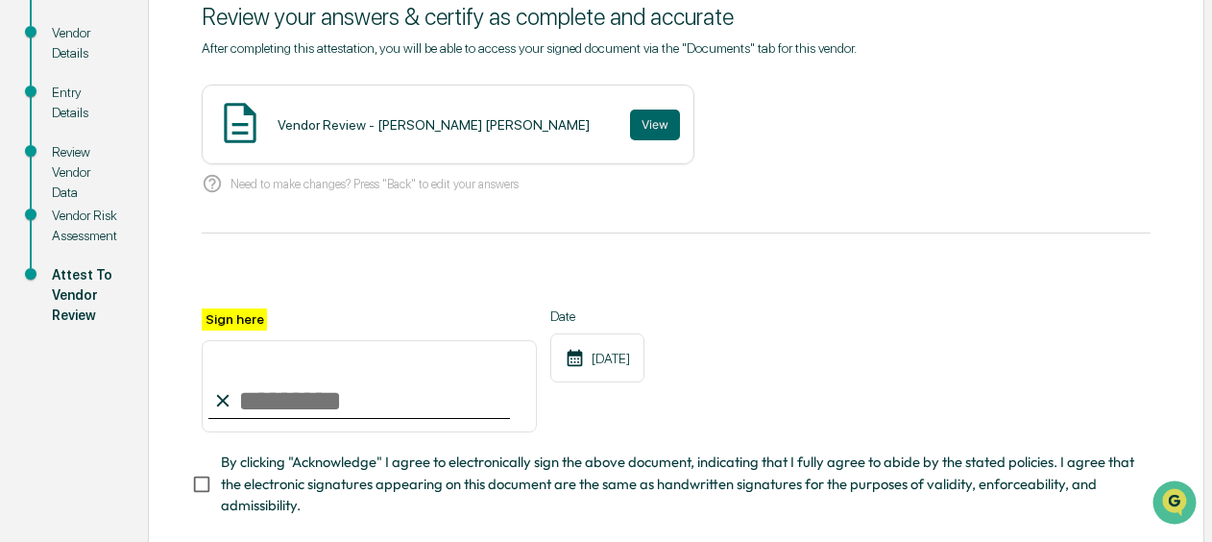
click at [92, 213] on div "Vendor Risk Assessment" at bounding box center [84, 226] width 65 height 40
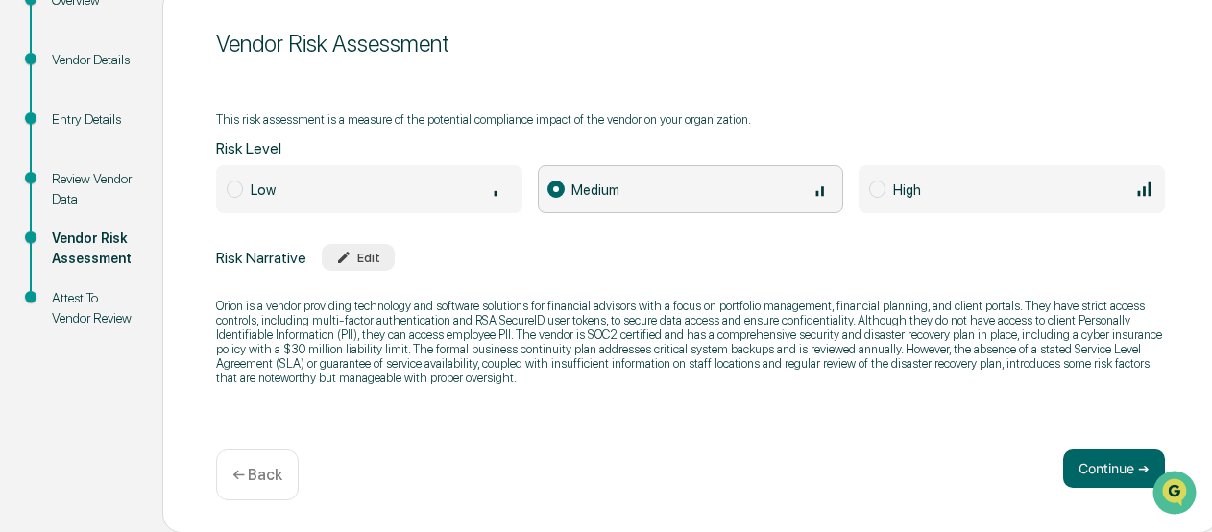
click at [875, 188] on span at bounding box center [877, 189] width 16 height 17
click at [1083, 476] on button "Continue ➔" at bounding box center [1114, 468] width 102 height 38
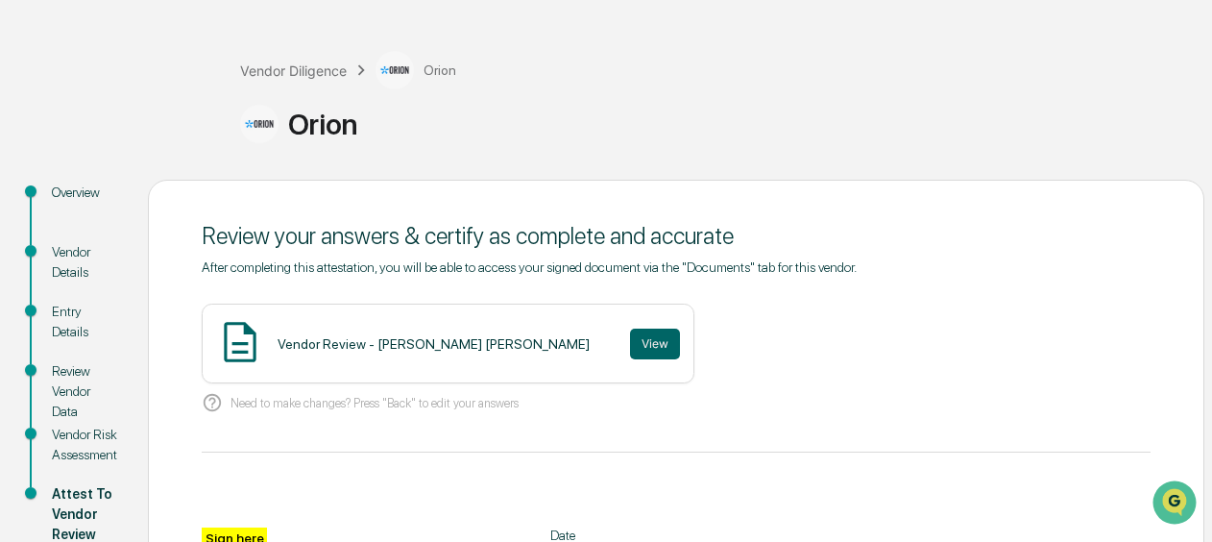
scroll to position [0, 0]
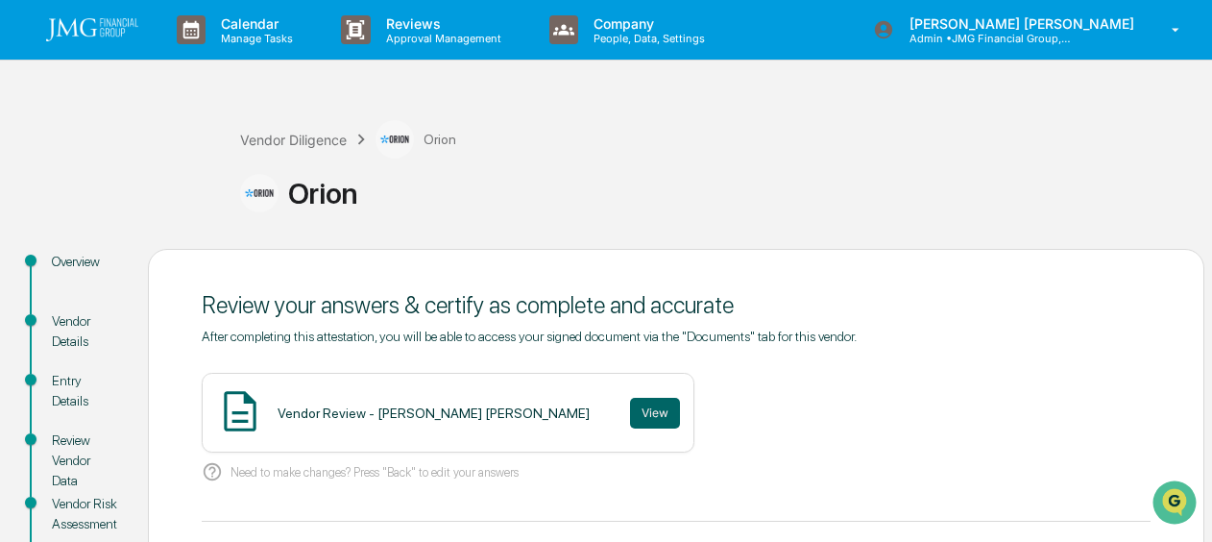
click at [325, 149] on div "Vendor Diligence Orion" at bounding box center [348, 139] width 216 height 38
click at [325, 143] on div "Vendor Diligence" at bounding box center [293, 140] width 107 height 16
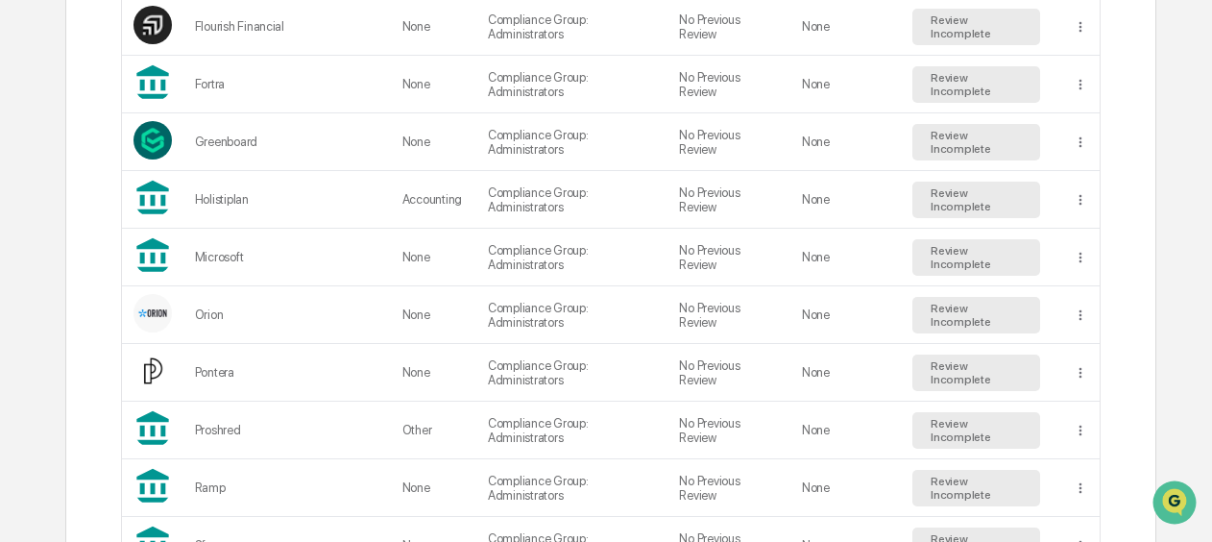
scroll to position [1249, 0]
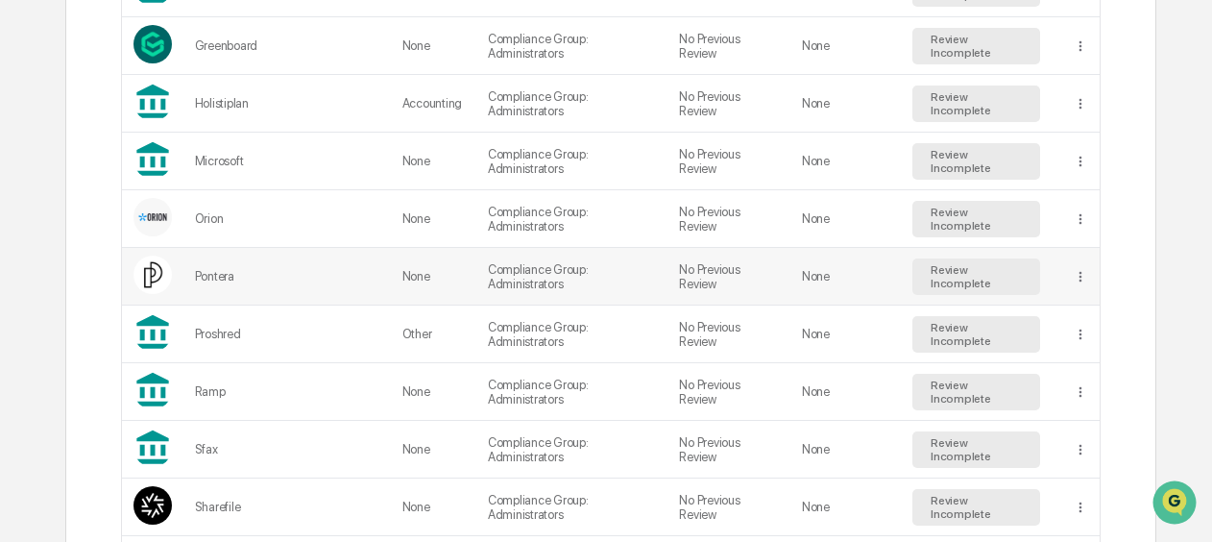
click at [211, 269] on div "Pontera" at bounding box center [287, 276] width 184 height 14
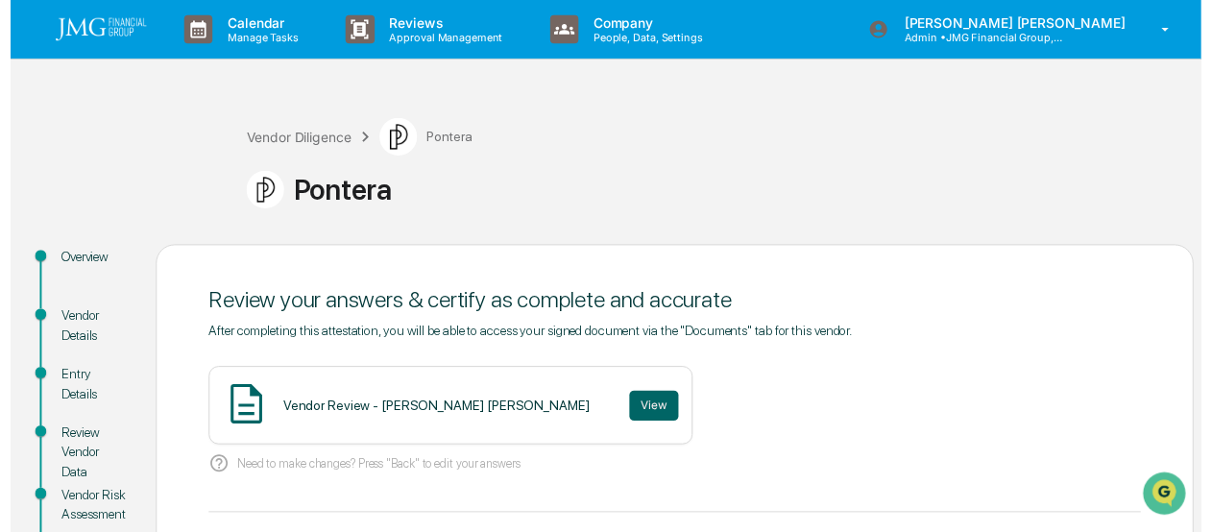
scroll to position [96, 0]
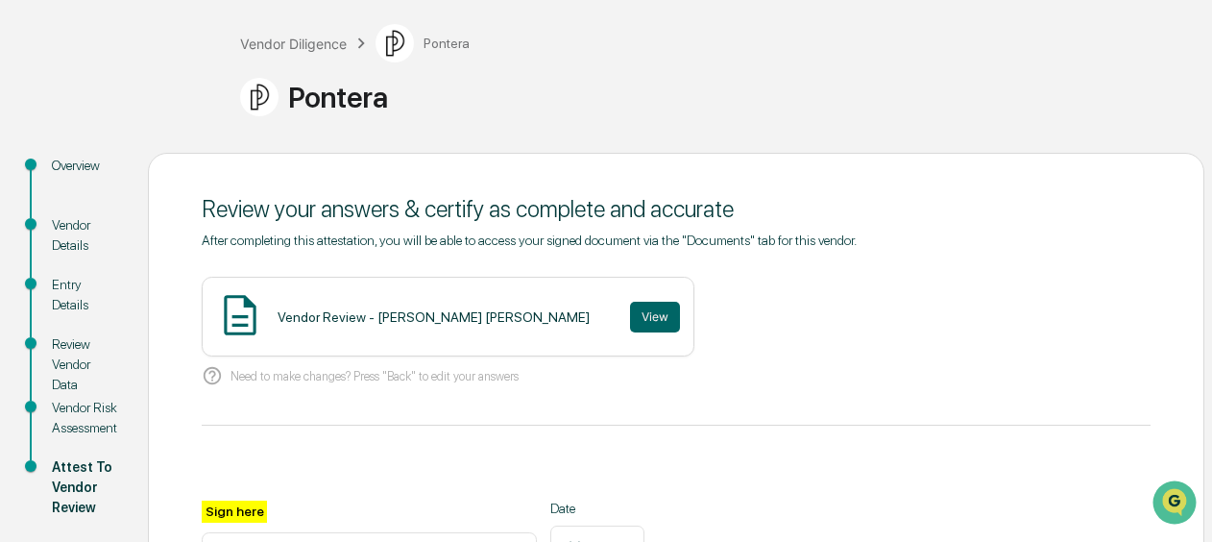
click at [117, 415] on div "Vendor Risk Assessment" at bounding box center [84, 418] width 65 height 40
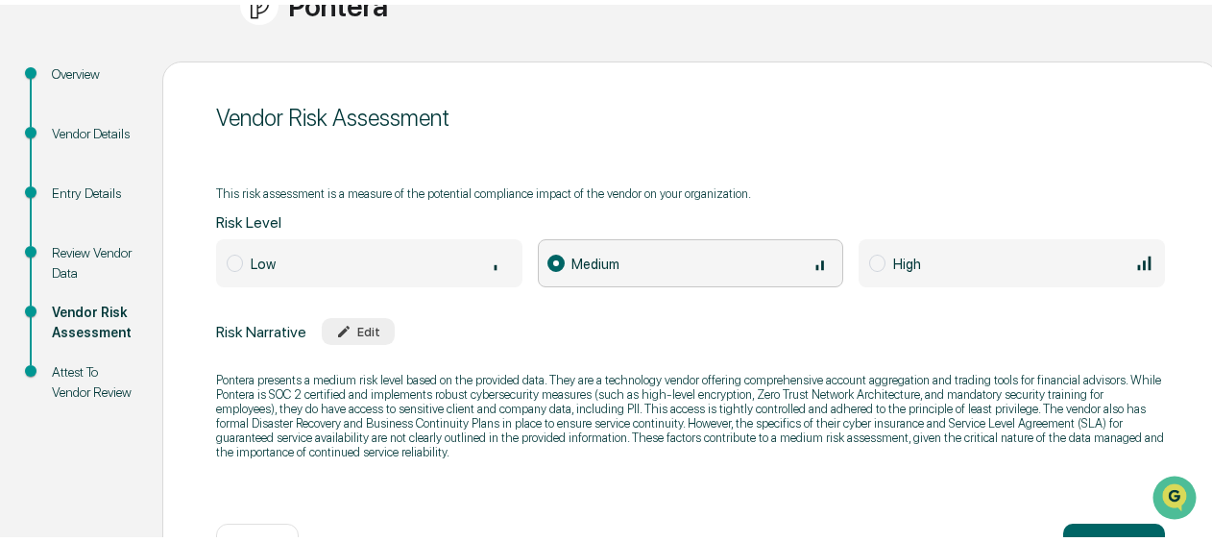
scroll to position [0, 0]
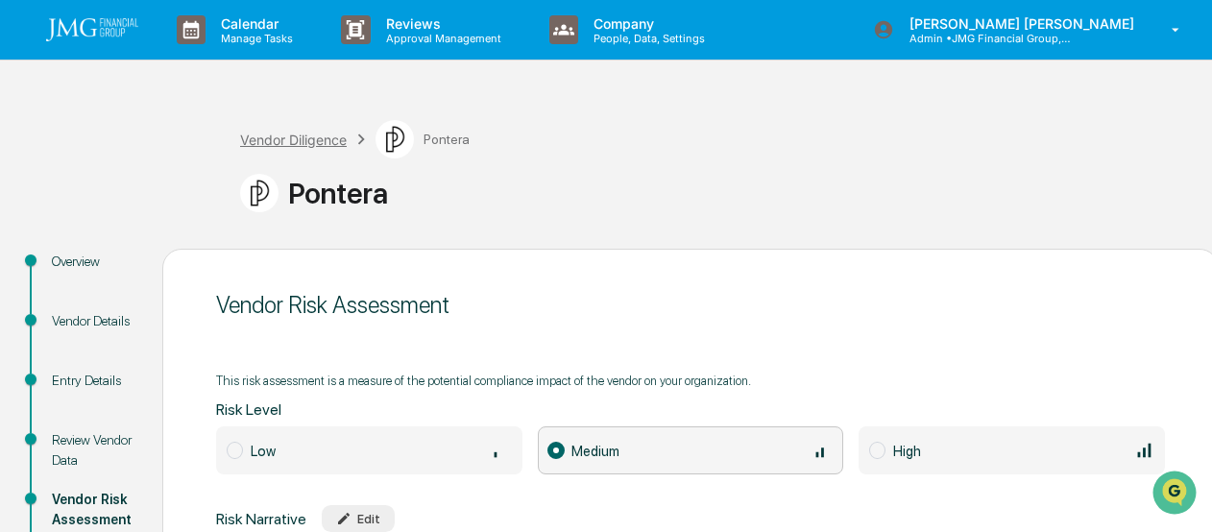
click at [298, 136] on div "Vendor Diligence" at bounding box center [293, 140] width 107 height 16
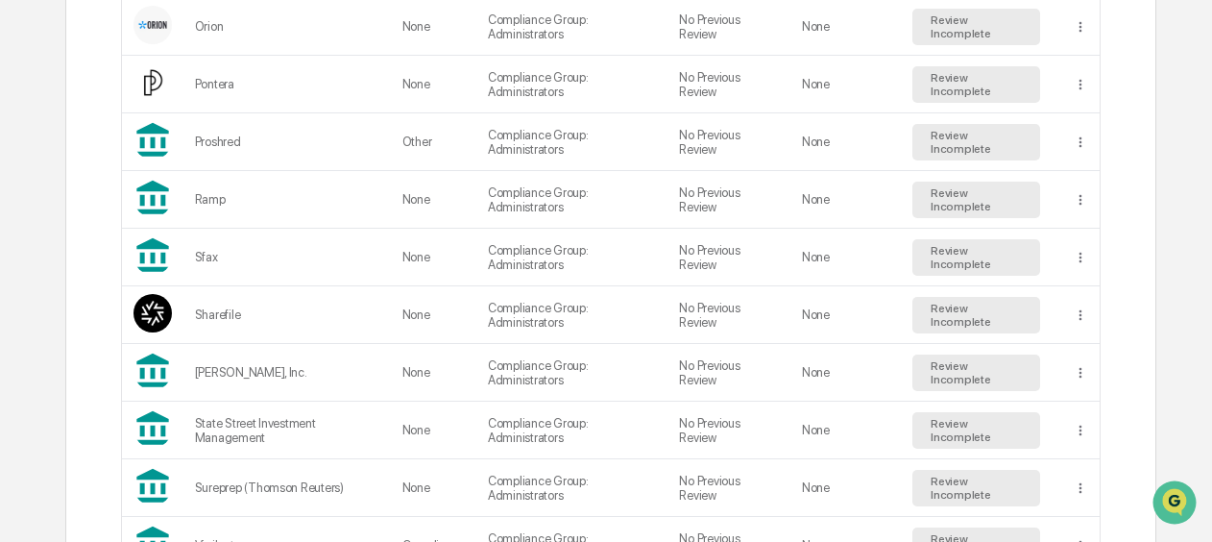
scroll to position [1633, 0]
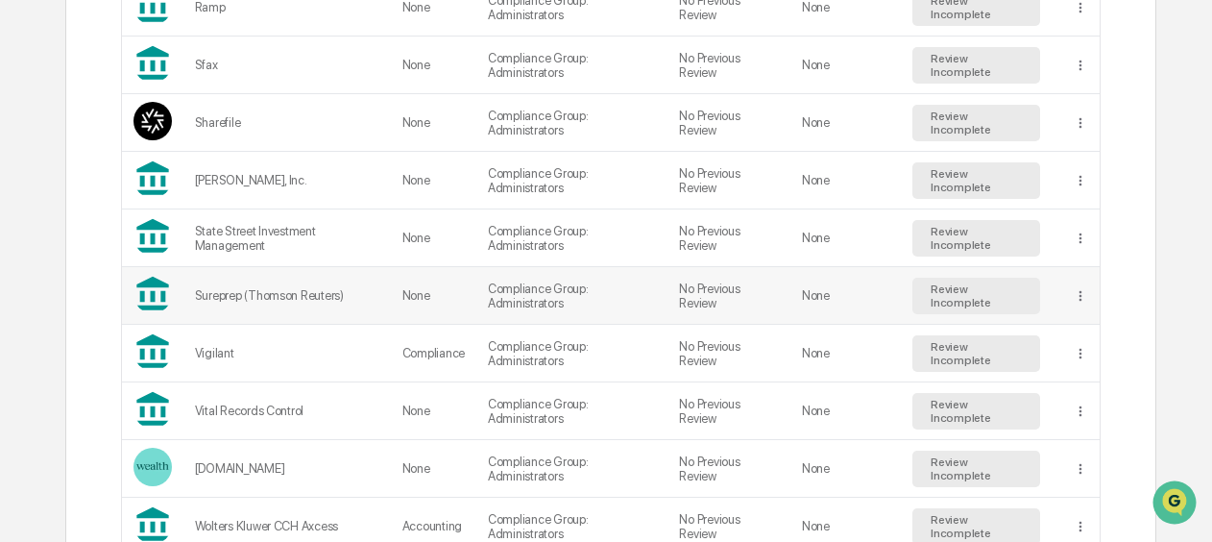
click at [286, 288] on div "Sureprep (Thomson Reuters)" at bounding box center [287, 295] width 184 height 14
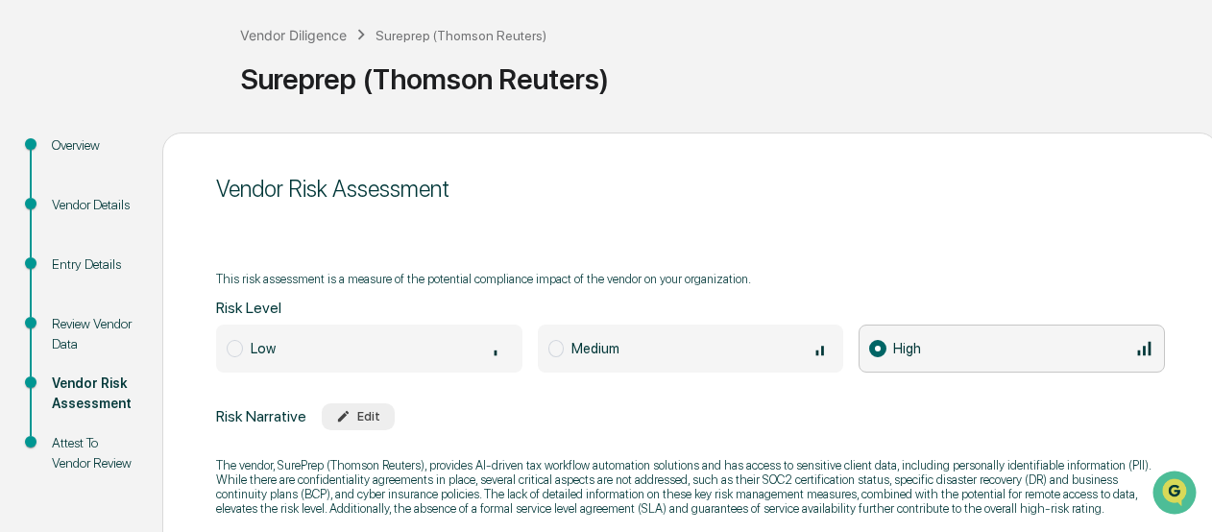
scroll to position [192, 0]
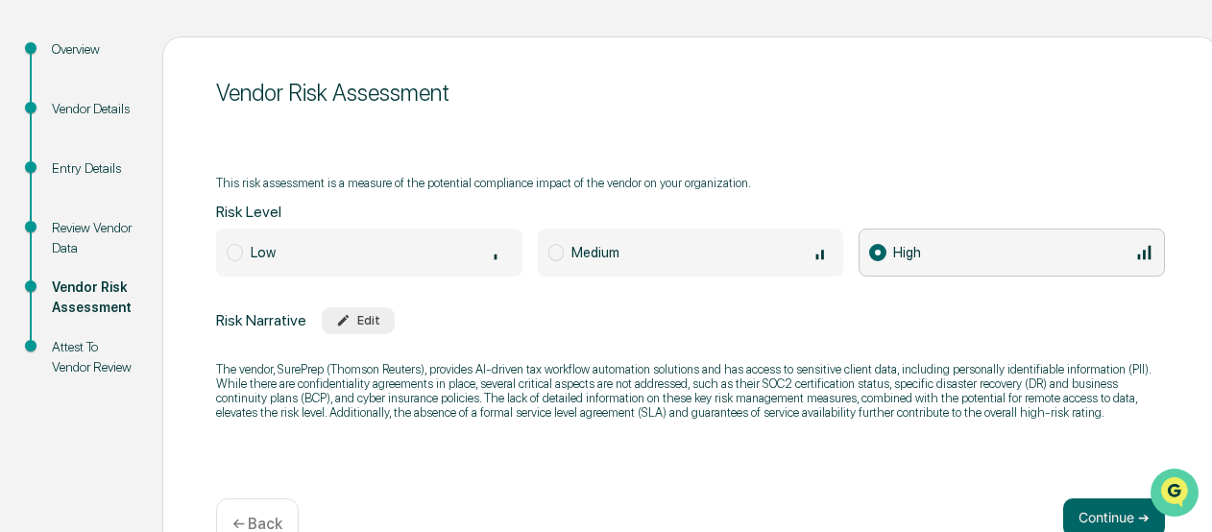
click at [1170, 490] on img "Open customer support" at bounding box center [1175, 492] width 48 height 38
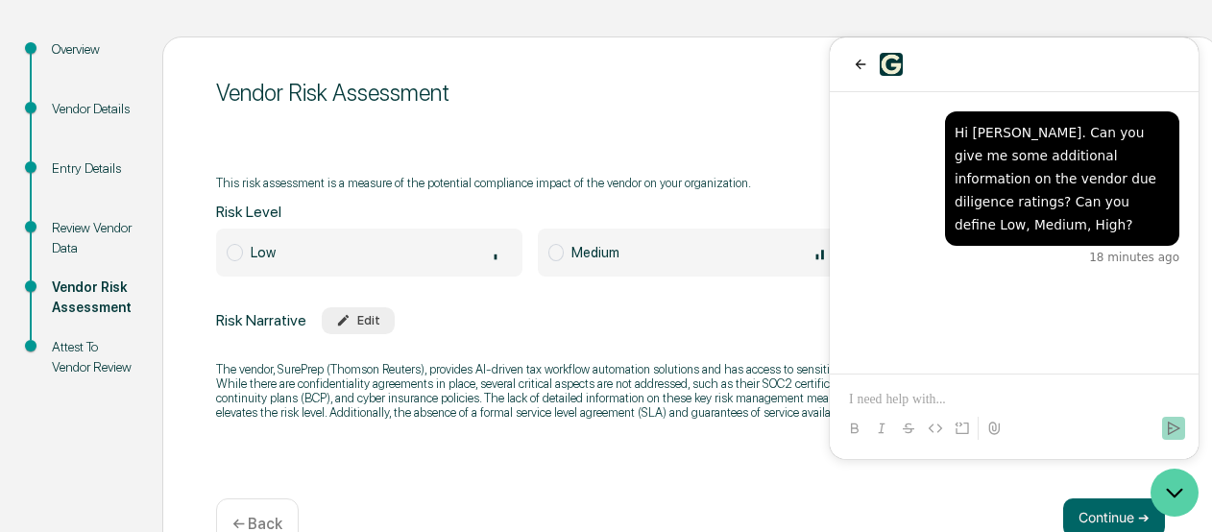
click at [1170, 490] on icon "Open customer support" at bounding box center [1175, 493] width 48 height 48
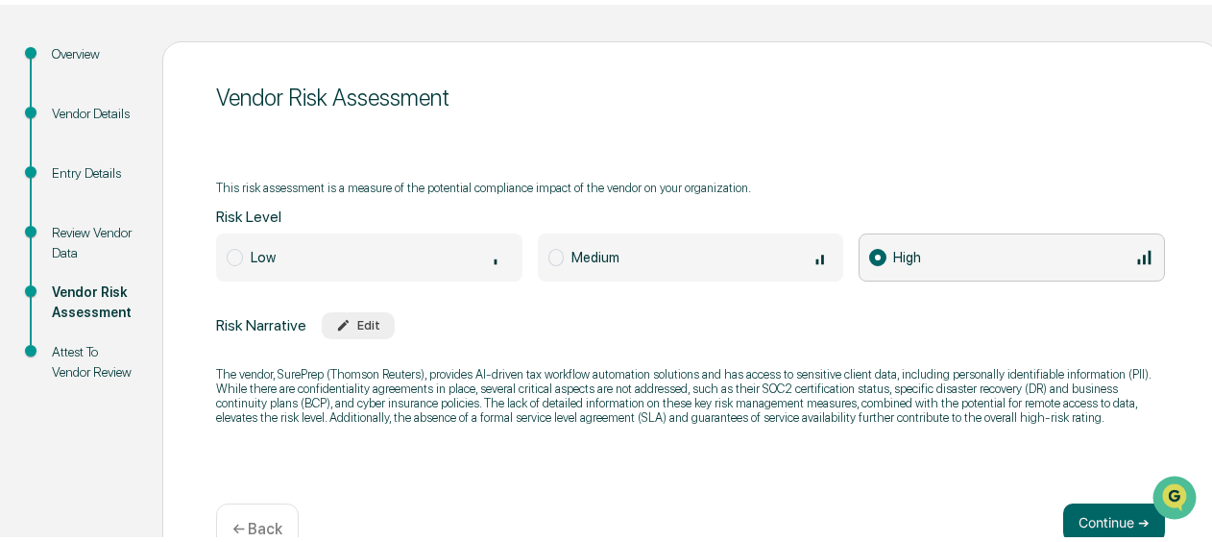
scroll to position [0, 0]
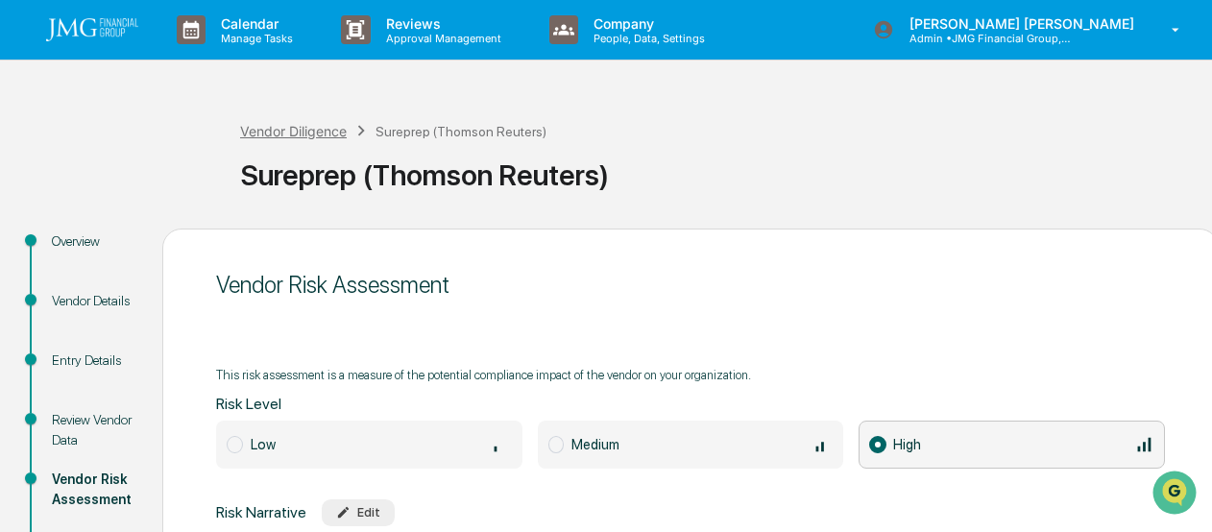
click at [302, 132] on div "Vendor Diligence" at bounding box center [293, 131] width 107 height 16
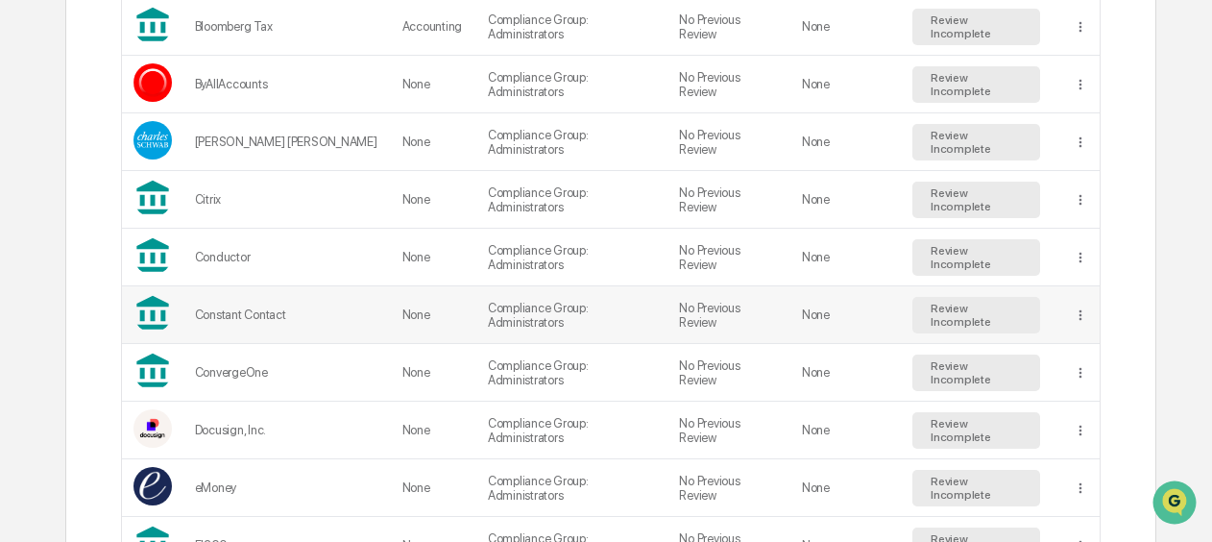
scroll to position [672, 0]
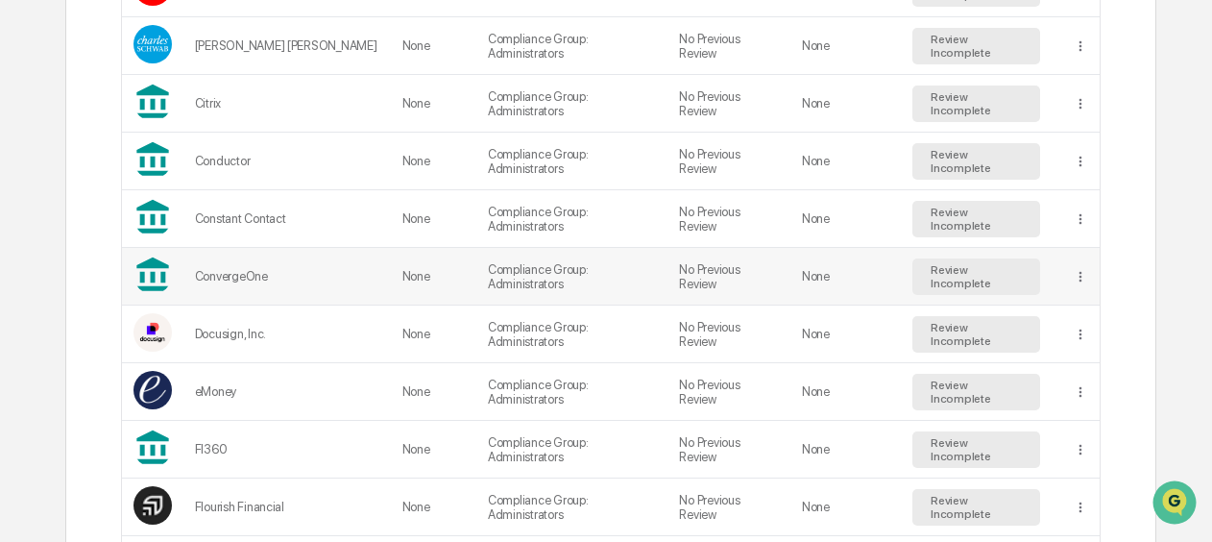
click at [315, 269] on div "ConvergeOne" at bounding box center [287, 276] width 184 height 14
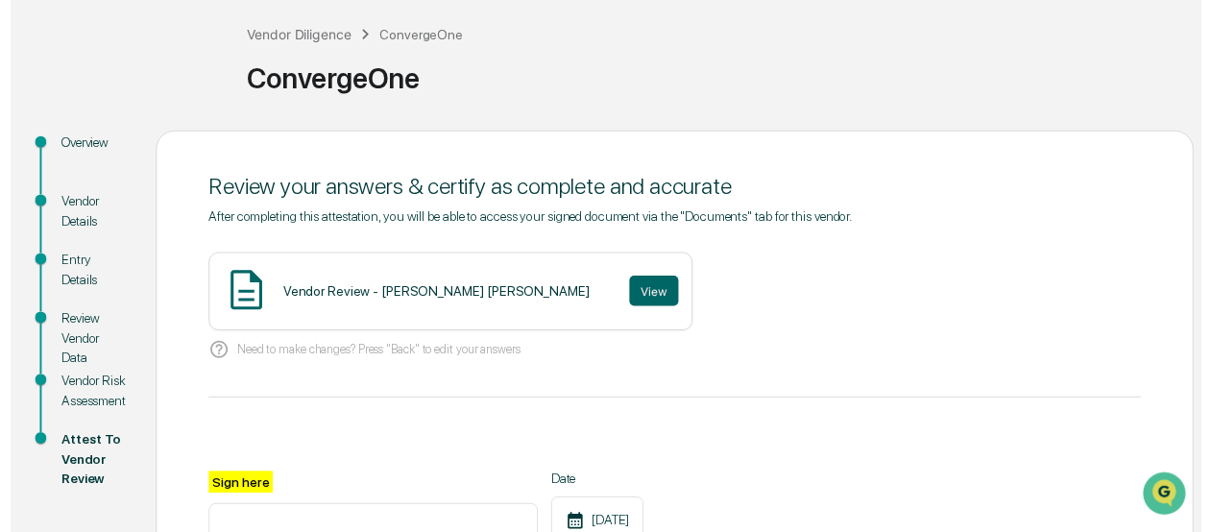
scroll to position [192, 0]
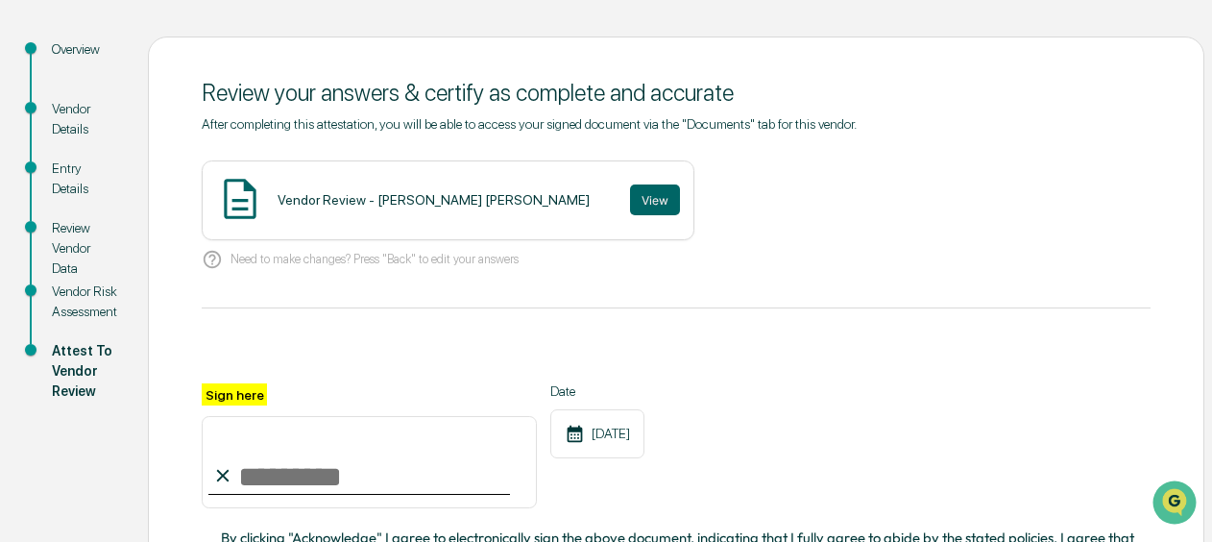
click at [108, 299] on div "Vendor Risk Assessment" at bounding box center [84, 301] width 65 height 40
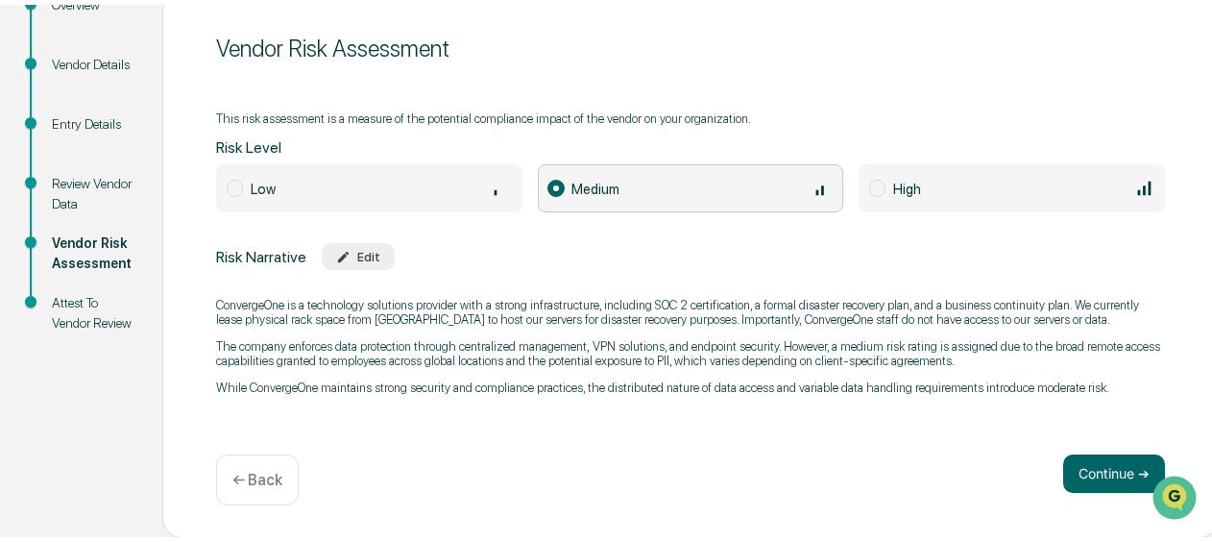
scroll to position [49, 0]
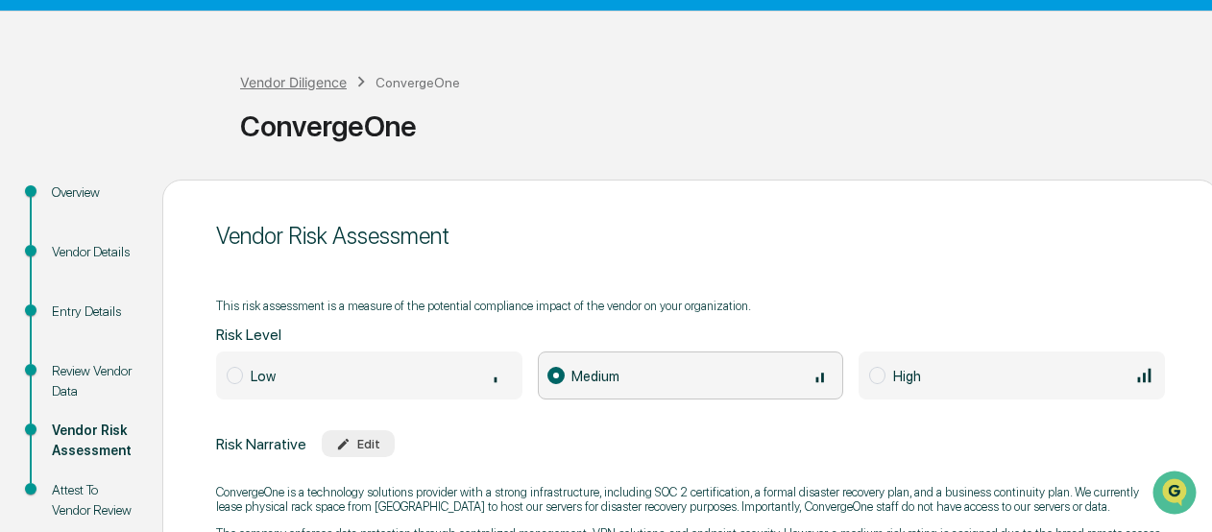
click at [288, 80] on div "Vendor Diligence" at bounding box center [293, 82] width 107 height 16
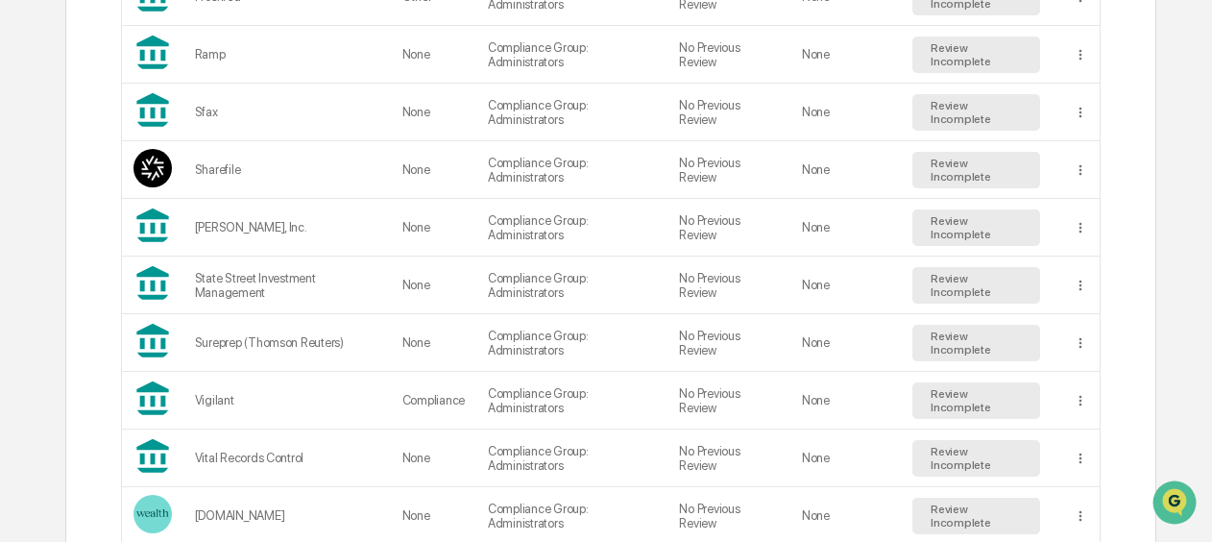
scroll to position [1682, 0]
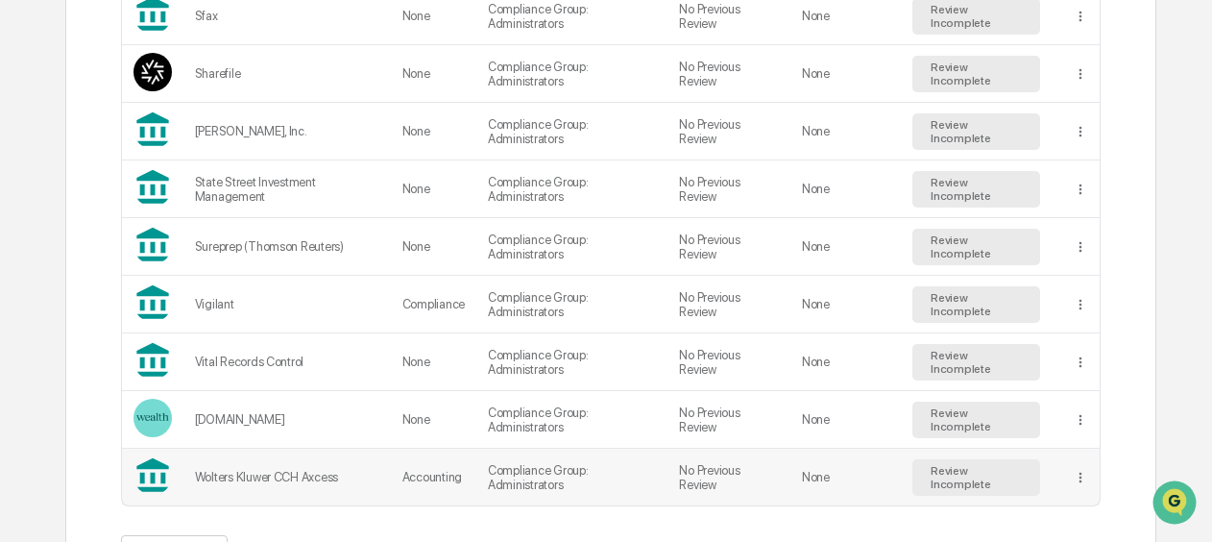
click at [323, 449] on td "Wolters Kluwer CCH Axcess" at bounding box center [286, 477] width 207 height 57
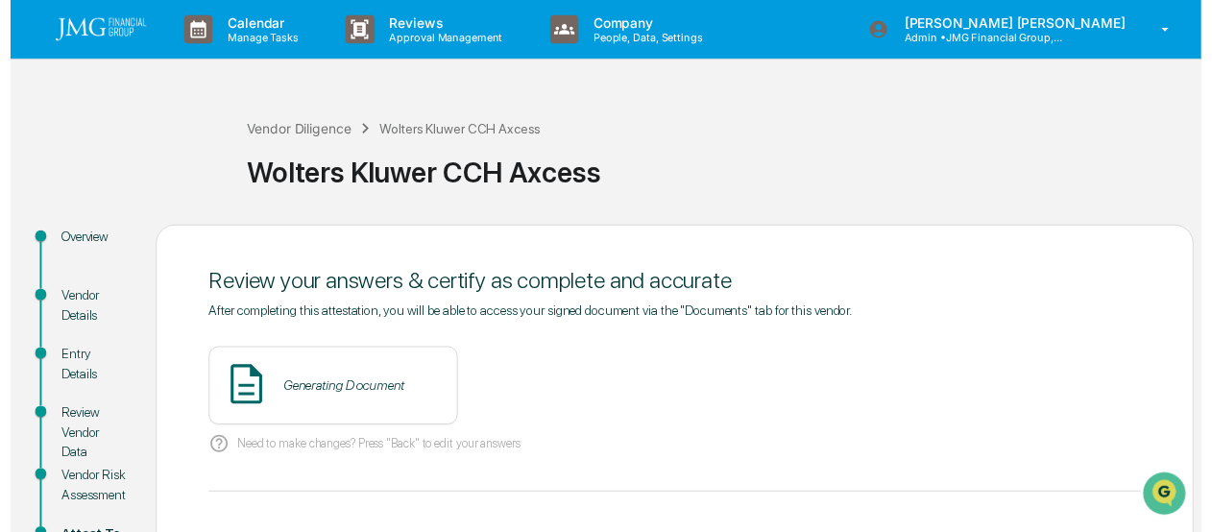
scroll to position [96, 0]
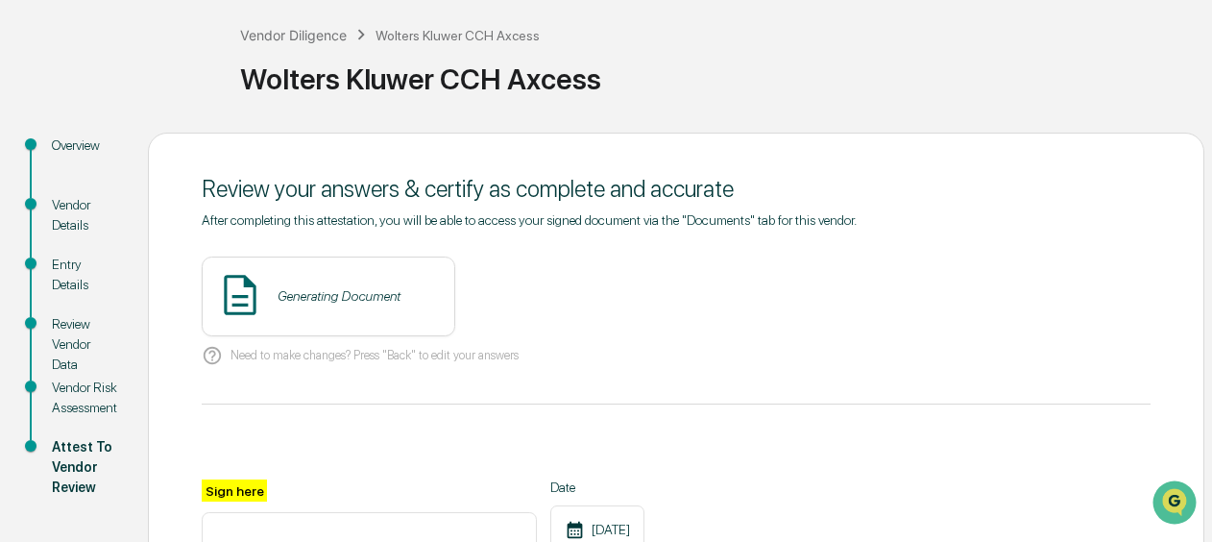
click at [77, 395] on div "Vendor Risk Assessment" at bounding box center [84, 397] width 65 height 40
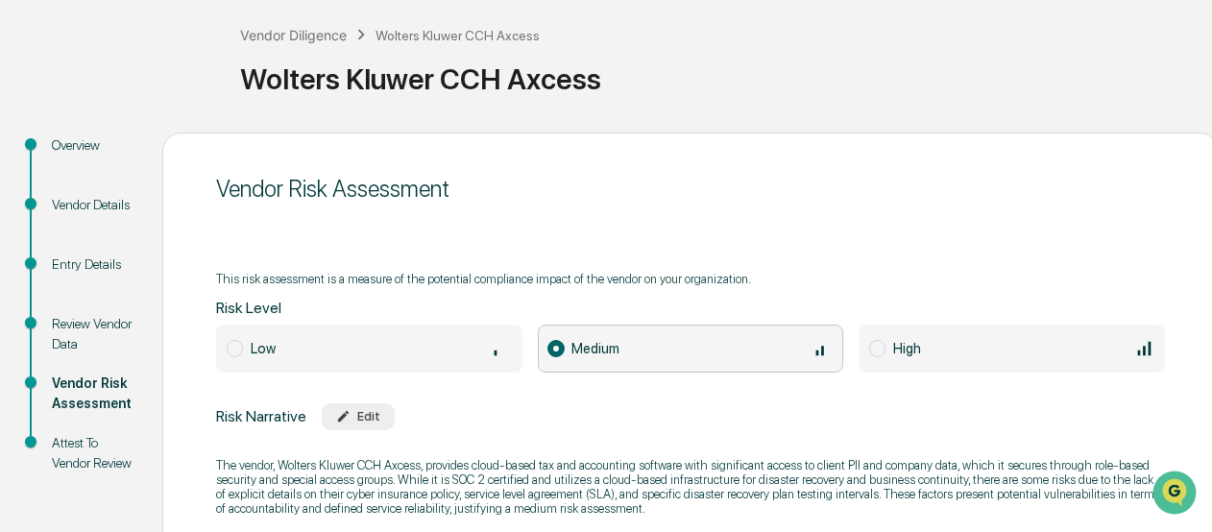
scroll to position [192, 0]
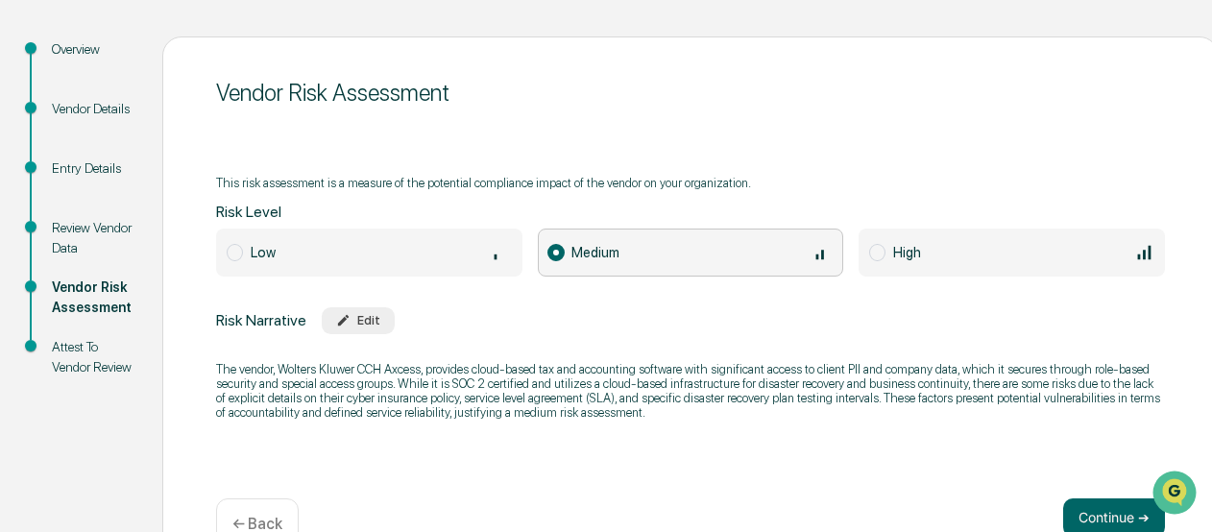
click at [877, 255] on span at bounding box center [877, 252] width 16 height 17
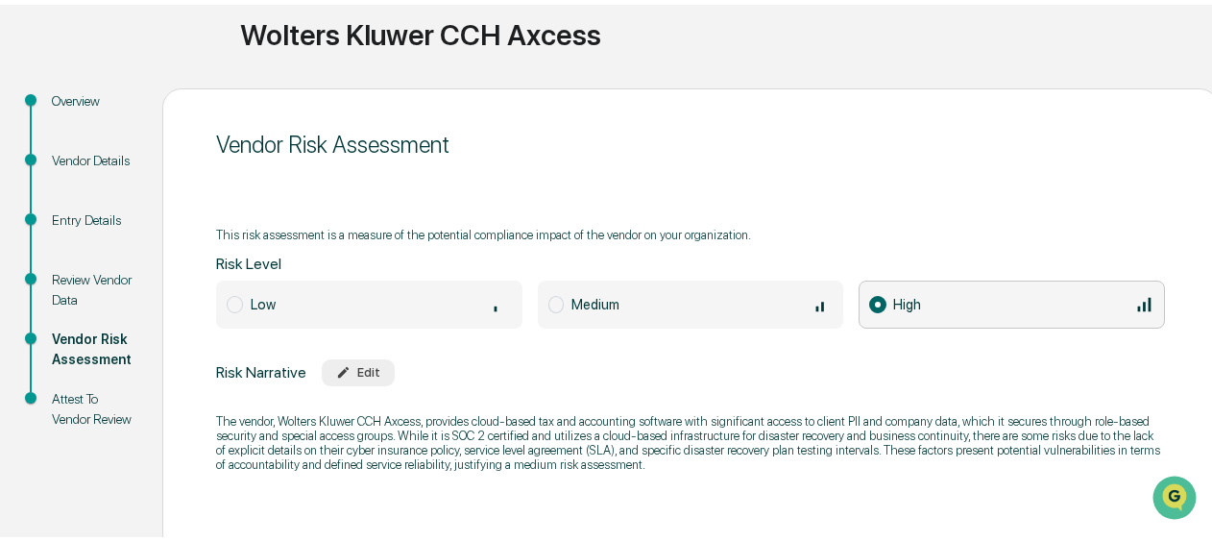
scroll to position [241, 0]
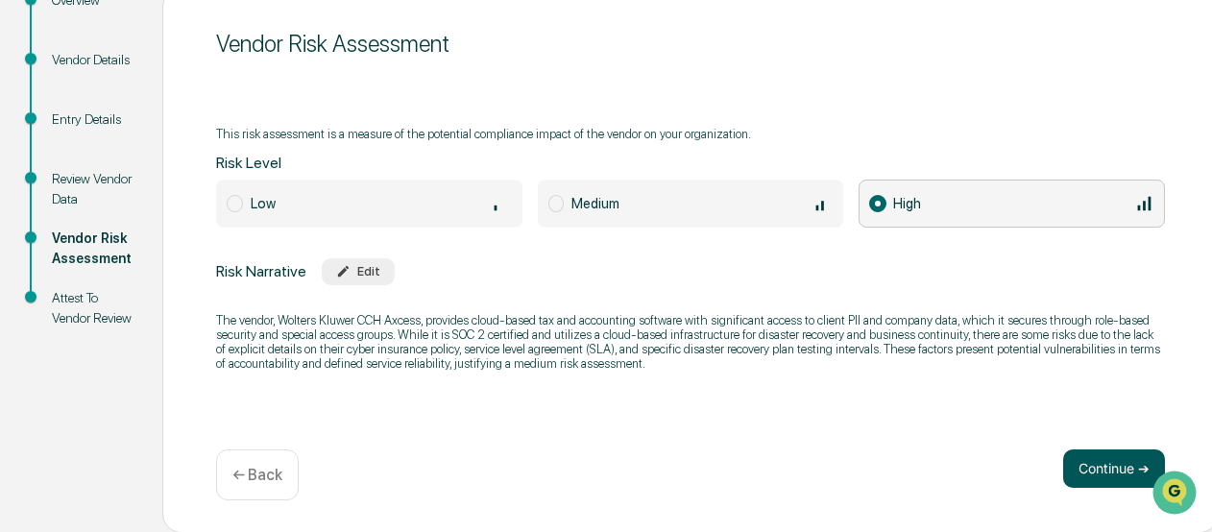
click at [1080, 460] on button "Continue ➔" at bounding box center [1114, 468] width 102 height 38
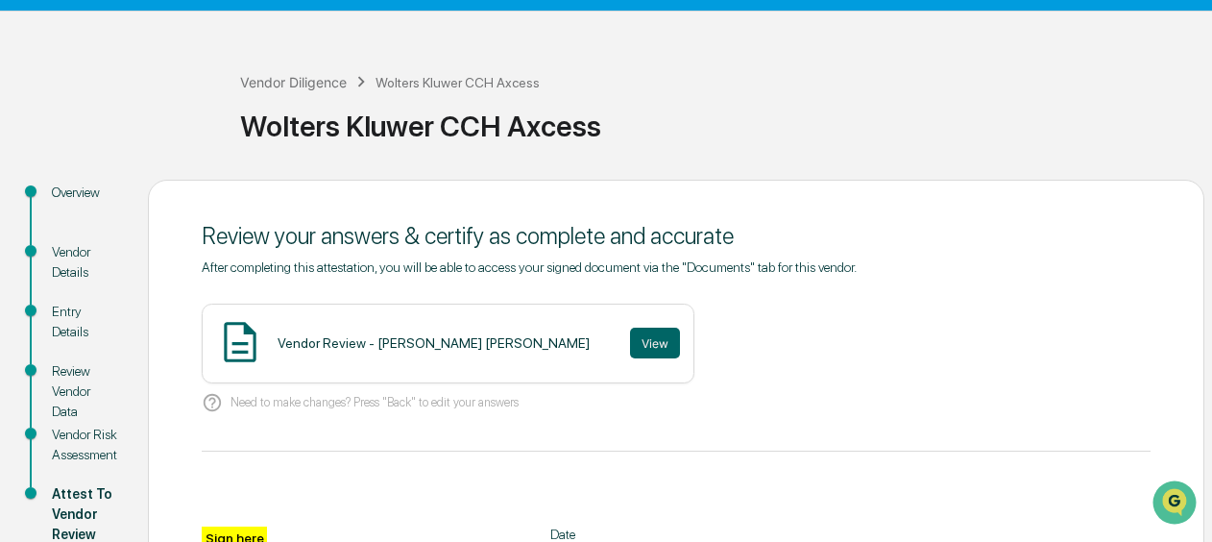
scroll to position [0, 0]
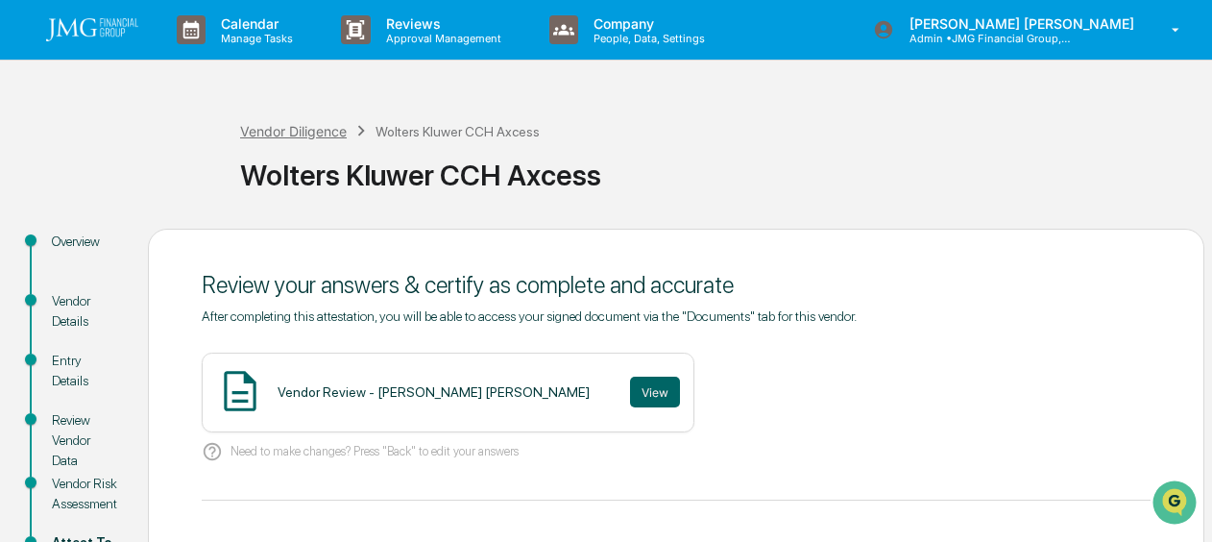
click at [289, 132] on div "Vendor Diligence" at bounding box center [293, 131] width 107 height 16
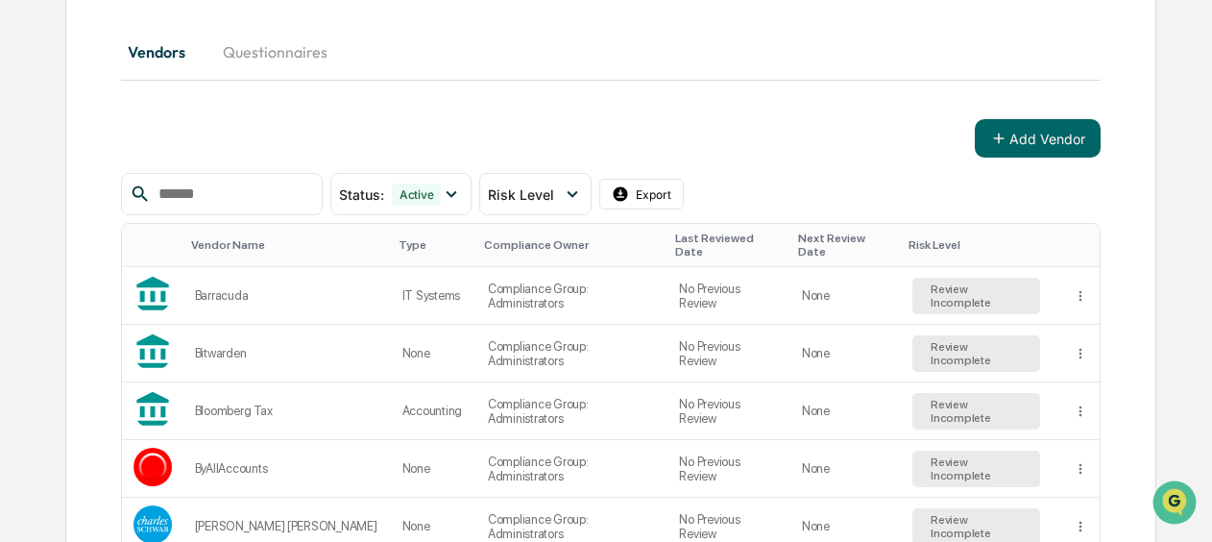
scroll to position [288, 0]
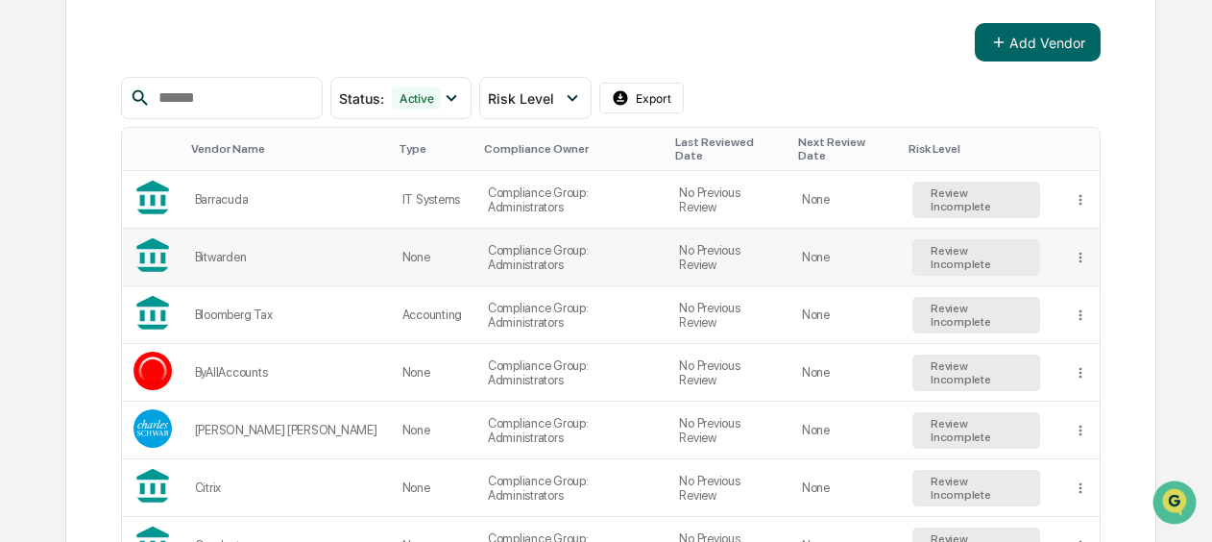
click at [513, 247] on td "Compliance Group: Administrators" at bounding box center [571, 258] width 191 height 58
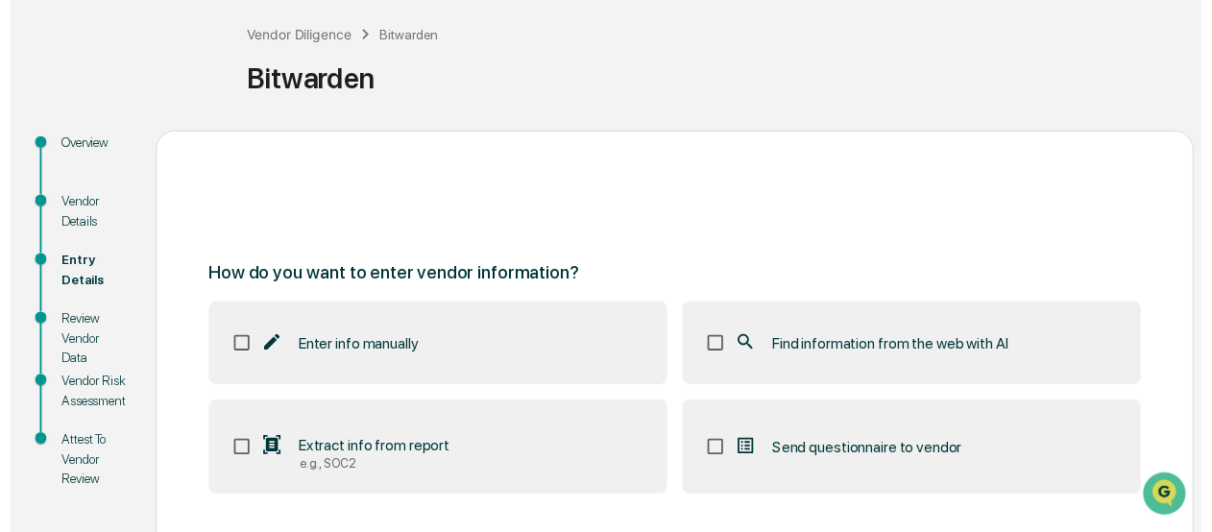
scroll to position [192, 0]
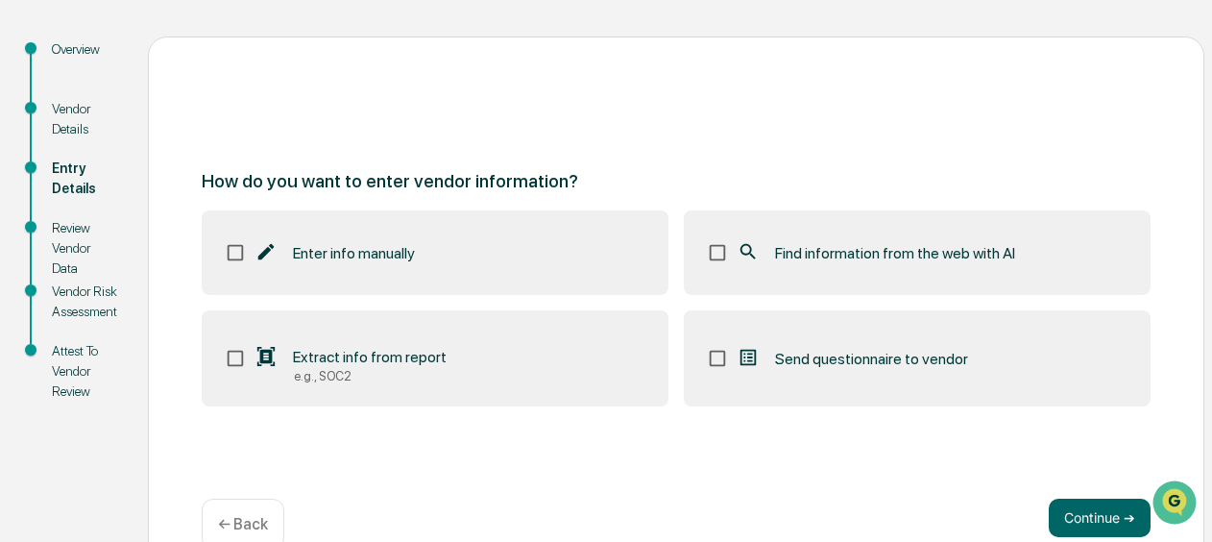
click at [97, 294] on div "Vendor Risk Assessment" at bounding box center [84, 301] width 65 height 40
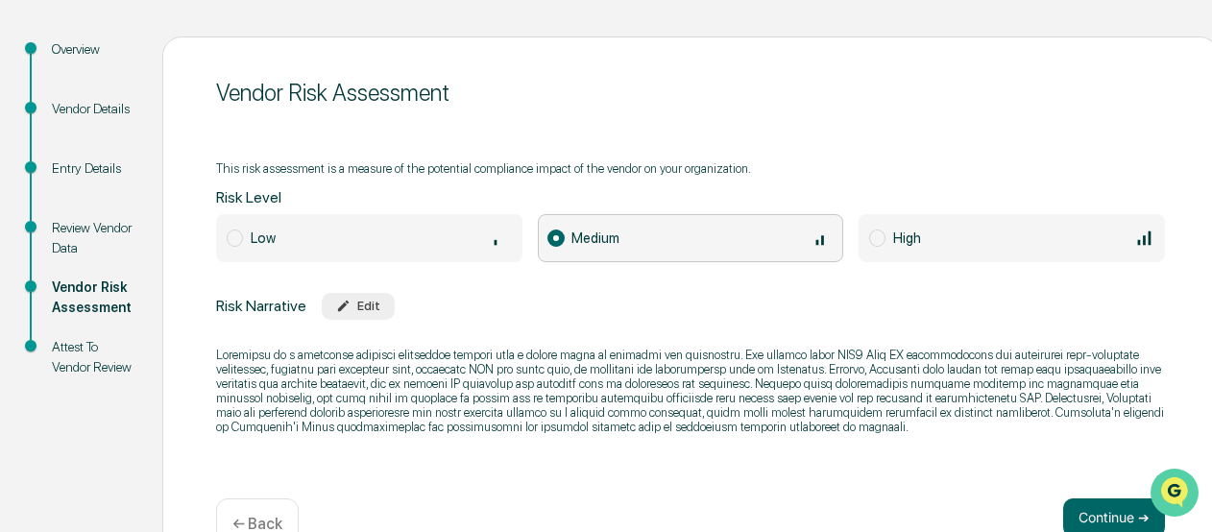
click at [1185, 490] on img "Open customer support" at bounding box center [1175, 492] width 48 height 38
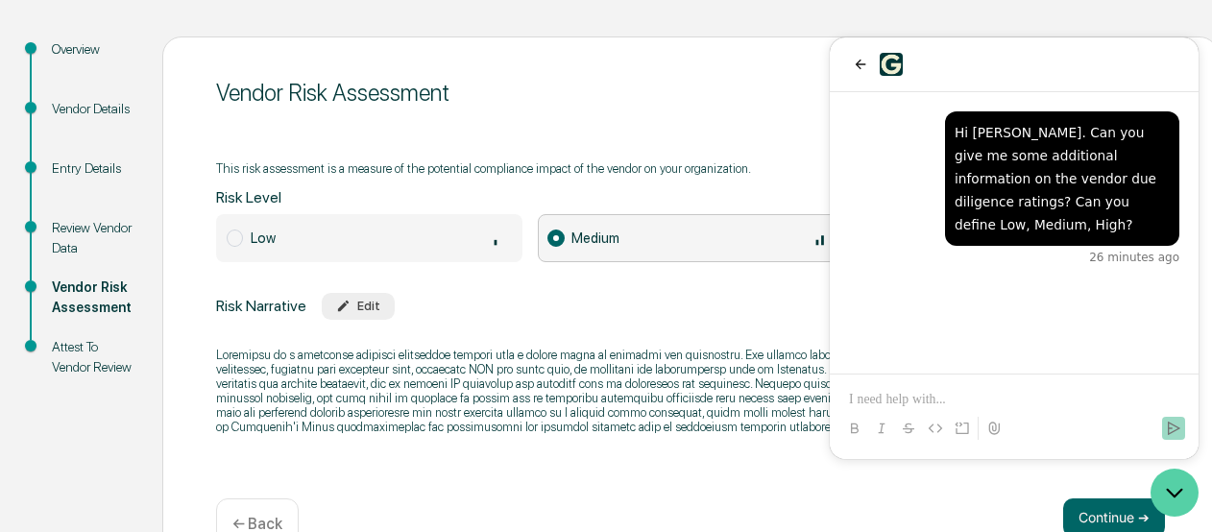
click at [1168, 490] on icon "Open customer support" at bounding box center [1175, 493] width 14 height 7
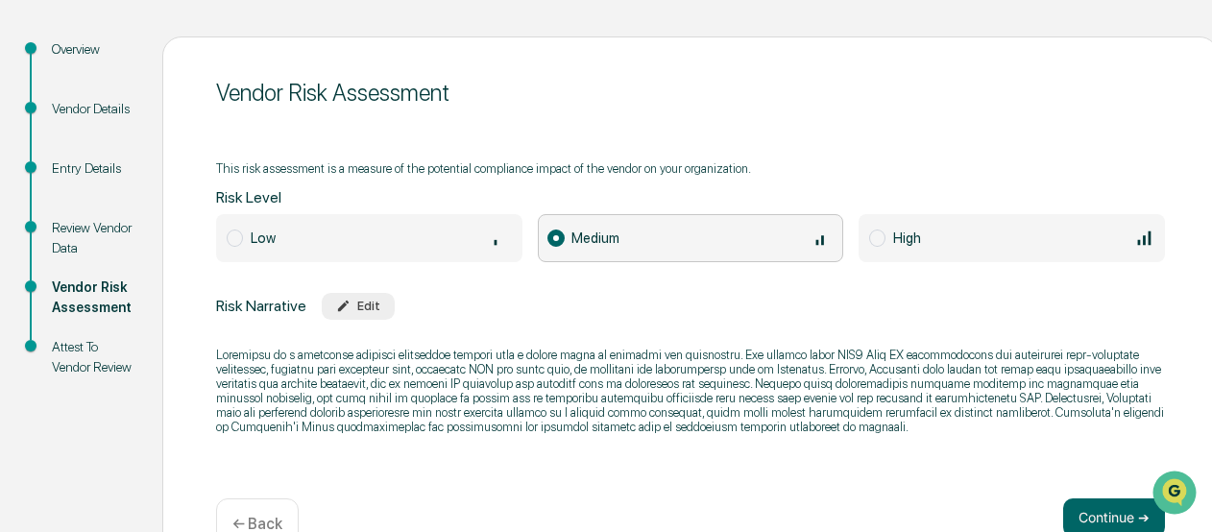
click at [964, 119] on div "Vendor Risk Assessment This risk assessment is a measure of the potential compl…" at bounding box center [690, 309] width 1056 height 546
click at [869, 231] on span at bounding box center [877, 238] width 16 height 17
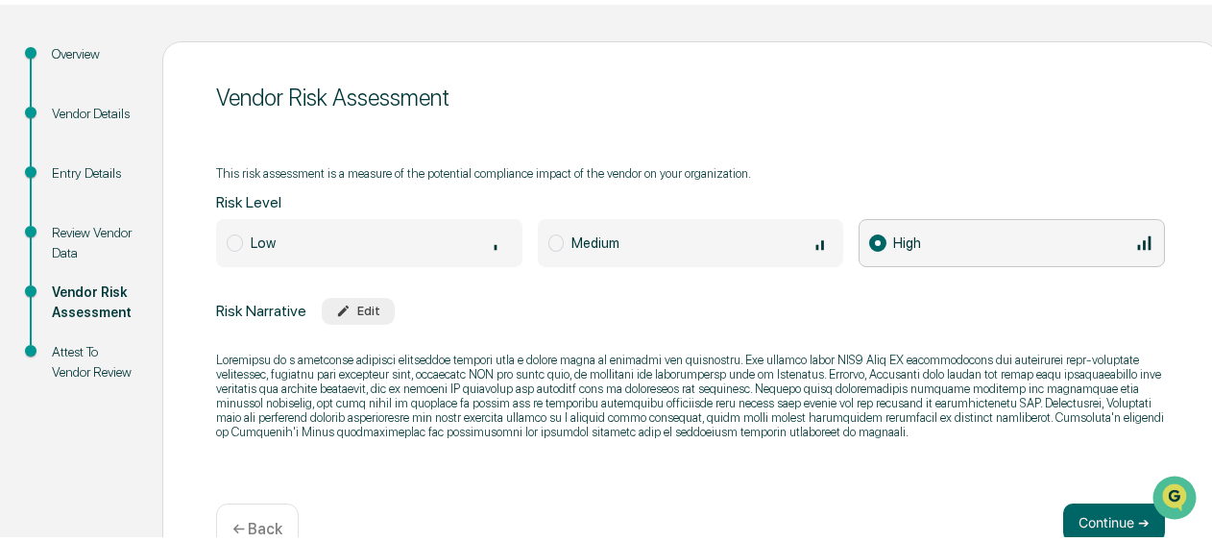
scroll to position [0, 0]
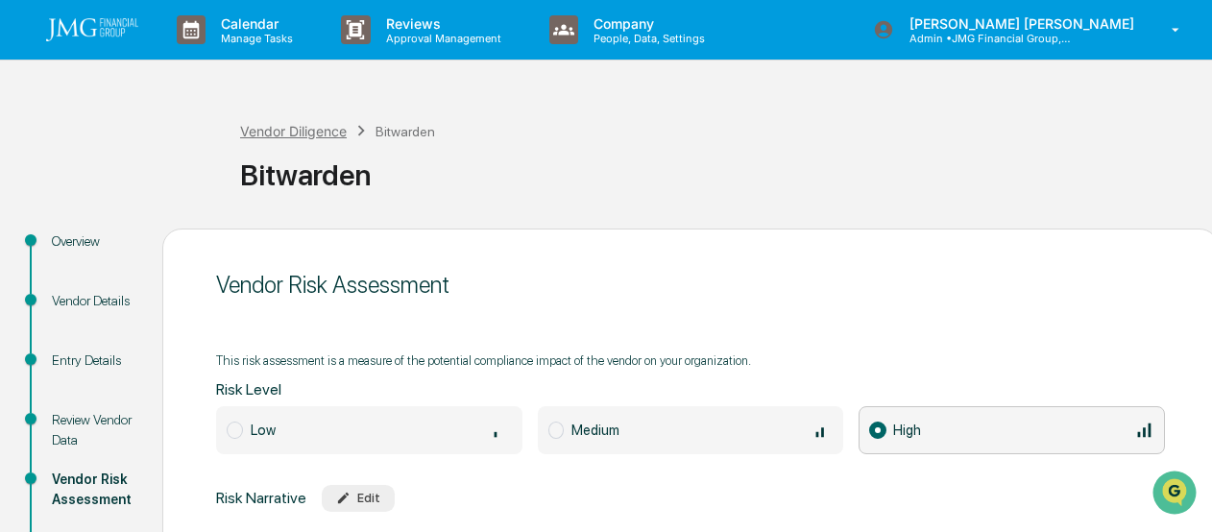
click at [303, 133] on div "Vendor Diligence" at bounding box center [293, 131] width 107 height 16
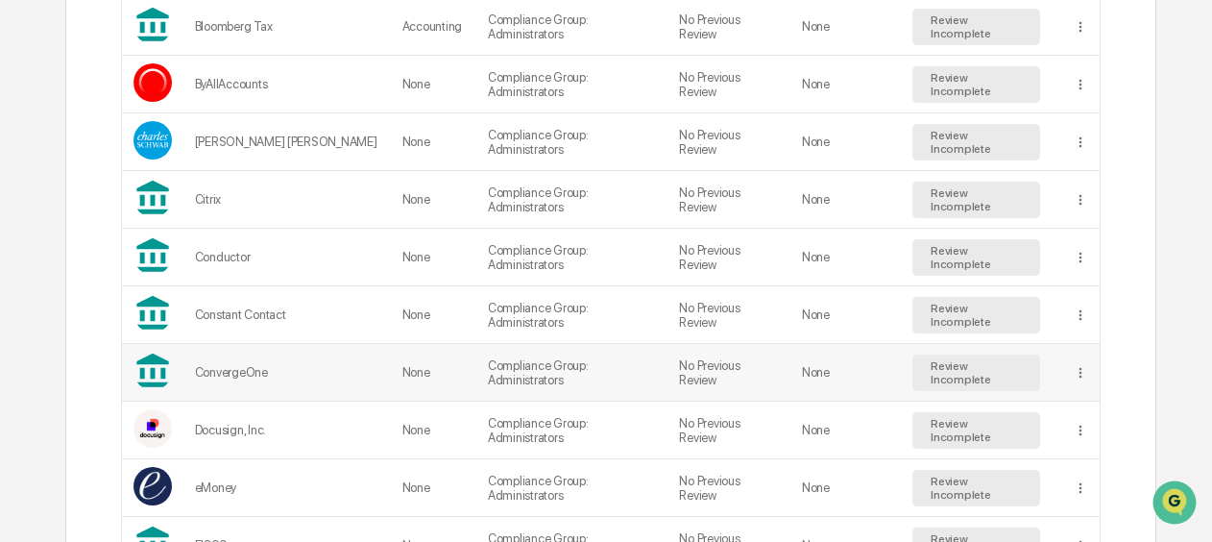
scroll to position [672, 0]
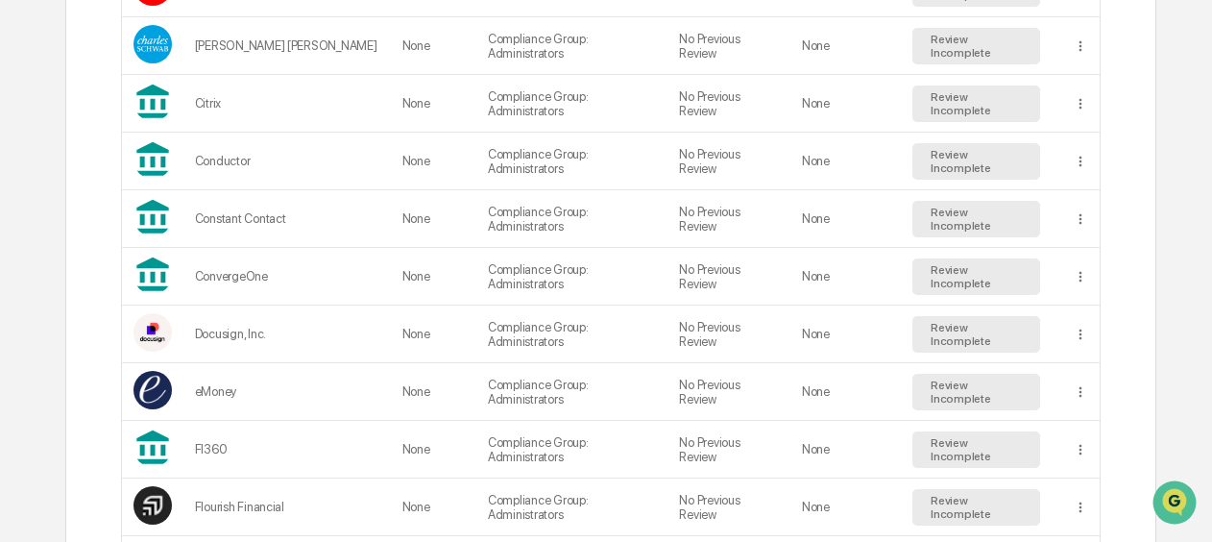
drag, startPoint x: 79, startPoint y: 87, endPoint x: 86, endPoint y: 203, distance: 115.5
click at [238, 385] on td "eMoney" at bounding box center [286, 392] width 207 height 58
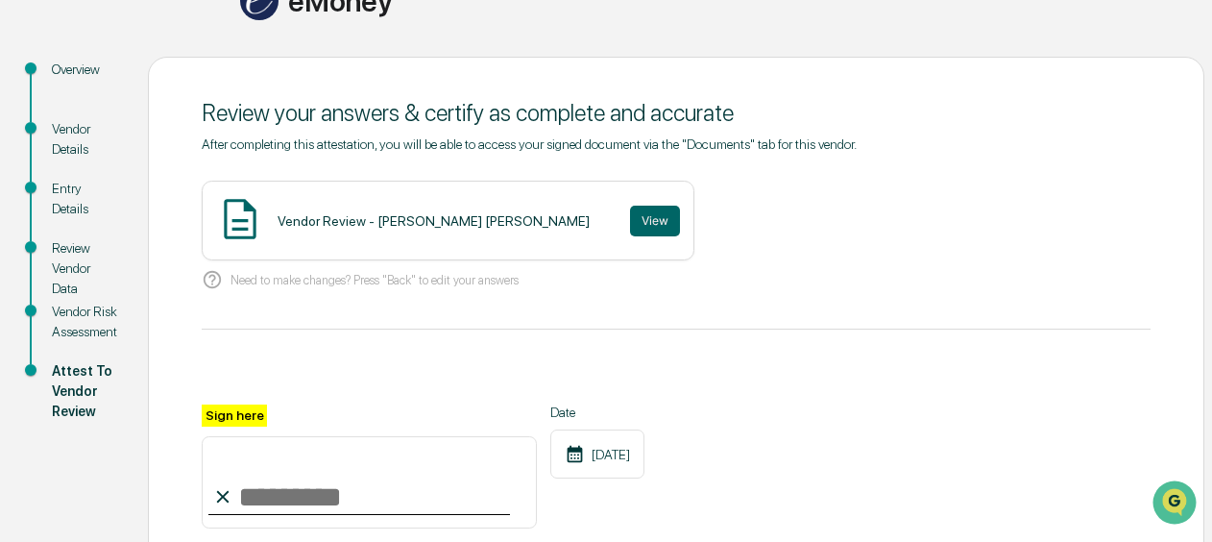
scroll to position [288, 0]
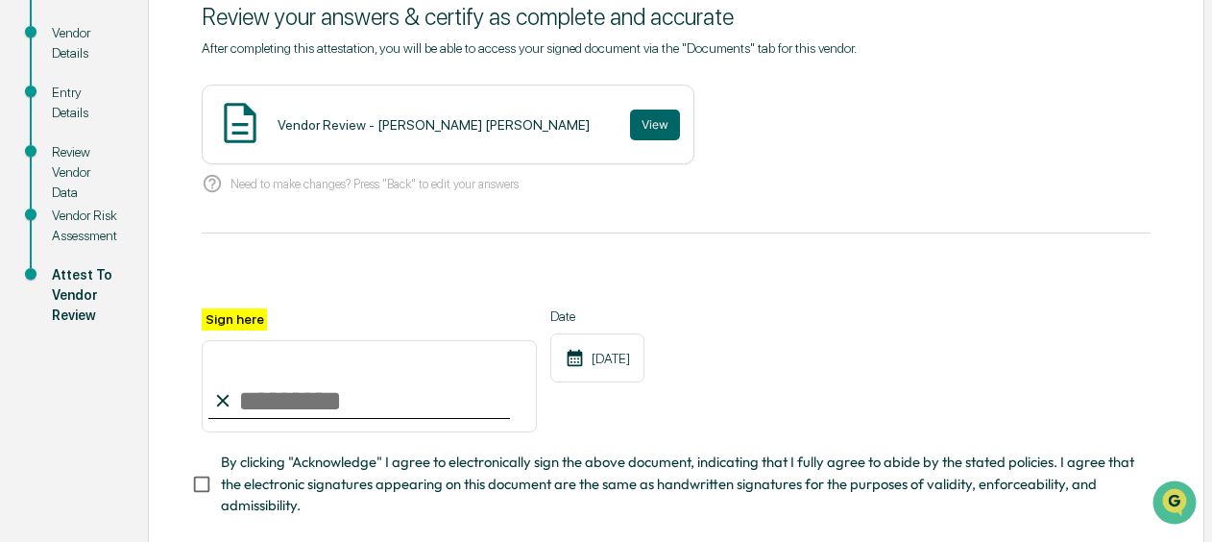
click at [98, 224] on div "Vendor Risk Assessment" at bounding box center [84, 226] width 65 height 40
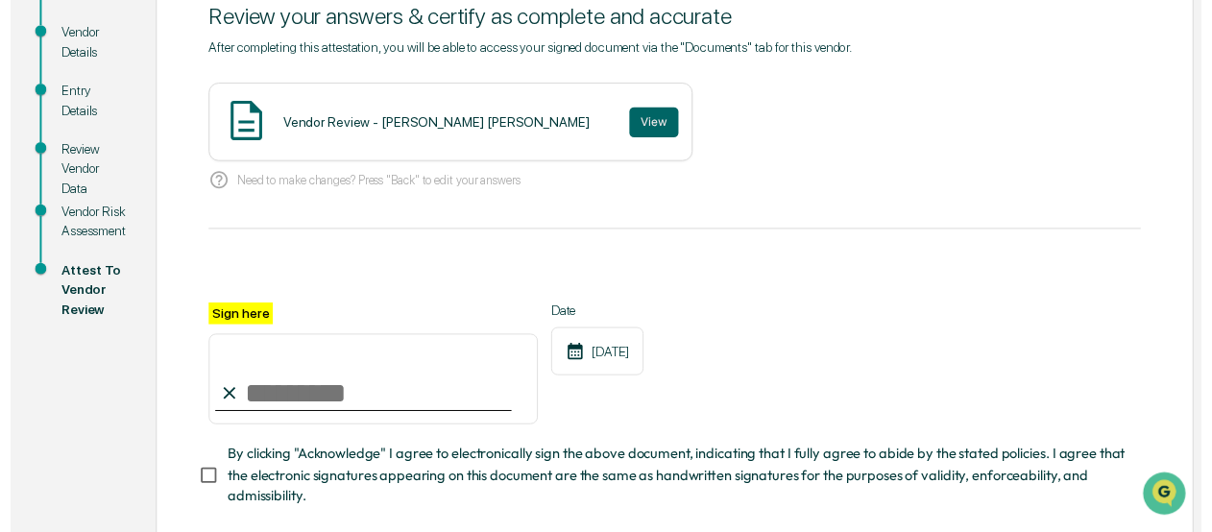
scroll to position [261, 0]
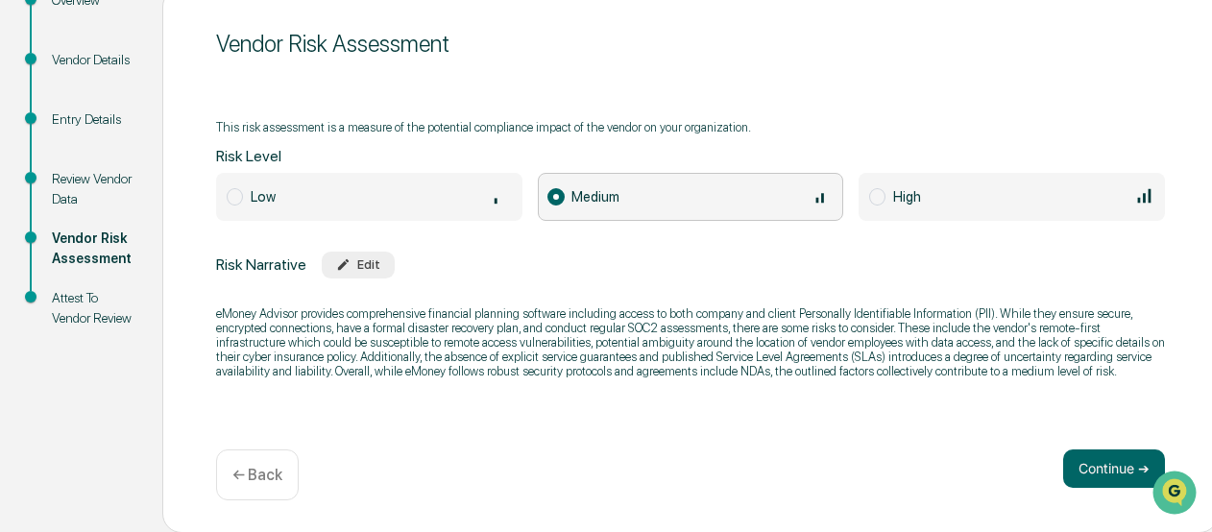
click at [876, 197] on span at bounding box center [877, 196] width 16 height 17
click at [1110, 465] on button "Continue ➔" at bounding box center [1114, 468] width 102 height 38
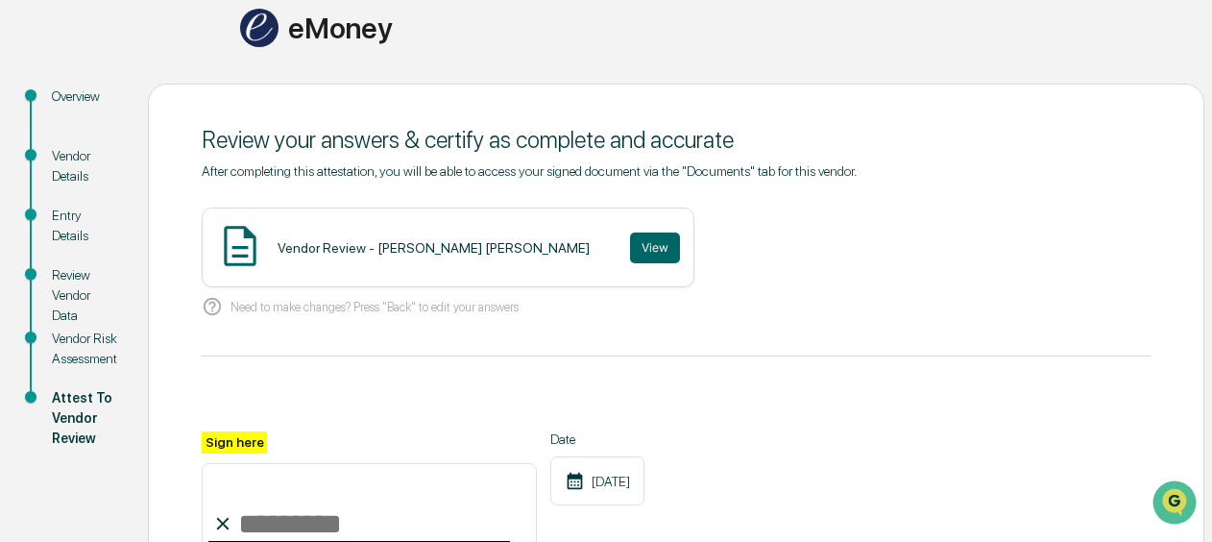
scroll to position [0, 0]
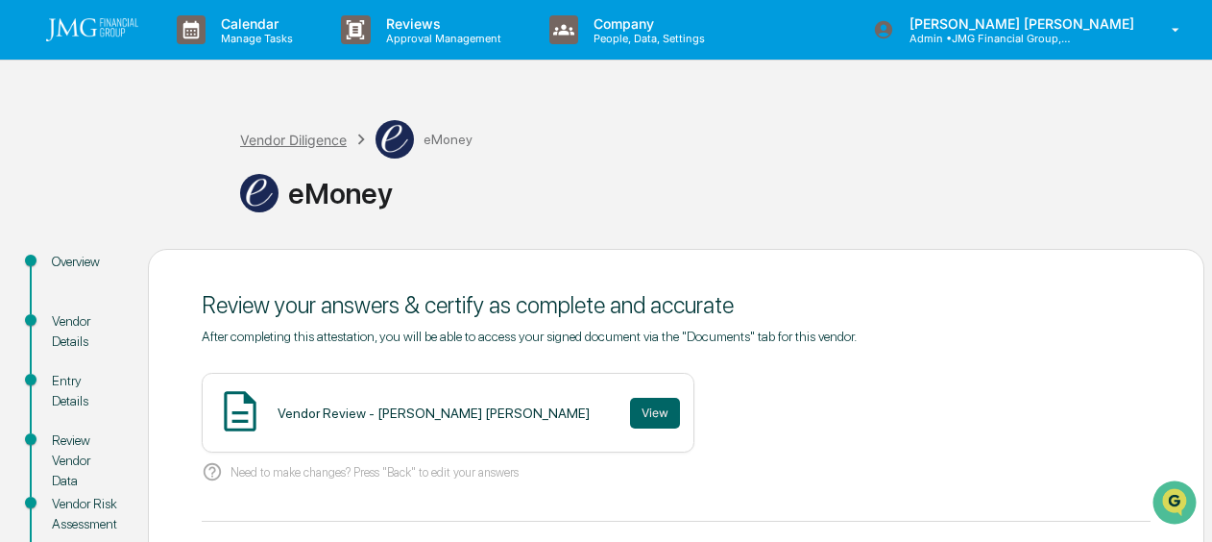
click at [273, 137] on div "Vendor Diligence" at bounding box center [293, 140] width 107 height 16
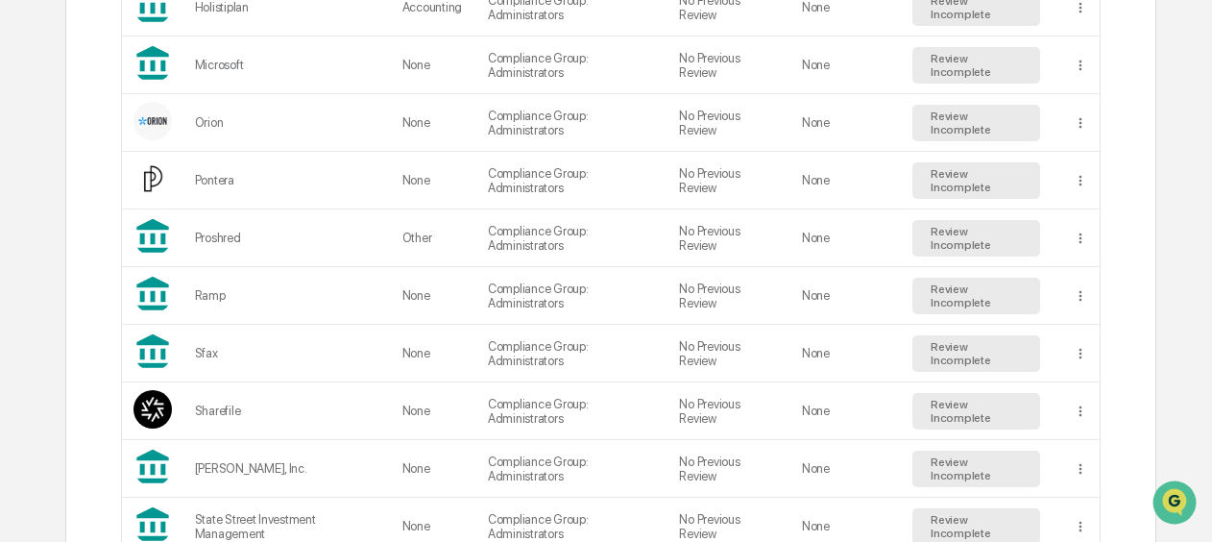
scroll to position [1729, 0]
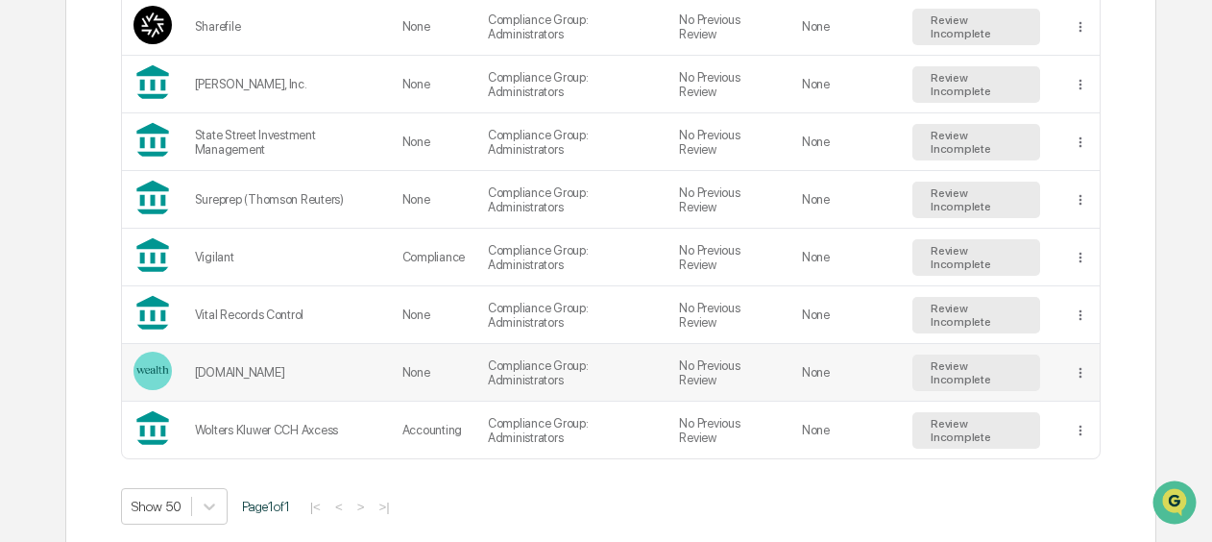
click at [246, 365] on div "[DOMAIN_NAME]" at bounding box center [287, 372] width 184 height 14
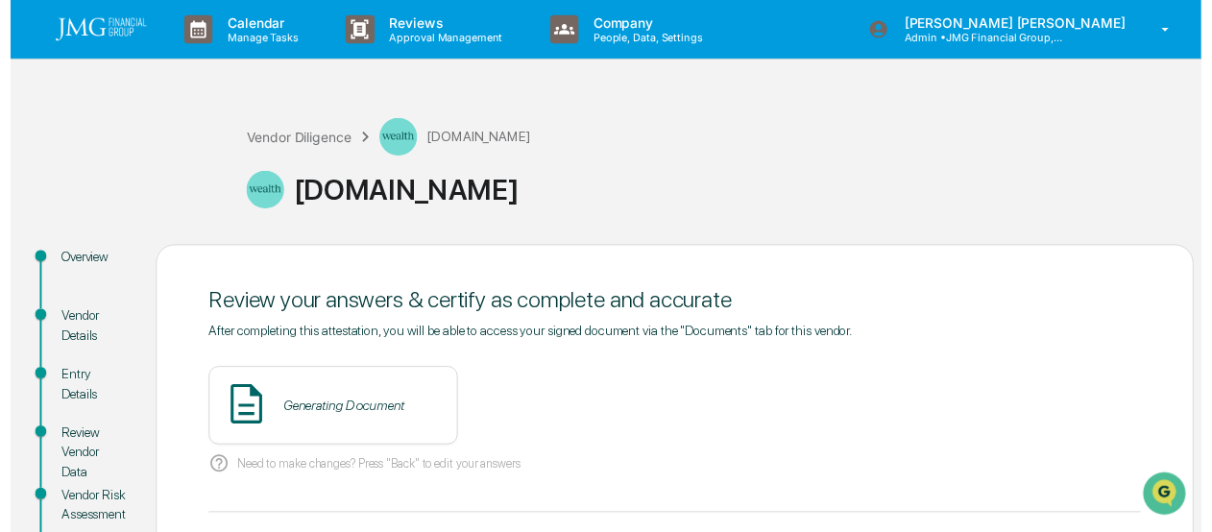
scroll to position [192, 0]
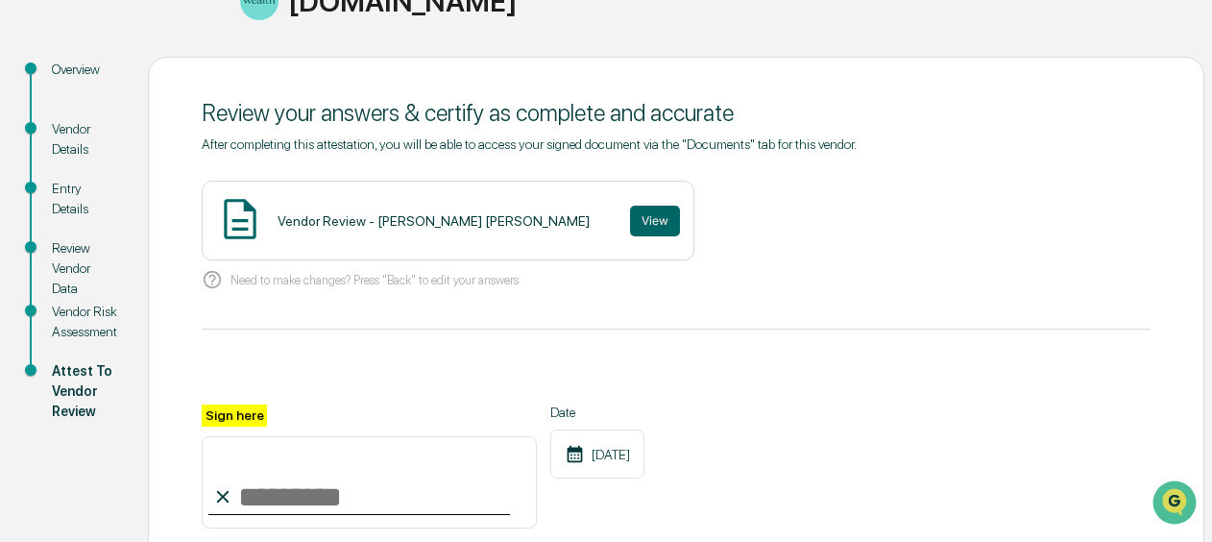
click at [84, 316] on div "Vendor Risk Assessment" at bounding box center [84, 322] width 65 height 40
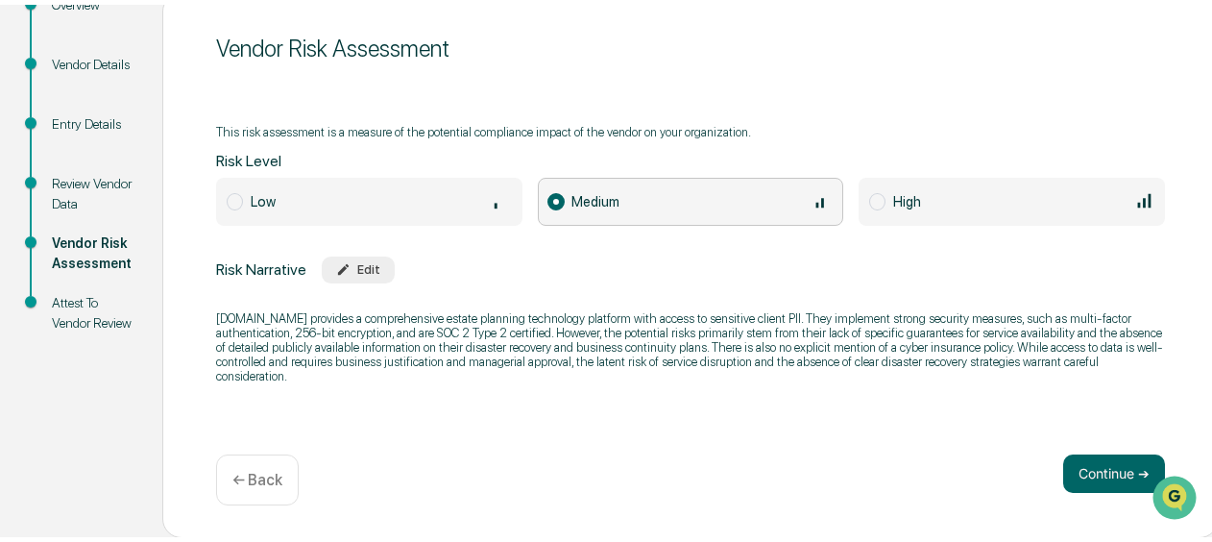
scroll to position [0, 0]
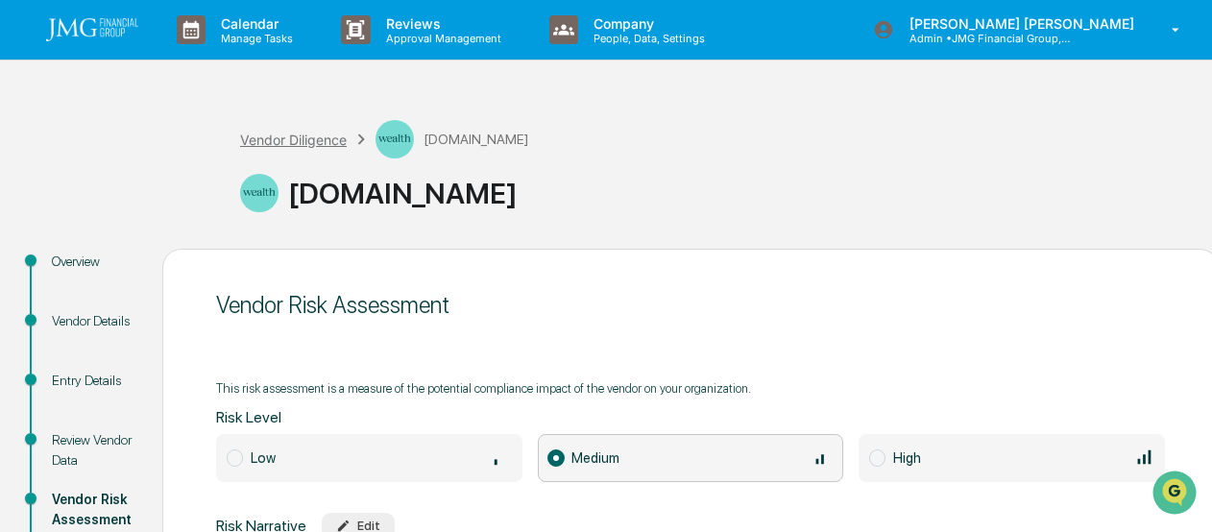
click at [242, 135] on div "Vendor Diligence" at bounding box center [293, 140] width 107 height 16
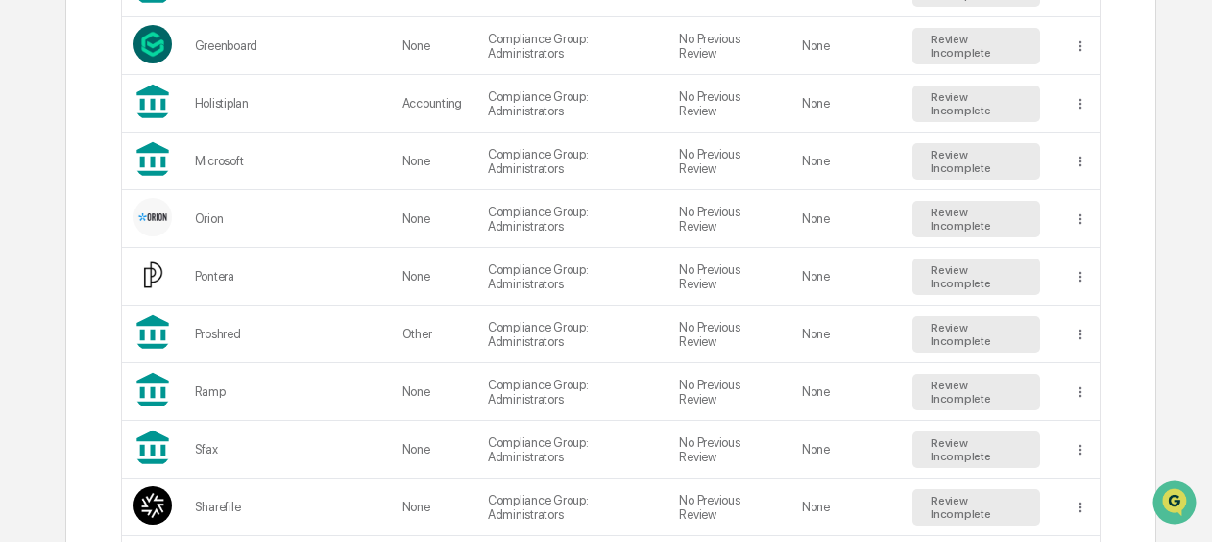
scroll to position [1345, 0]
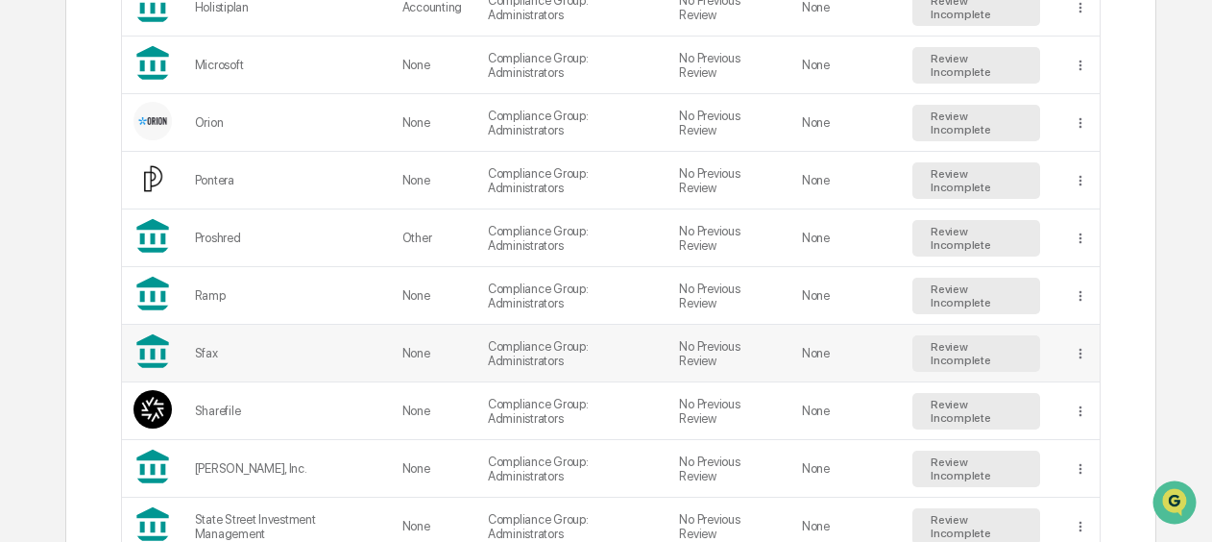
click at [265, 352] on td "Sfax" at bounding box center [286, 354] width 207 height 58
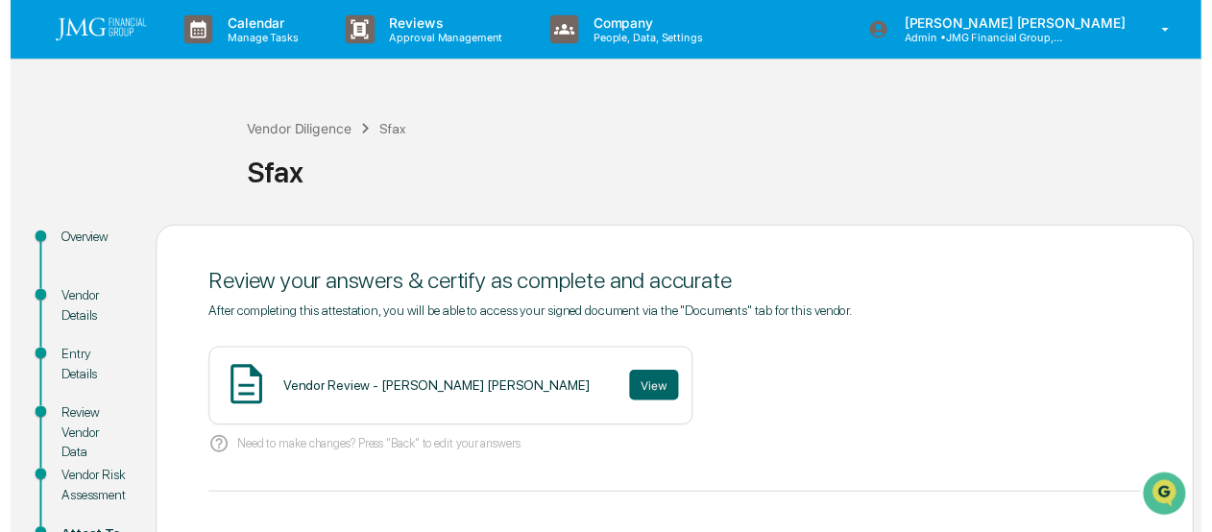
scroll to position [96, 0]
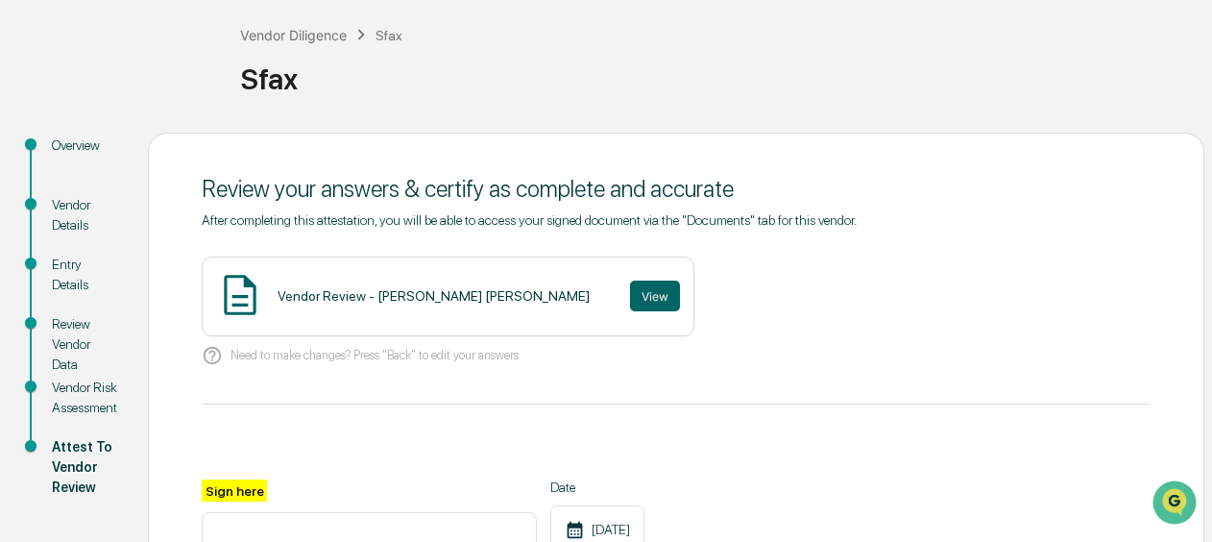
click at [113, 396] on div "Vendor Risk Assessment" at bounding box center [84, 397] width 65 height 40
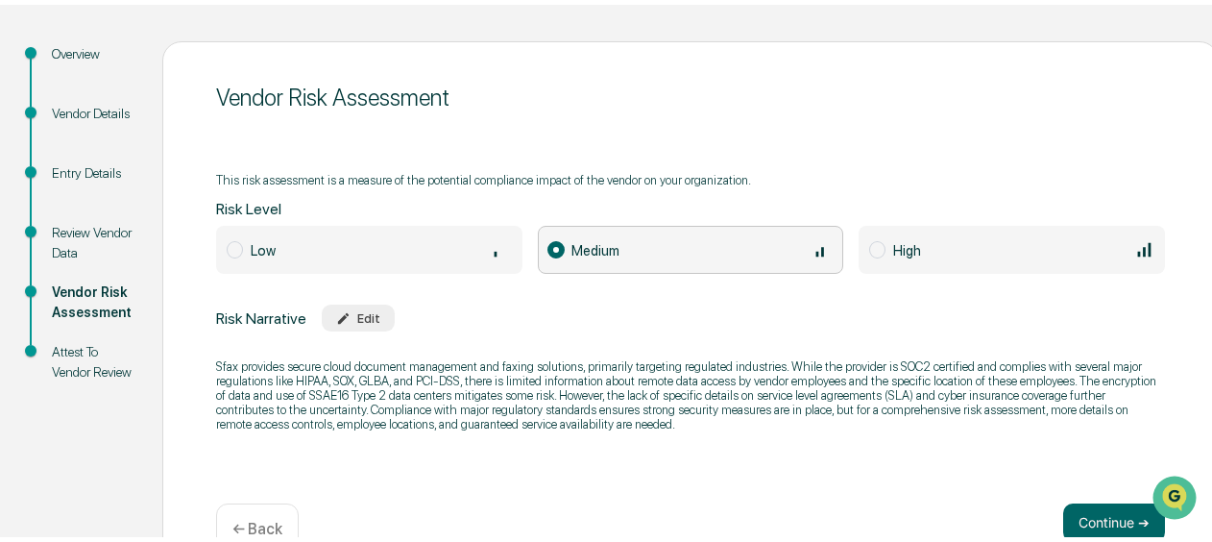
scroll to position [0, 0]
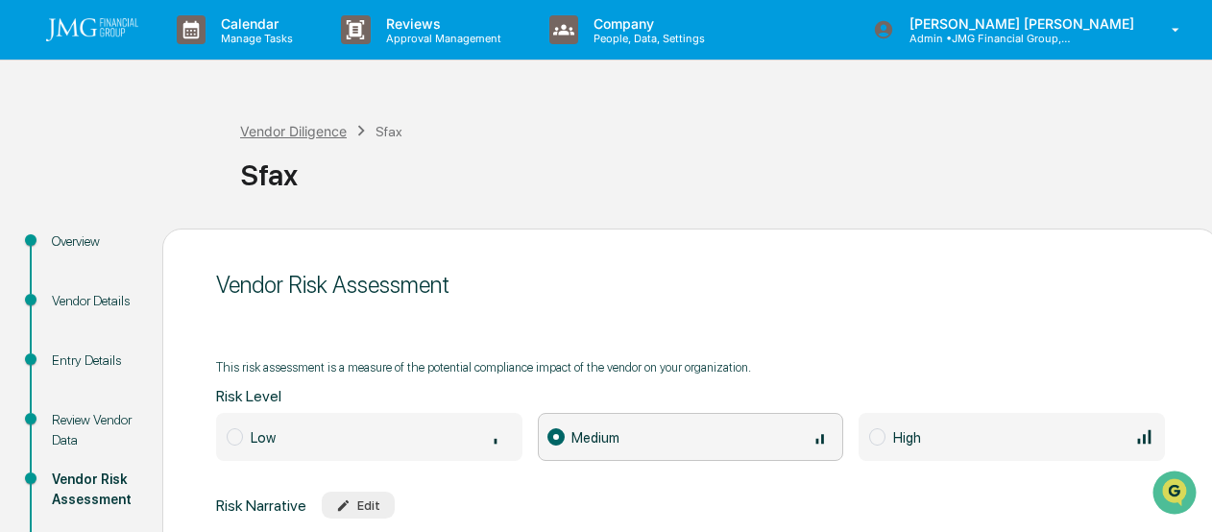
click at [274, 132] on div "Vendor Diligence" at bounding box center [293, 131] width 107 height 16
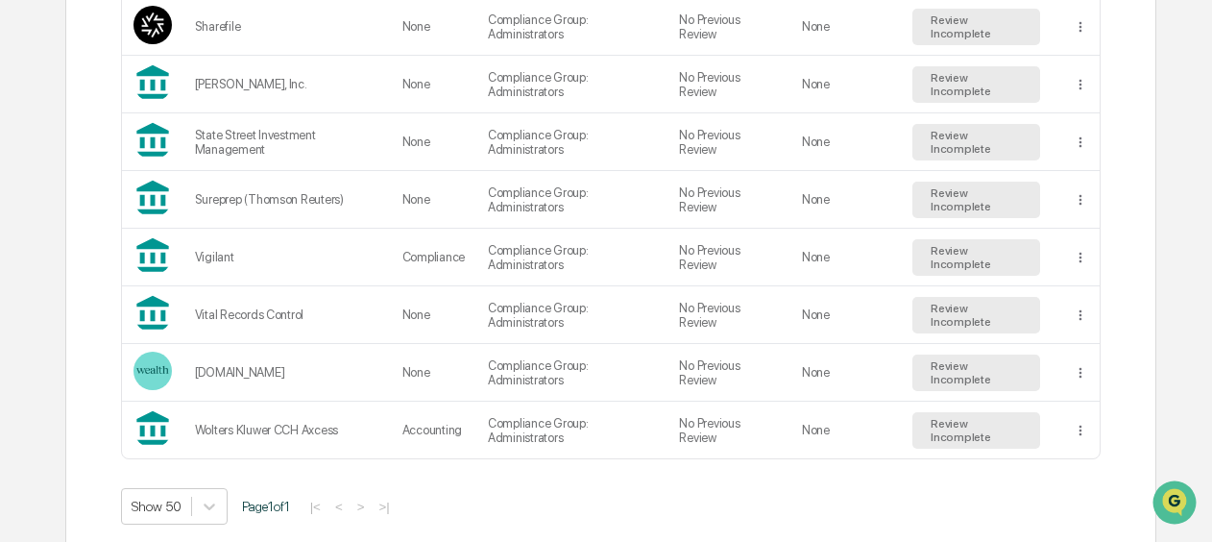
scroll to position [1633, 0]
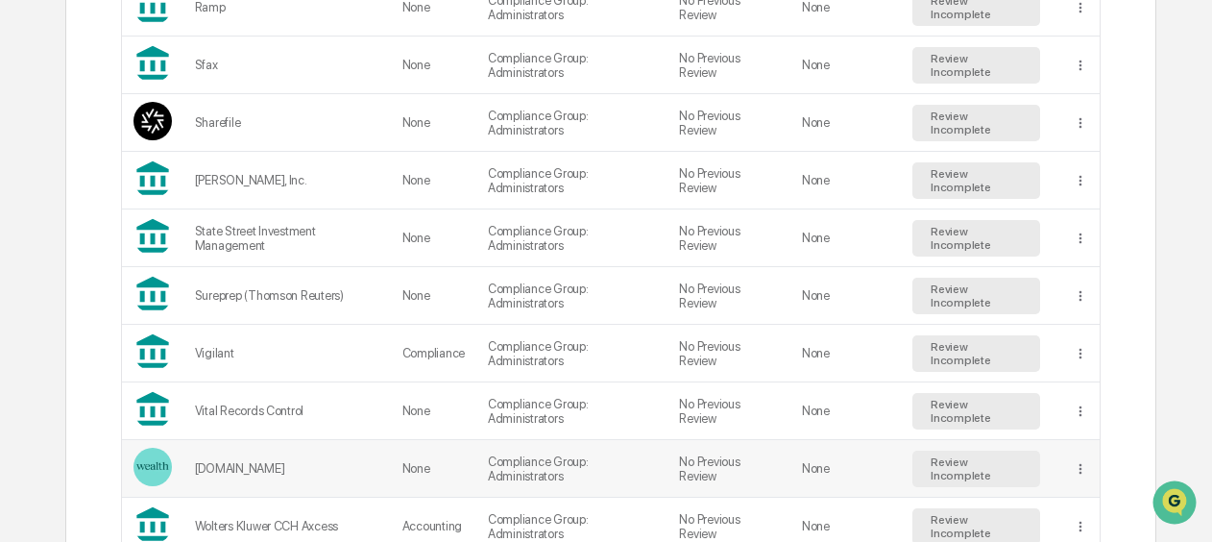
click at [327, 461] on div "[DOMAIN_NAME]" at bounding box center [287, 468] width 184 height 14
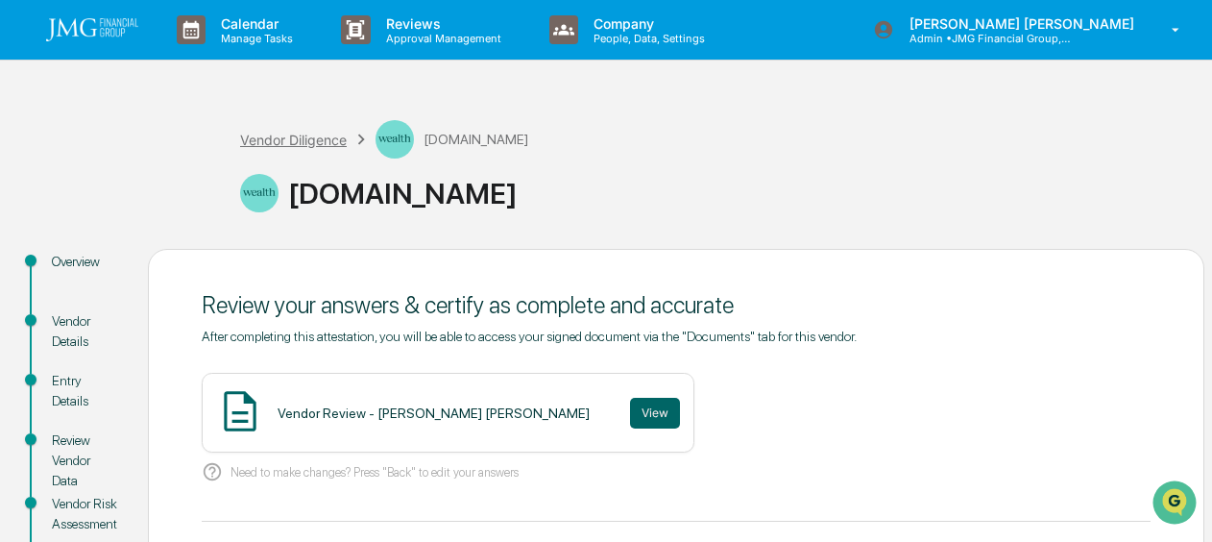
click at [280, 134] on div "Vendor Diligence" at bounding box center [293, 140] width 107 height 16
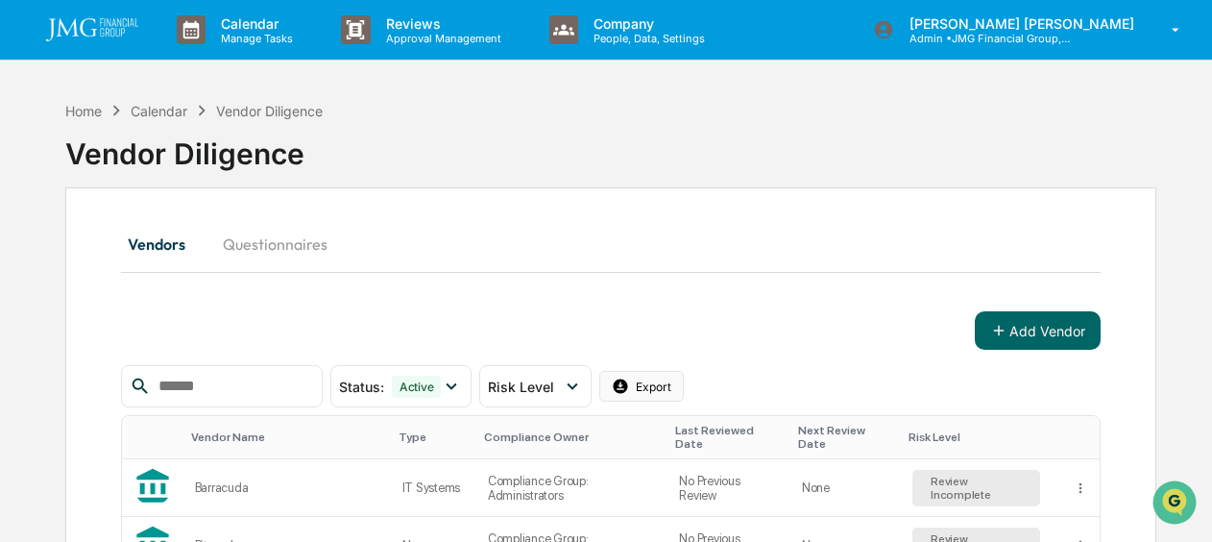
click at [671, 382] on html "Calendar Manage Tasks Reviews Approval Management Company People, Data, Setting…" at bounding box center [606, 271] width 1212 height 542
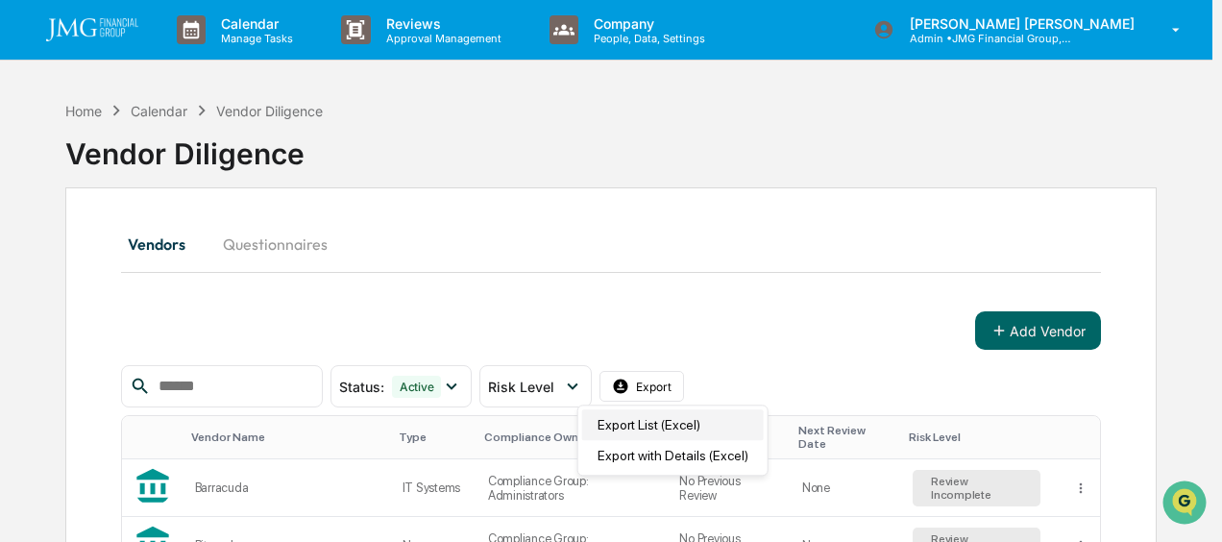
click at [711, 423] on div "Export List (Excel)" at bounding box center [673, 424] width 182 height 31
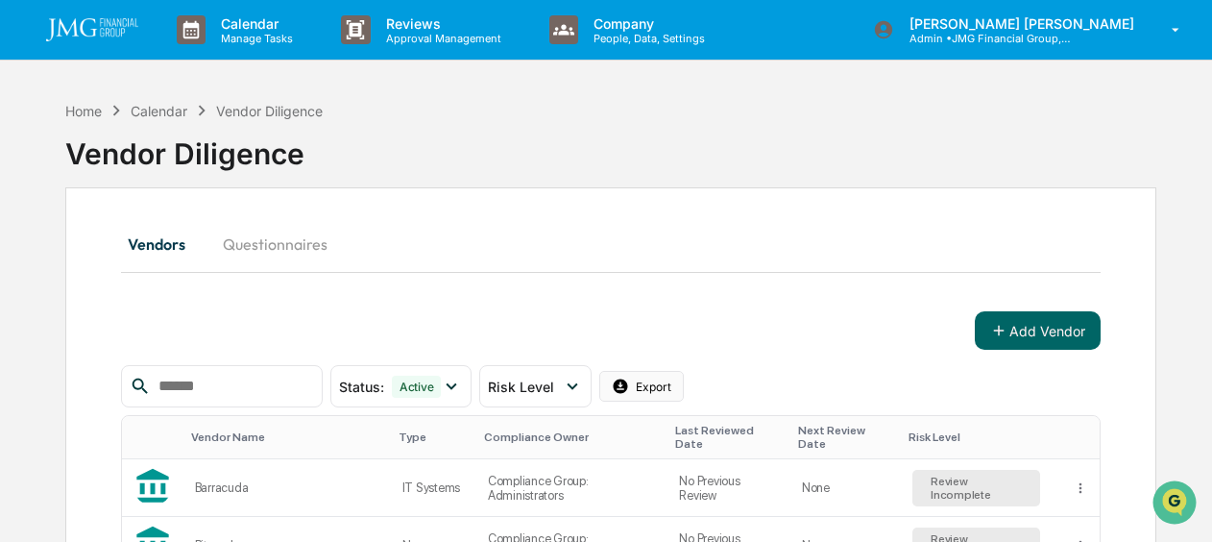
click at [678, 373] on html "Calendar Manage Tasks Reviews Approval Management Company People, Data, Setting…" at bounding box center [606, 271] width 1212 height 542
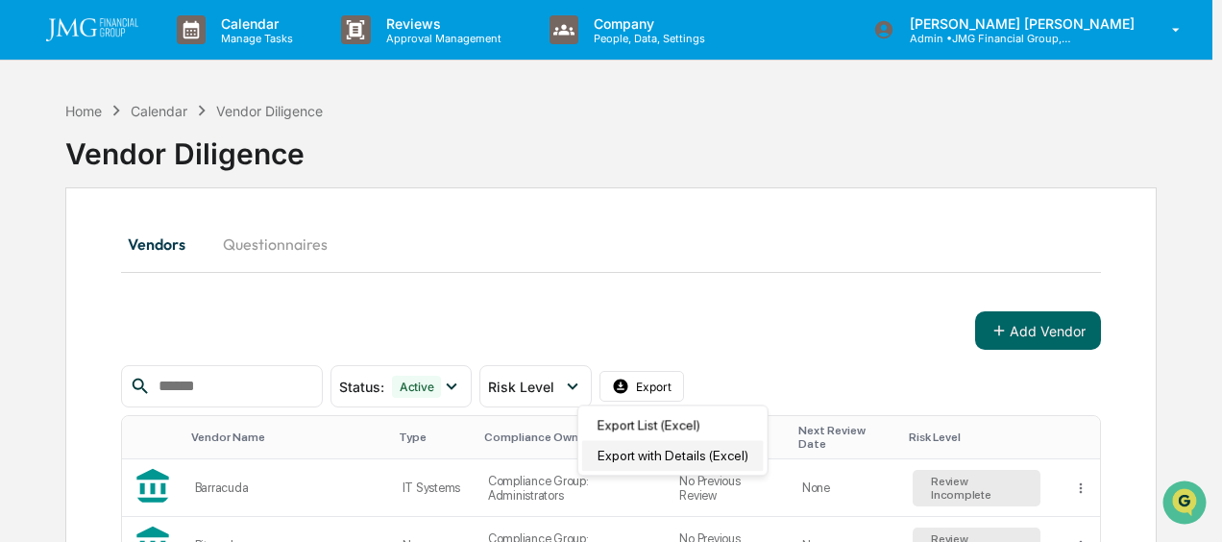
click at [705, 449] on div "Export with Details (Excel)" at bounding box center [673, 455] width 182 height 31
